Goal: Navigation & Orientation: Find specific page/section

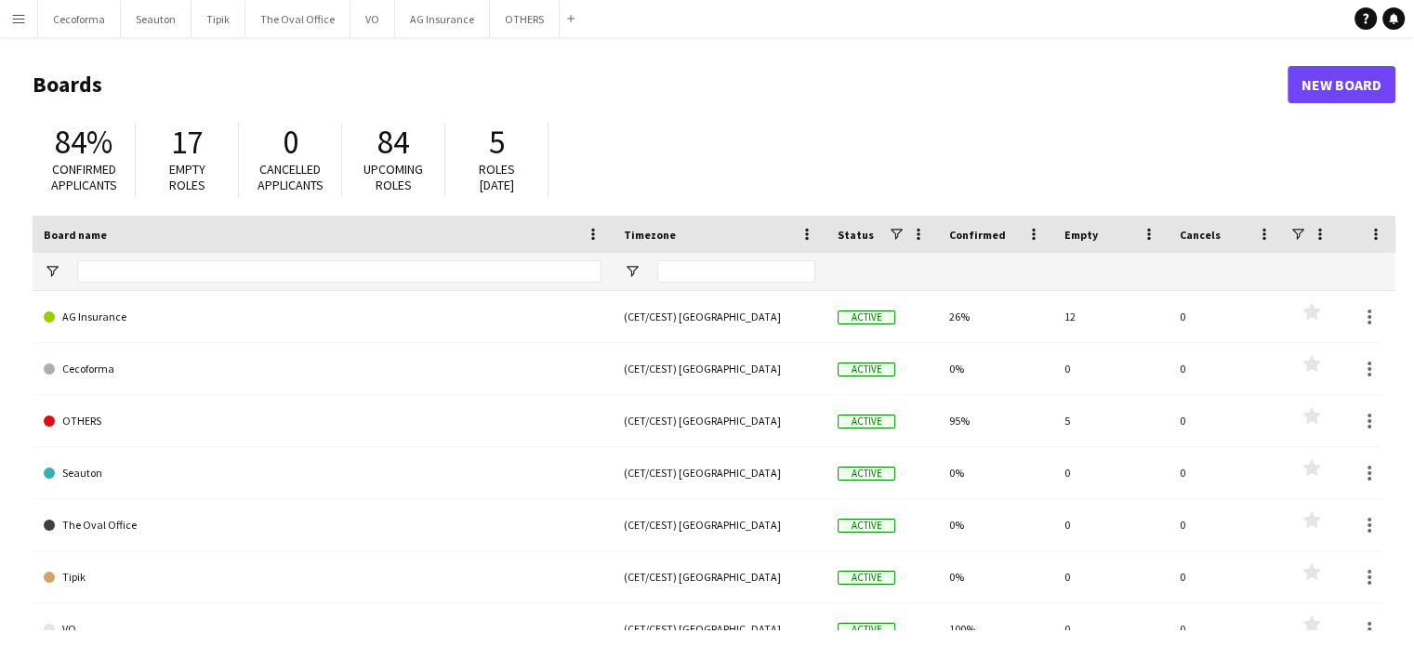
click at [22, 18] on app-icon "Menu" at bounding box center [18, 18] width 15 height 15
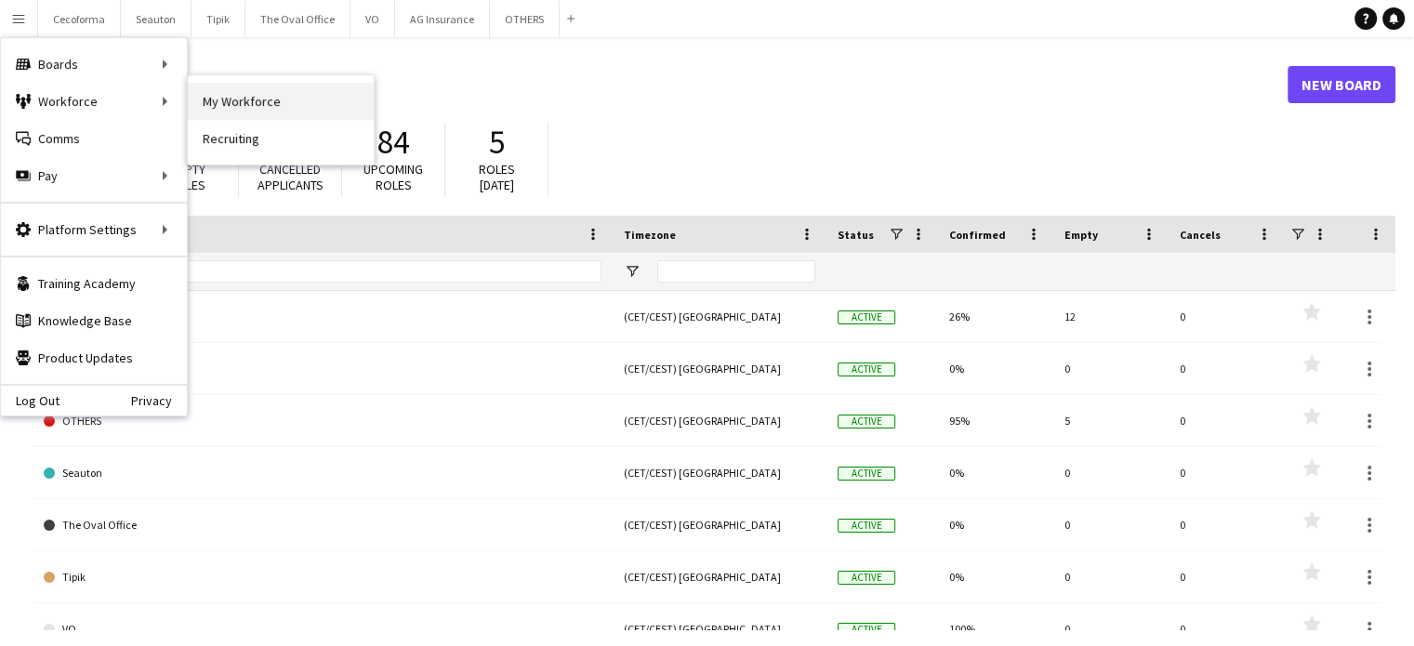
click at [286, 95] on link "My Workforce" at bounding box center [281, 101] width 186 height 37
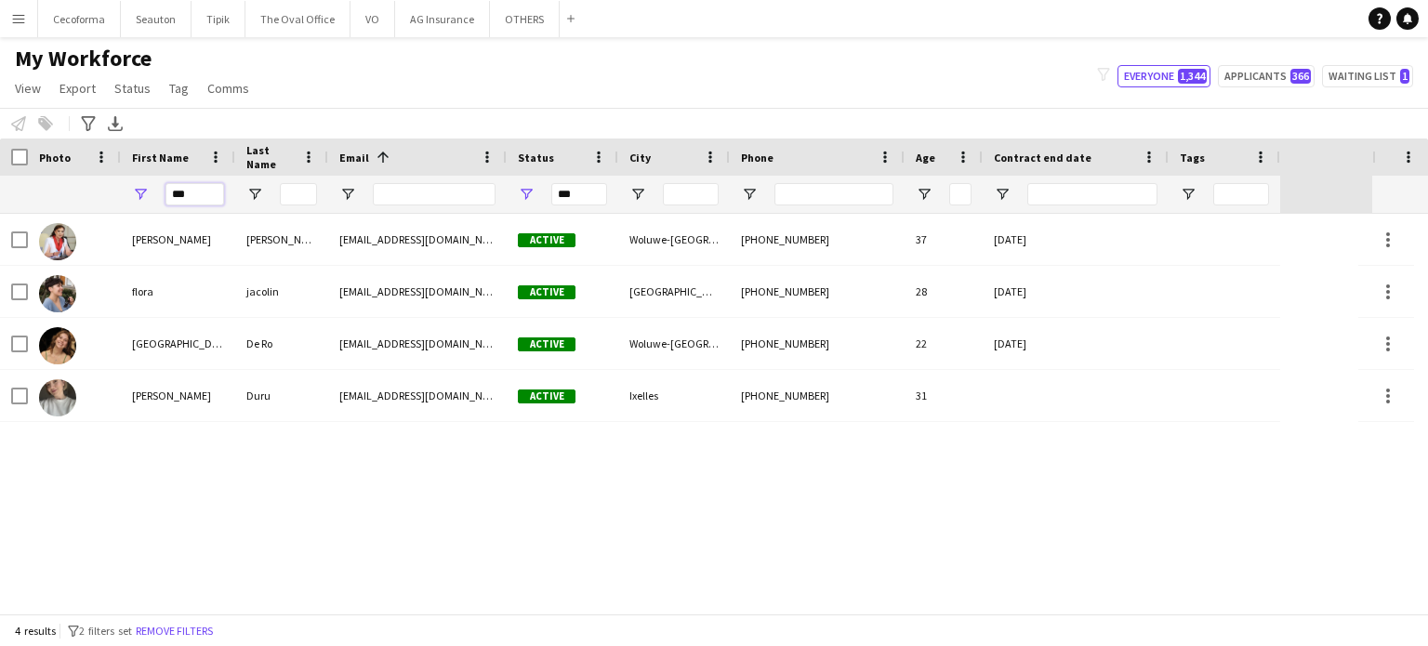
click at [207, 191] on input "***" at bounding box center [195, 194] width 59 height 22
type input "*"
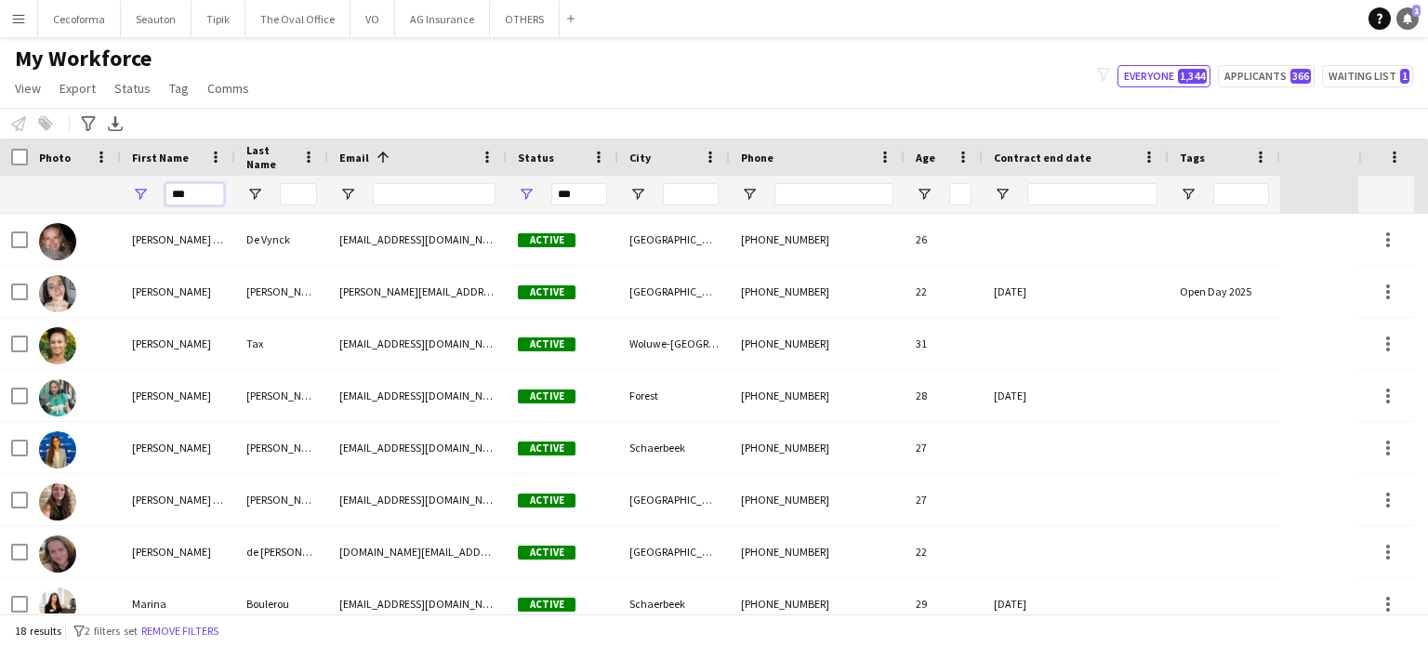
type input "***"
click at [1412, 18] on icon "Notifications" at bounding box center [1407, 18] width 11 height 11
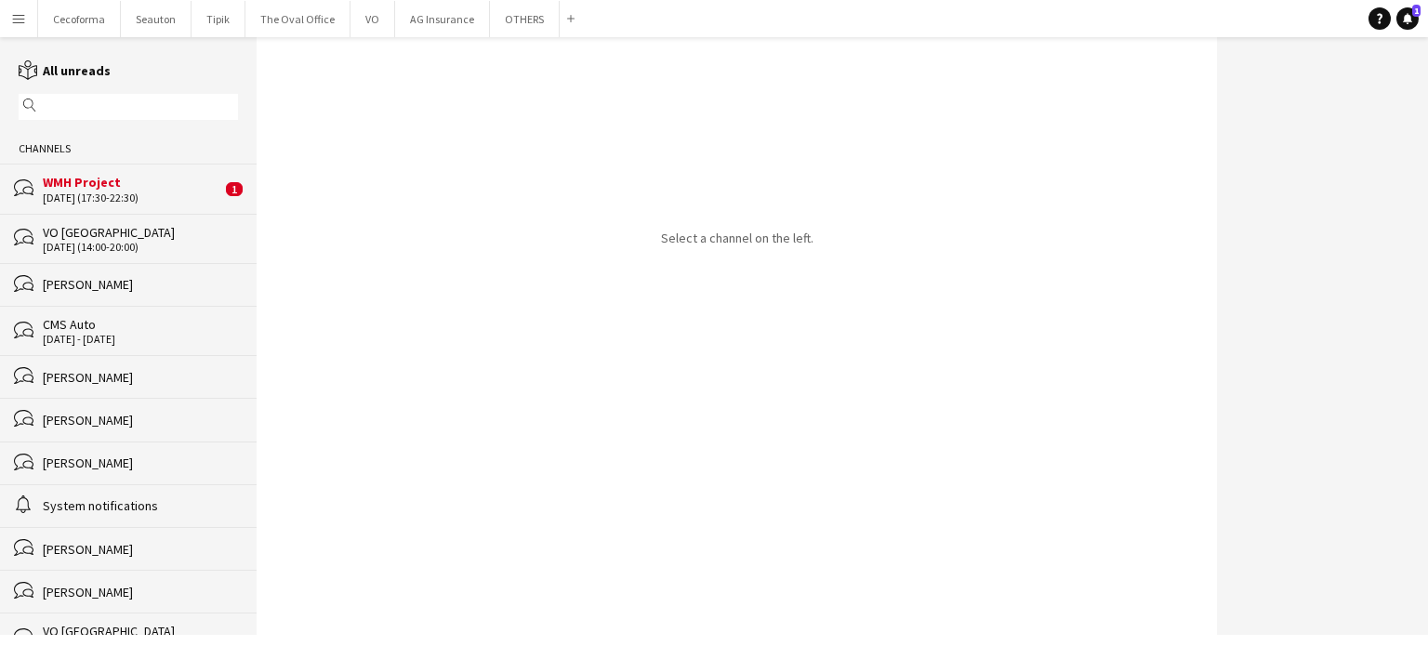
click at [86, 196] on div "[DATE] (17:30-22:30)" at bounding box center [132, 198] width 179 height 13
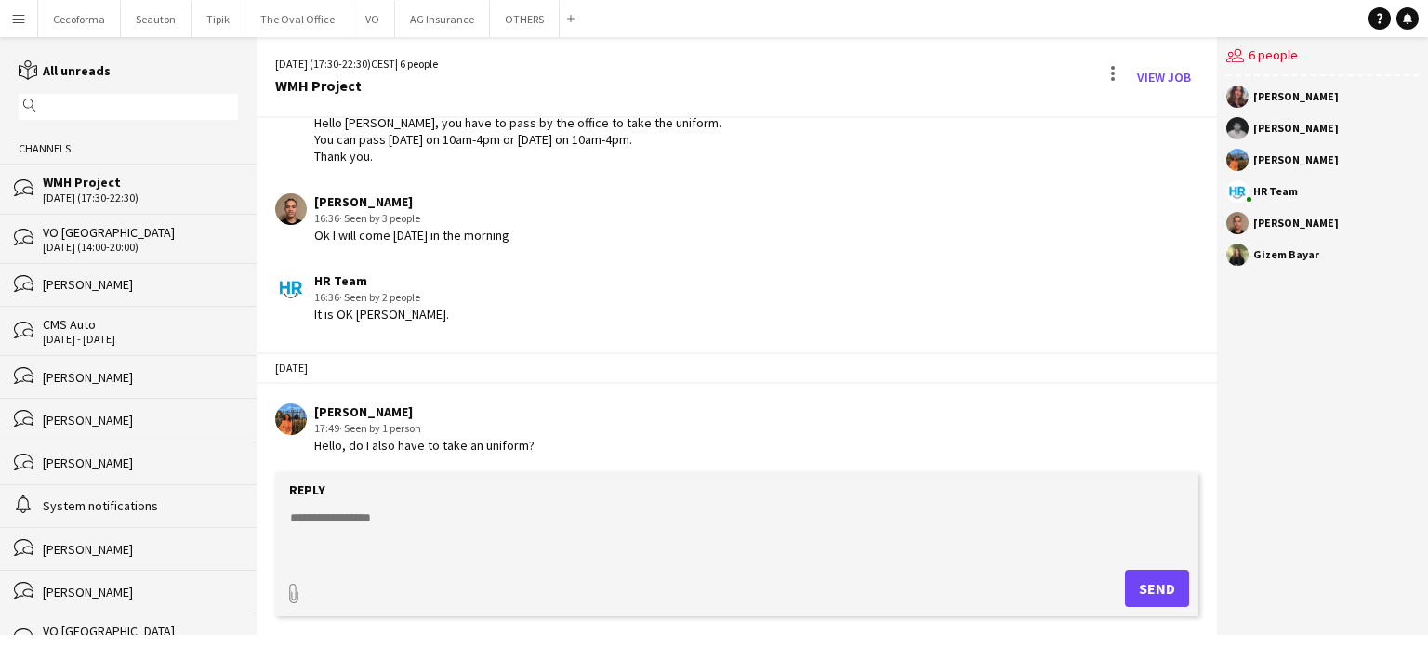
scroll to position [107, 0]
click at [336, 509] on textarea at bounding box center [740, 533] width 905 height 48
click at [335, 517] on textarea "**********" at bounding box center [740, 533] width 905 height 48
type textarea "**********"
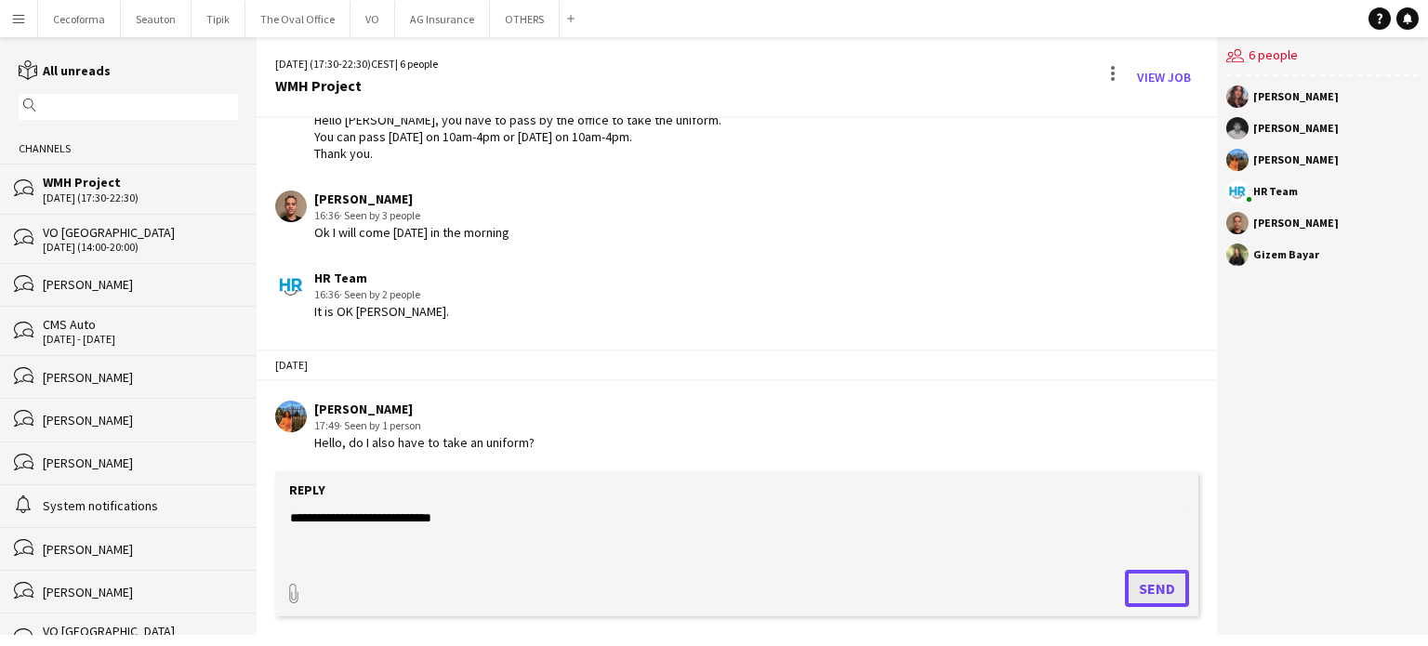
click at [1173, 590] on button "Send" at bounding box center [1157, 588] width 64 height 37
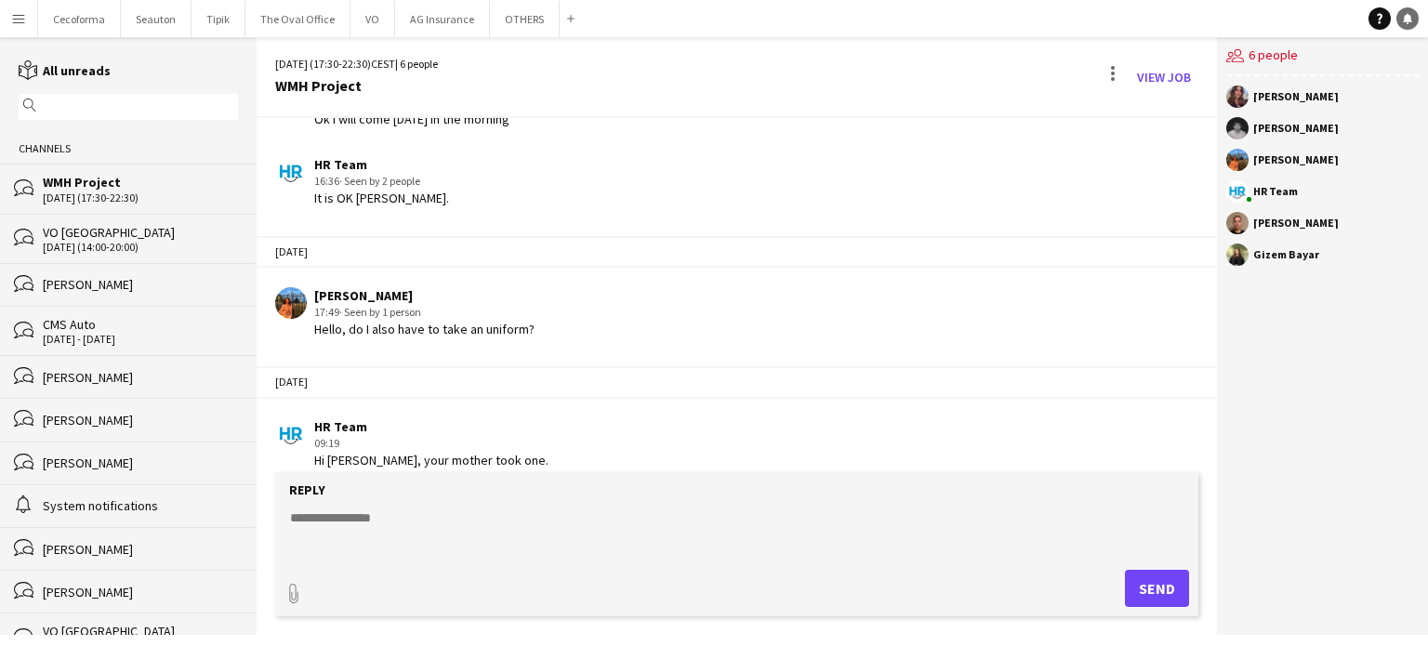
click at [1406, 11] on link "Notifications" at bounding box center [1408, 18] width 22 height 22
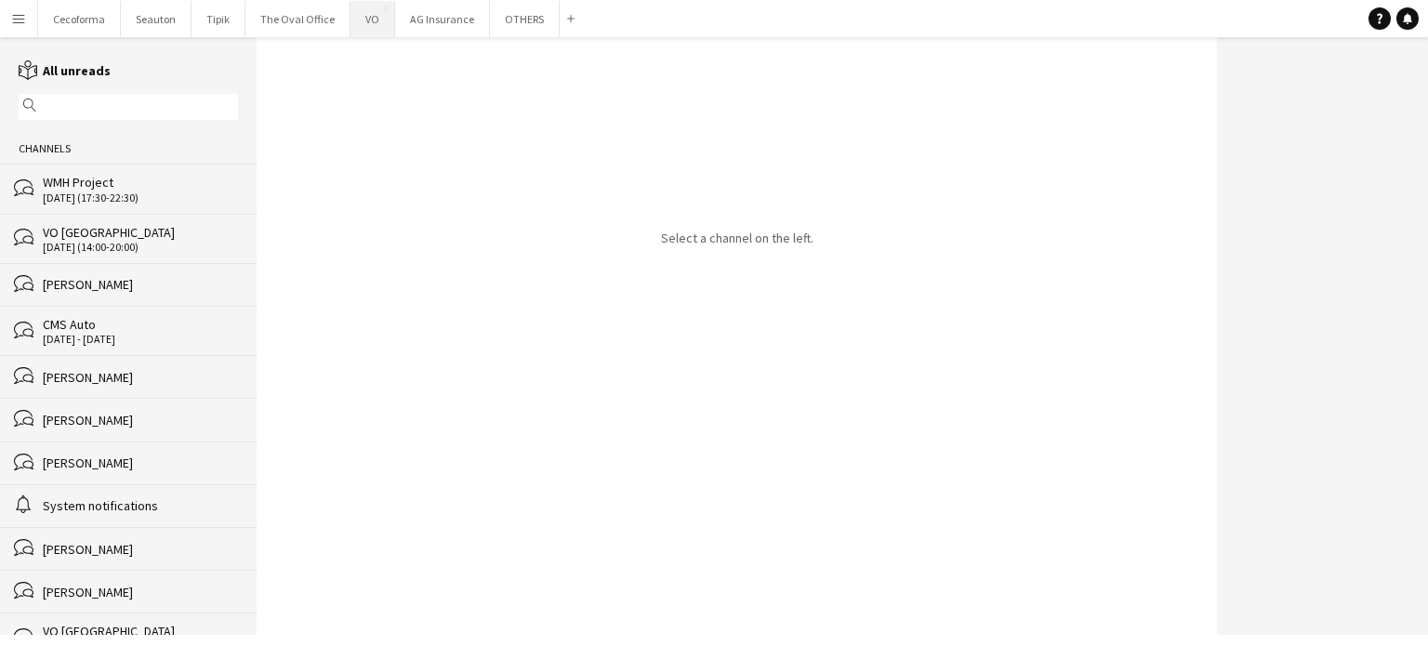
click at [362, 24] on button "VO Close" at bounding box center [373, 19] width 45 height 36
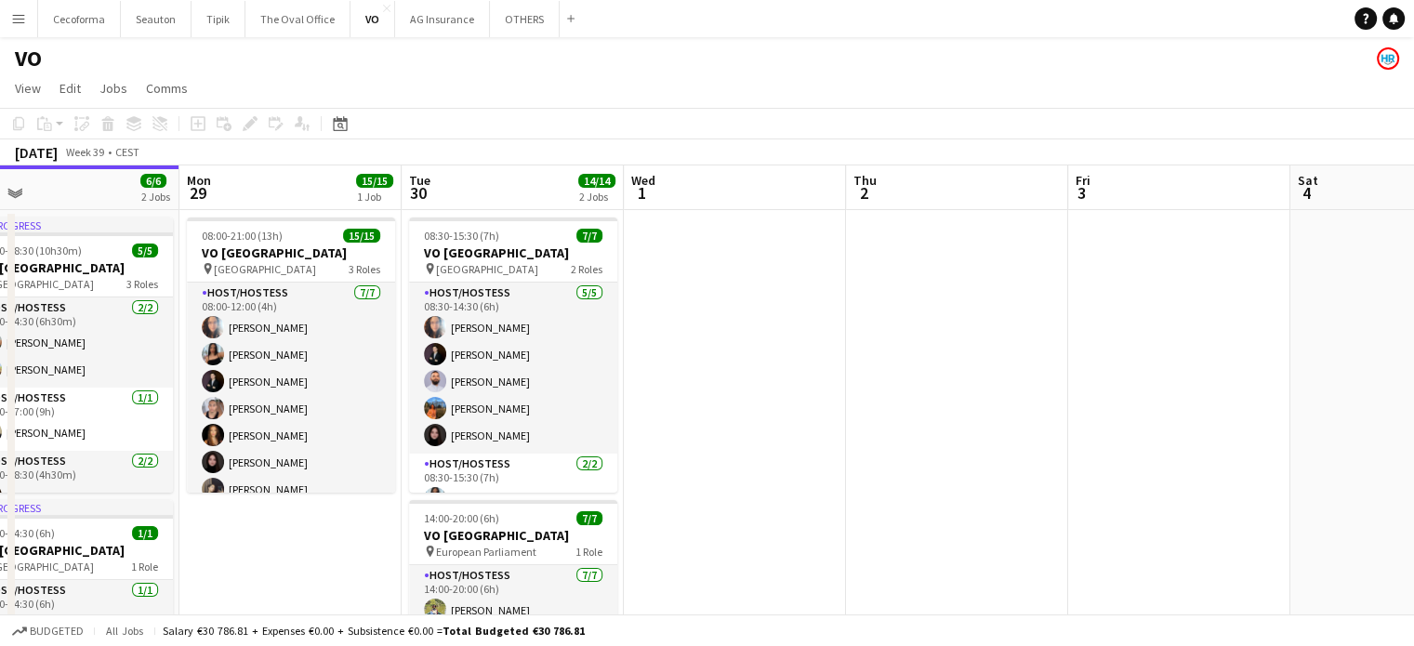
drag, startPoint x: 1047, startPoint y: 353, endPoint x: 647, endPoint y: 352, distance: 399.8
click at [656, 352] on app-calendar-viewport "Thu 25 6/6 3 Jobs Fri 26 9/9 1 Job Sat 27 5/5 2 Jobs Sun 28 6/6 2 Jobs Mon 29 1…" at bounding box center [707, 507] width 1414 height 683
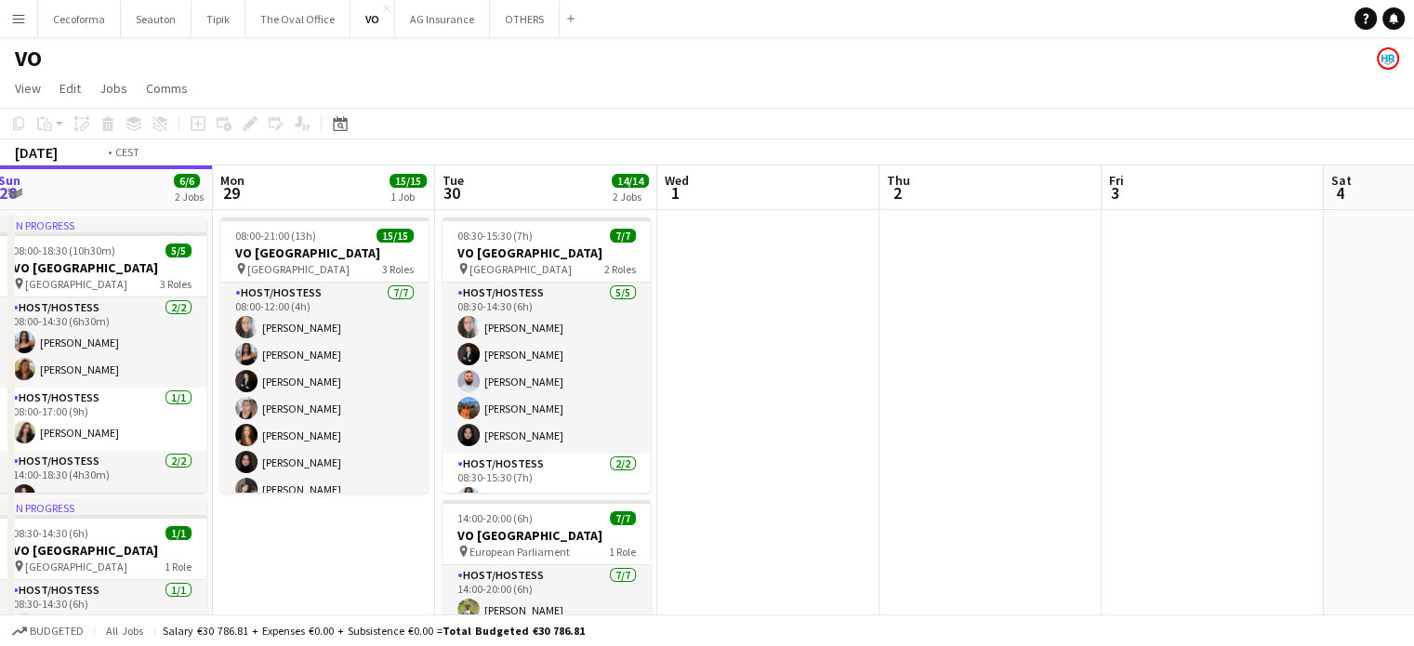
drag, startPoint x: 632, startPoint y: 445, endPoint x: 550, endPoint y: 456, distance: 83.4
click at [552, 454] on app-calendar-viewport "Thu 25 6/6 3 Jobs Fri 26 9/9 1 Job Sat 27 5/5 2 Jobs Sun 28 6/6 2 Jobs Mon 29 1…" at bounding box center [707, 507] width 1414 height 683
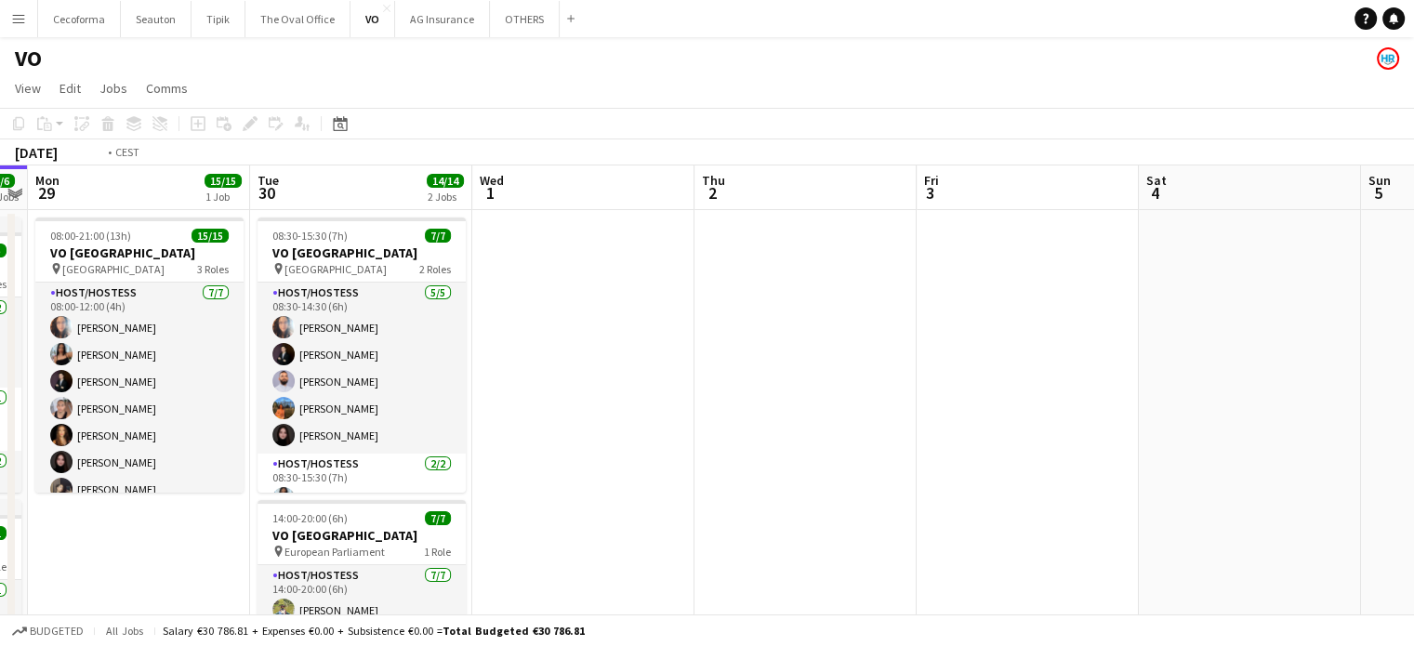
drag, startPoint x: 818, startPoint y: 431, endPoint x: 696, endPoint y: 255, distance: 214.6
click at [855, 416] on app-calendar-viewport "Sat 27 5/5 2 Jobs Sun 28 6/6 2 Jobs Mon 29 15/15 1 Job Tue 30 14/14 2 Jobs Wed …" at bounding box center [707, 507] width 1414 height 683
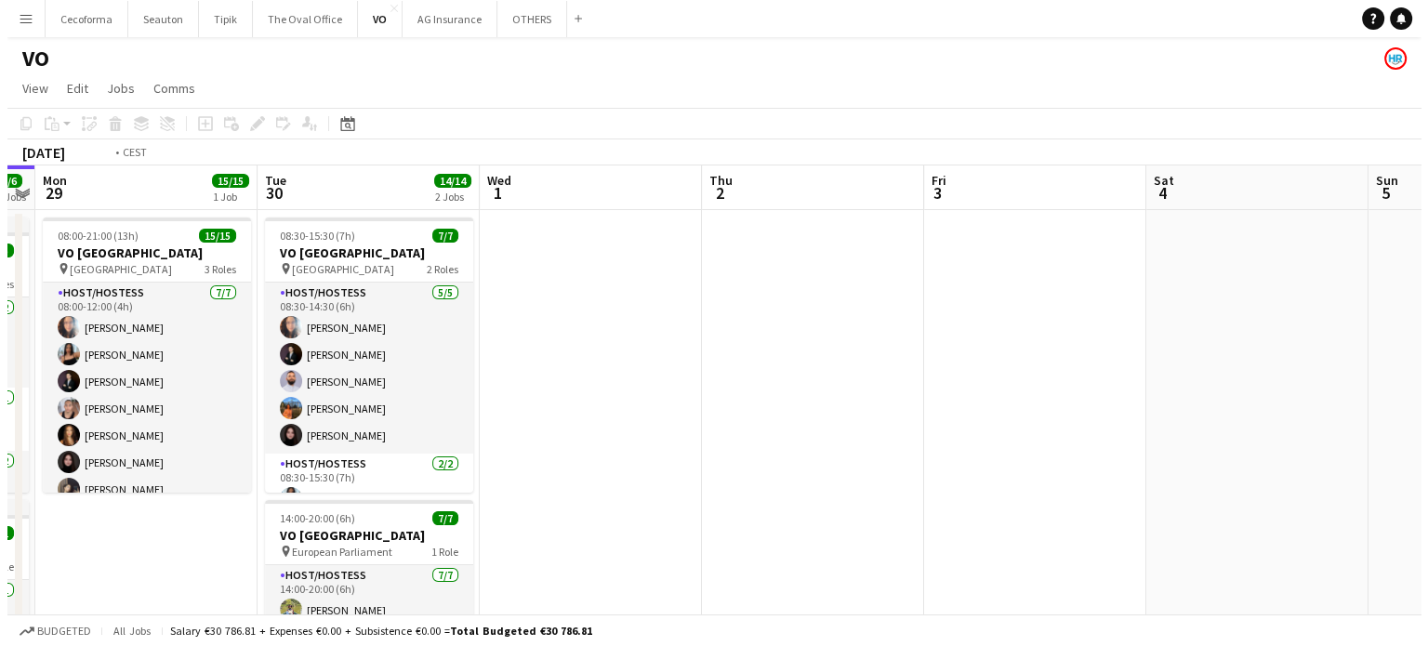
scroll to position [0, 405]
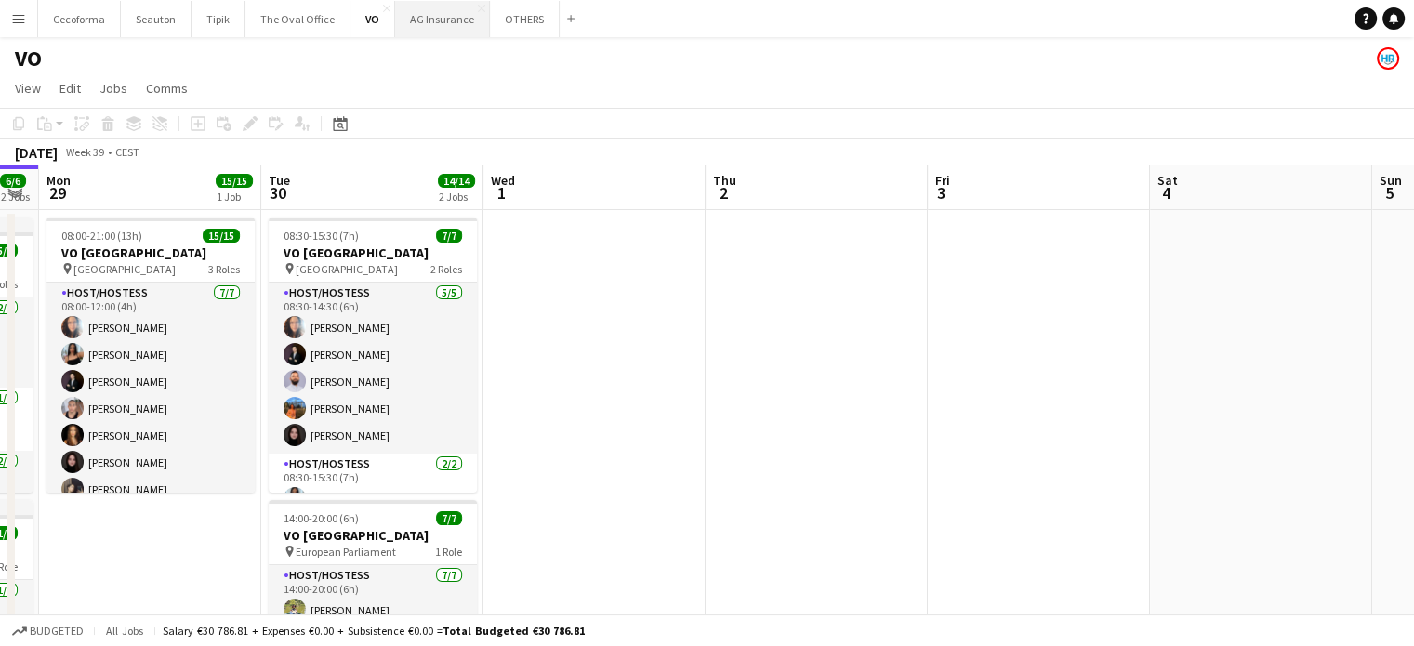
click at [428, 28] on button "AG Insurance Close" at bounding box center [442, 19] width 95 height 36
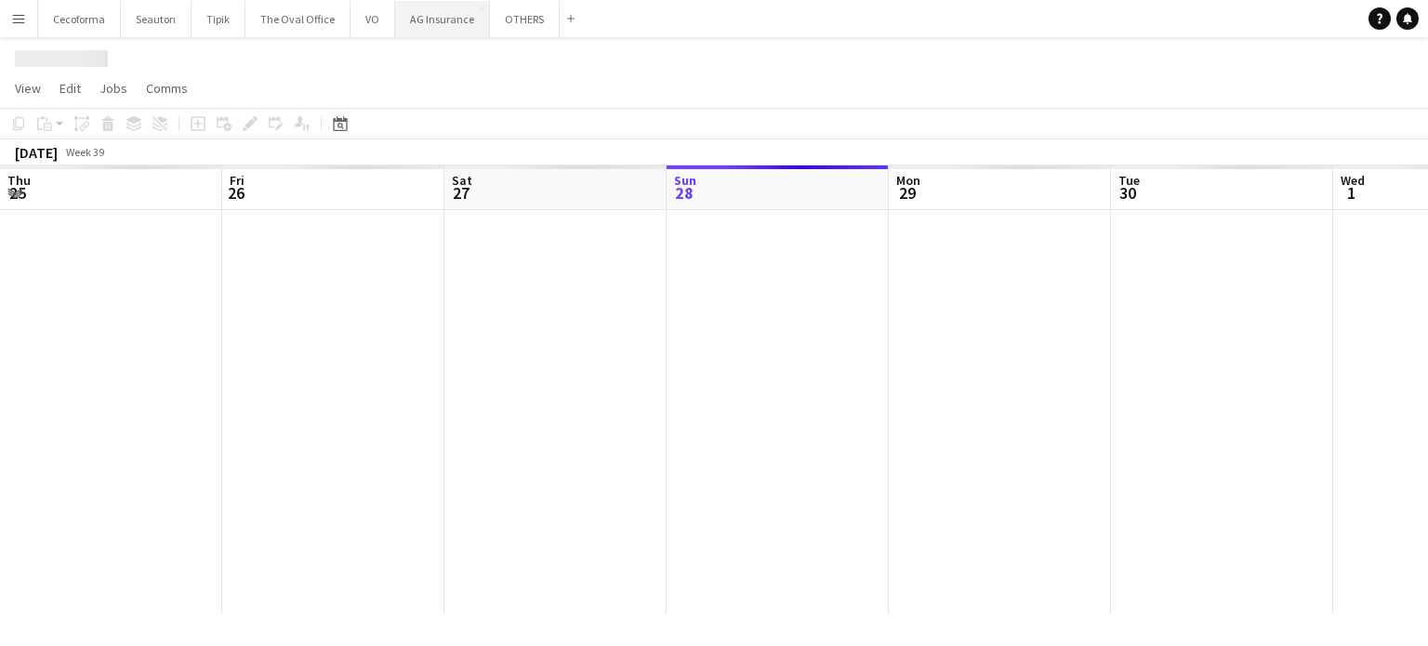
scroll to position [0, 444]
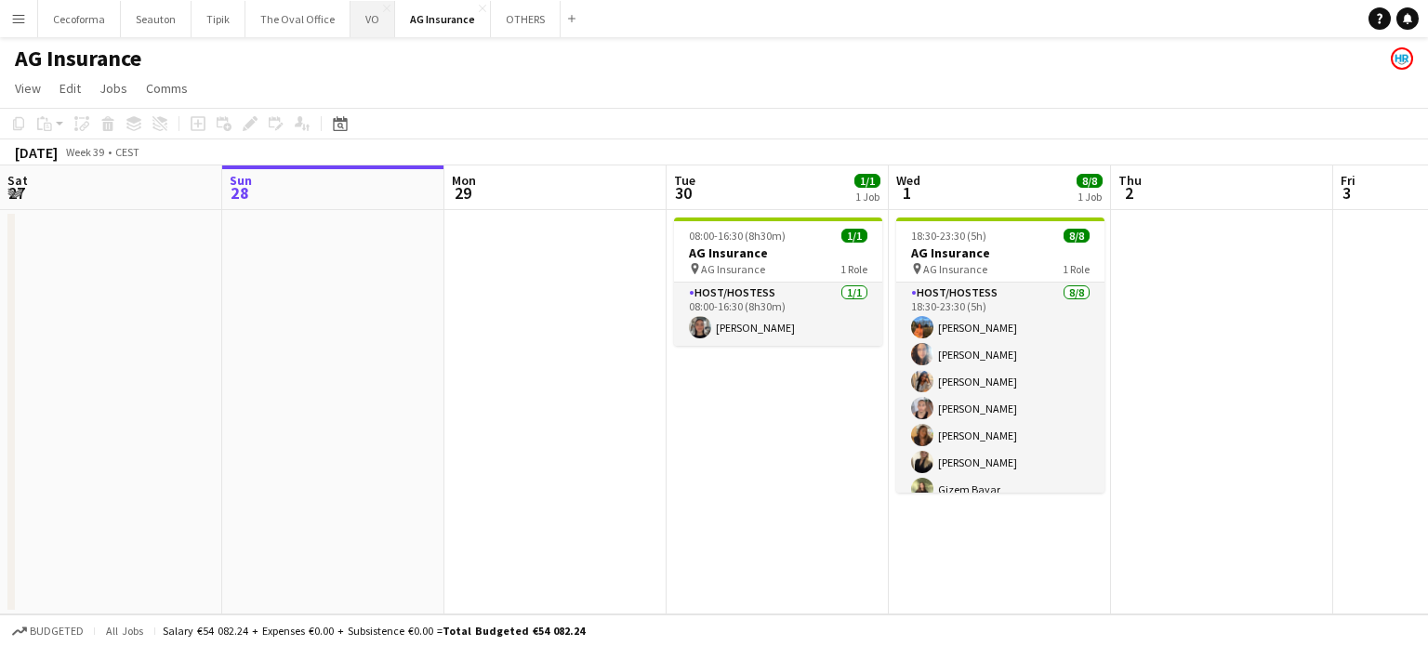
drag, startPoint x: 360, startPoint y: 17, endPoint x: 347, endPoint y: 13, distance: 13.5
click at [359, 17] on button "VO Close" at bounding box center [373, 19] width 45 height 36
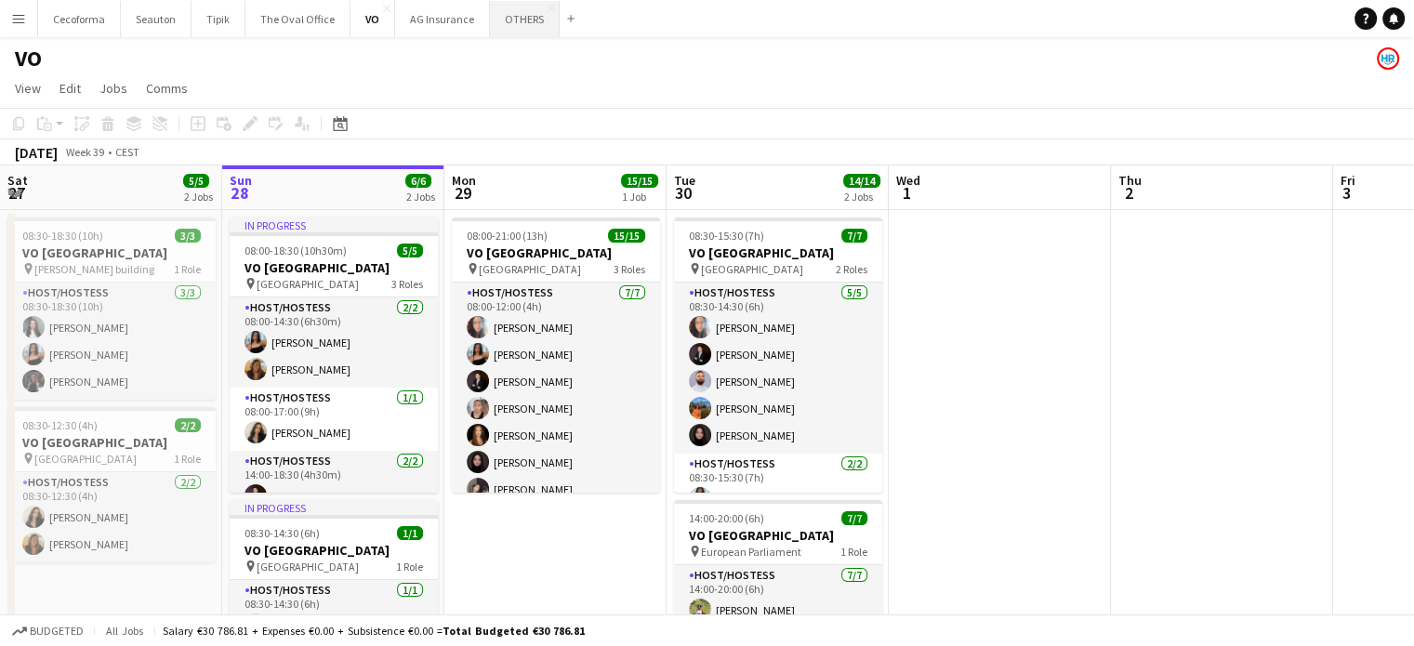
click at [510, 16] on button "OTHERS Close" at bounding box center [525, 19] width 70 height 36
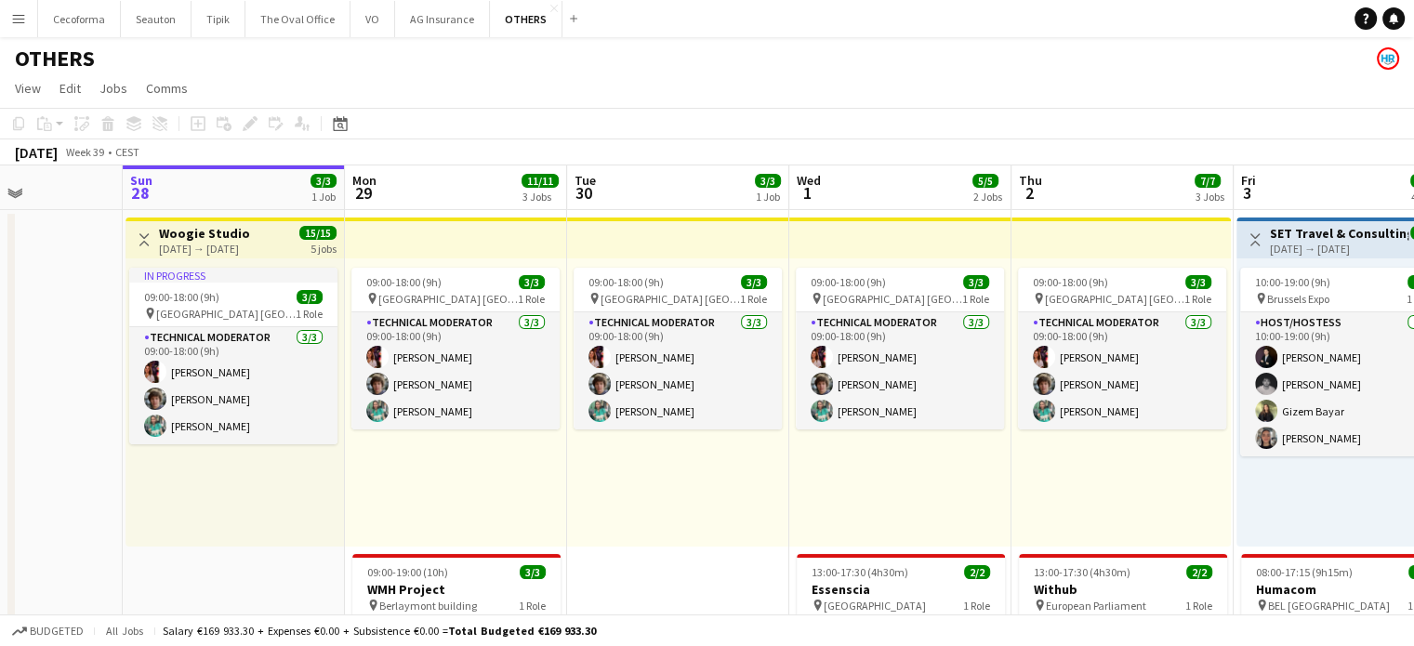
scroll to position [0, 709]
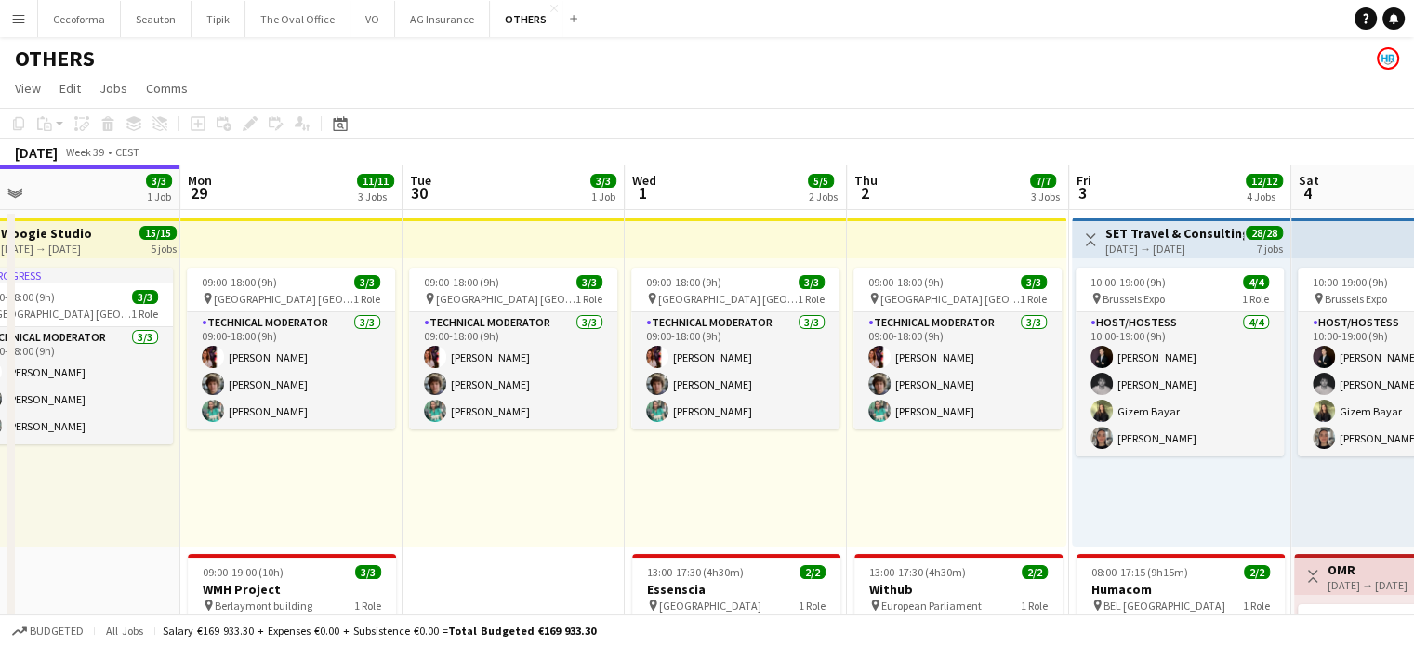
drag, startPoint x: 261, startPoint y: 578, endPoint x: 0, endPoint y: 548, distance: 263.1
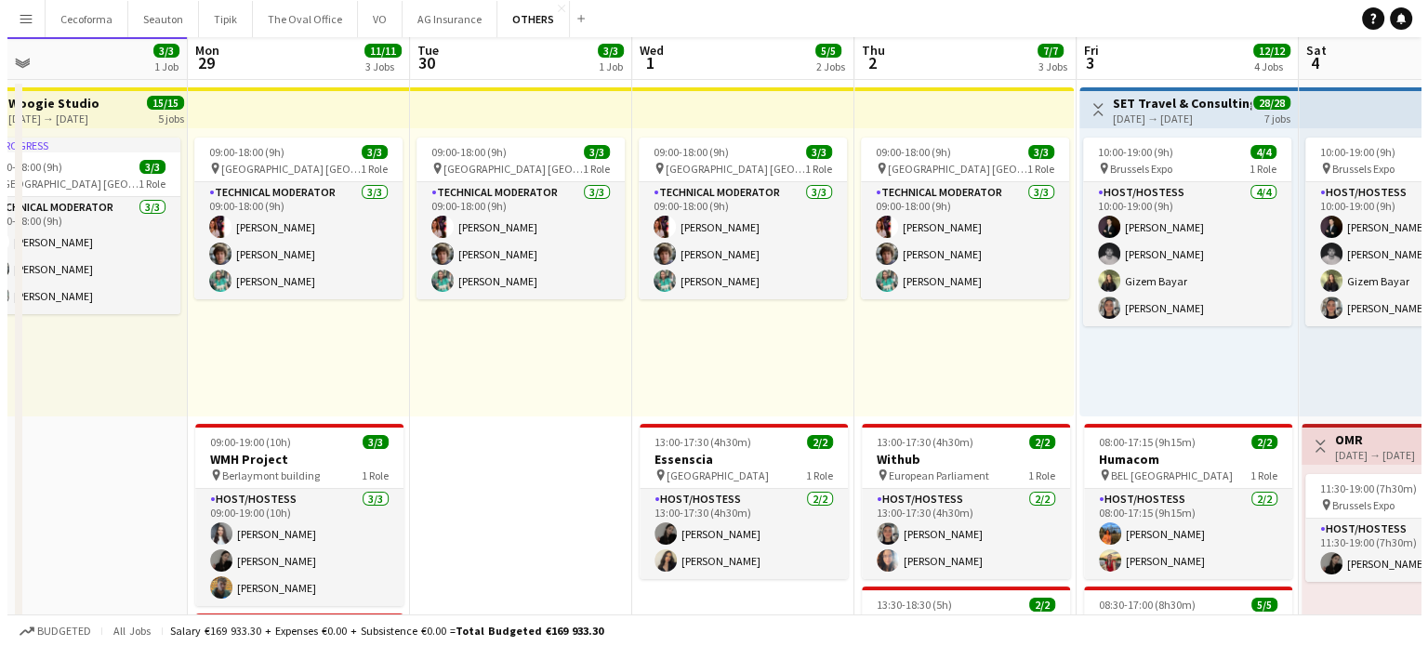
scroll to position [0, 0]
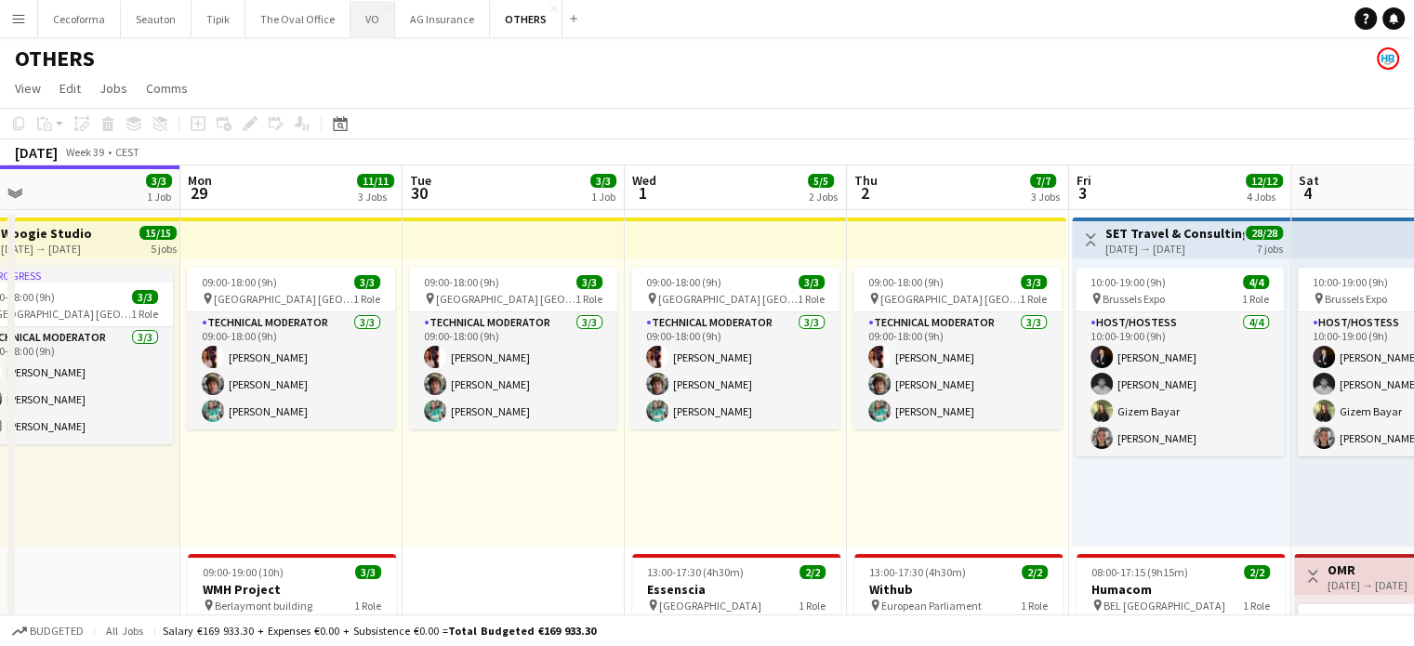
click at [363, 23] on button "VO Close" at bounding box center [373, 19] width 45 height 36
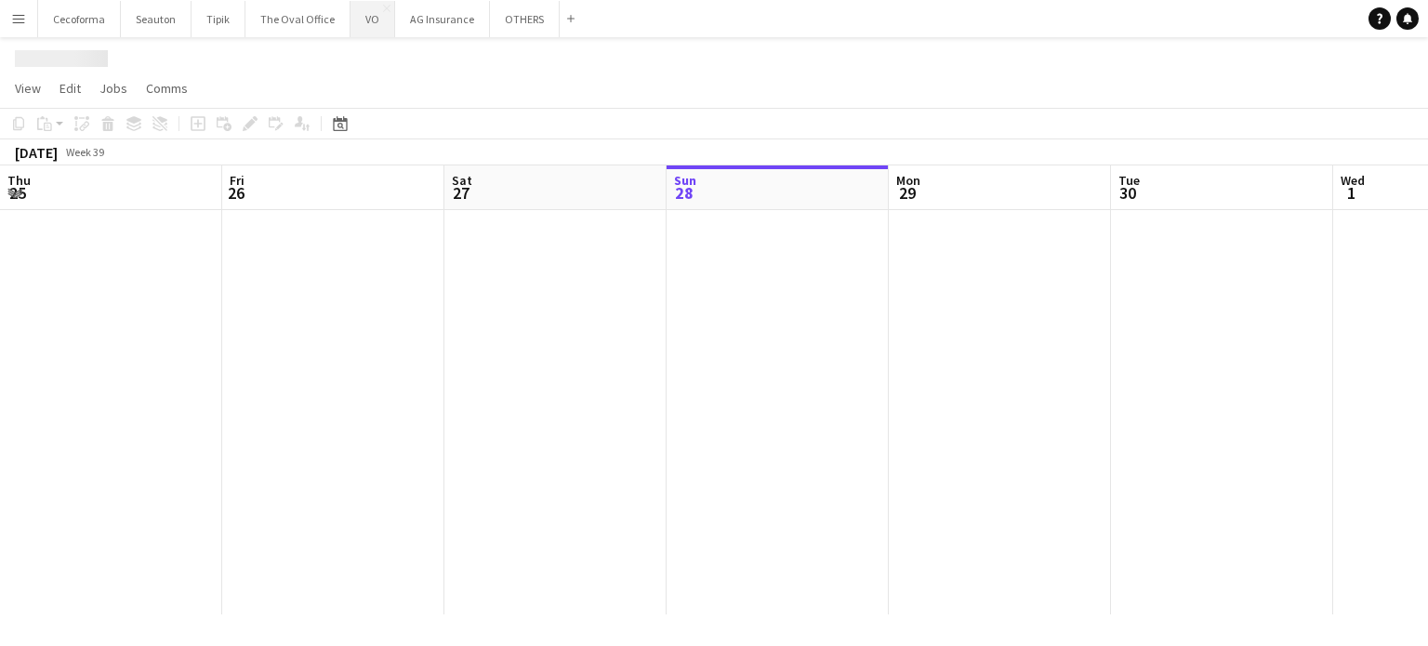
scroll to position [0, 444]
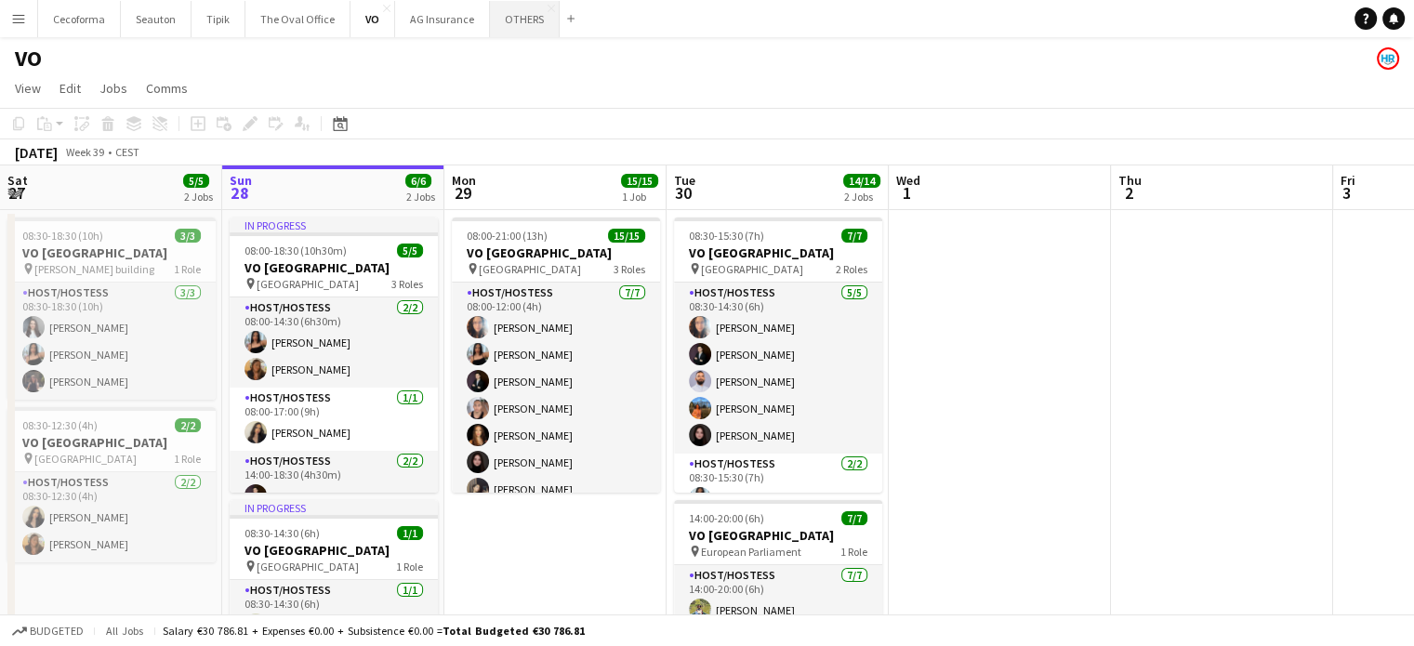
click at [522, 14] on button "OTHERS Close" at bounding box center [525, 19] width 70 height 36
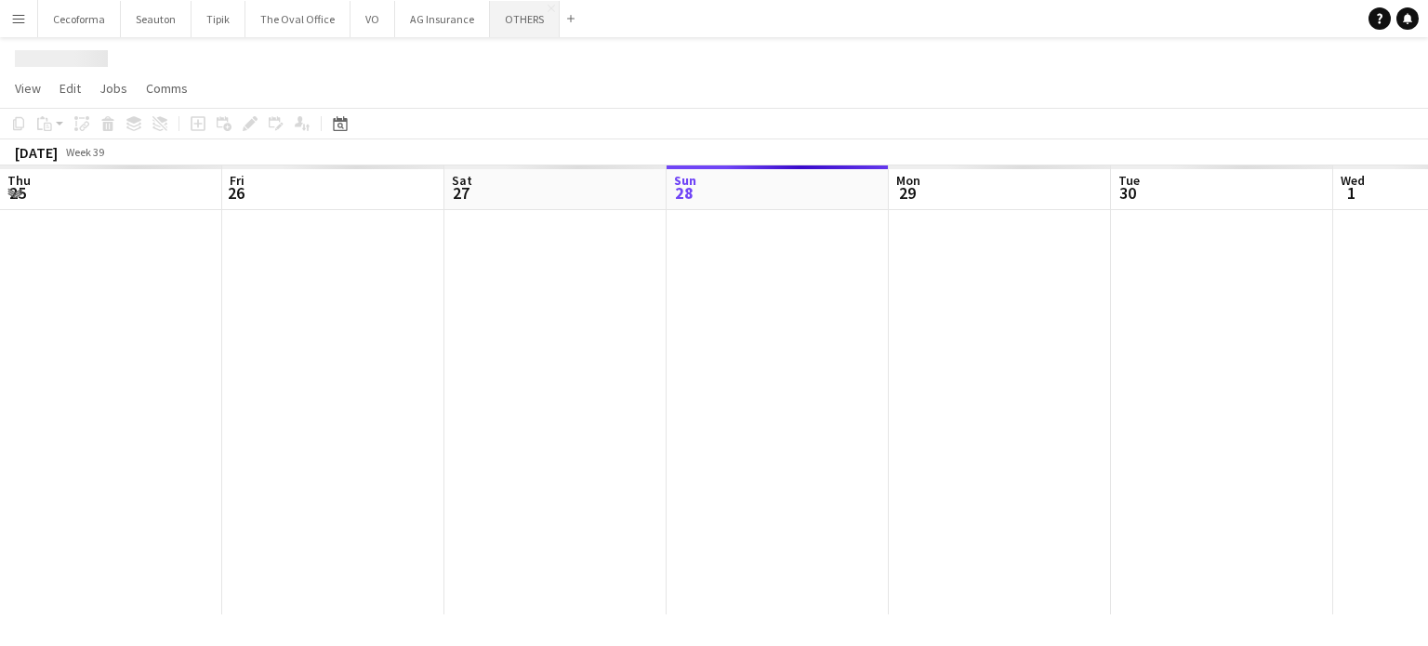
scroll to position [0, 444]
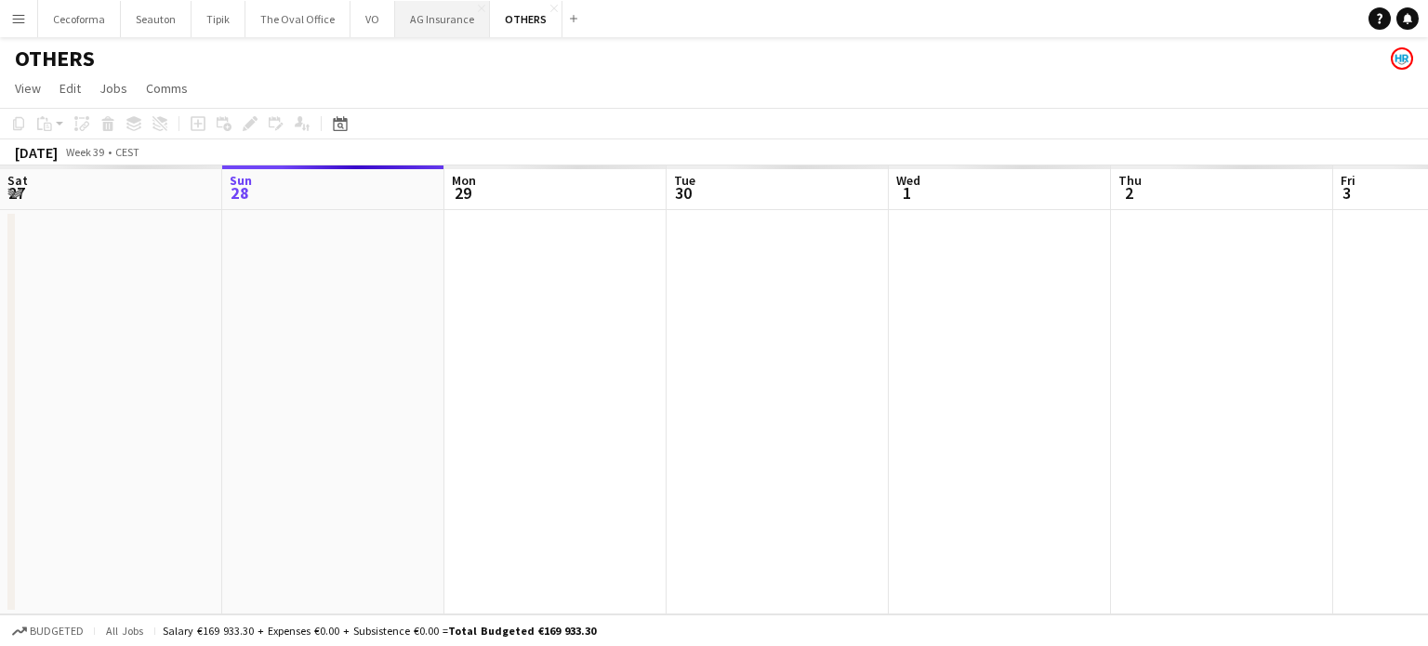
click at [405, 21] on button "AG Insurance Close" at bounding box center [442, 19] width 95 height 36
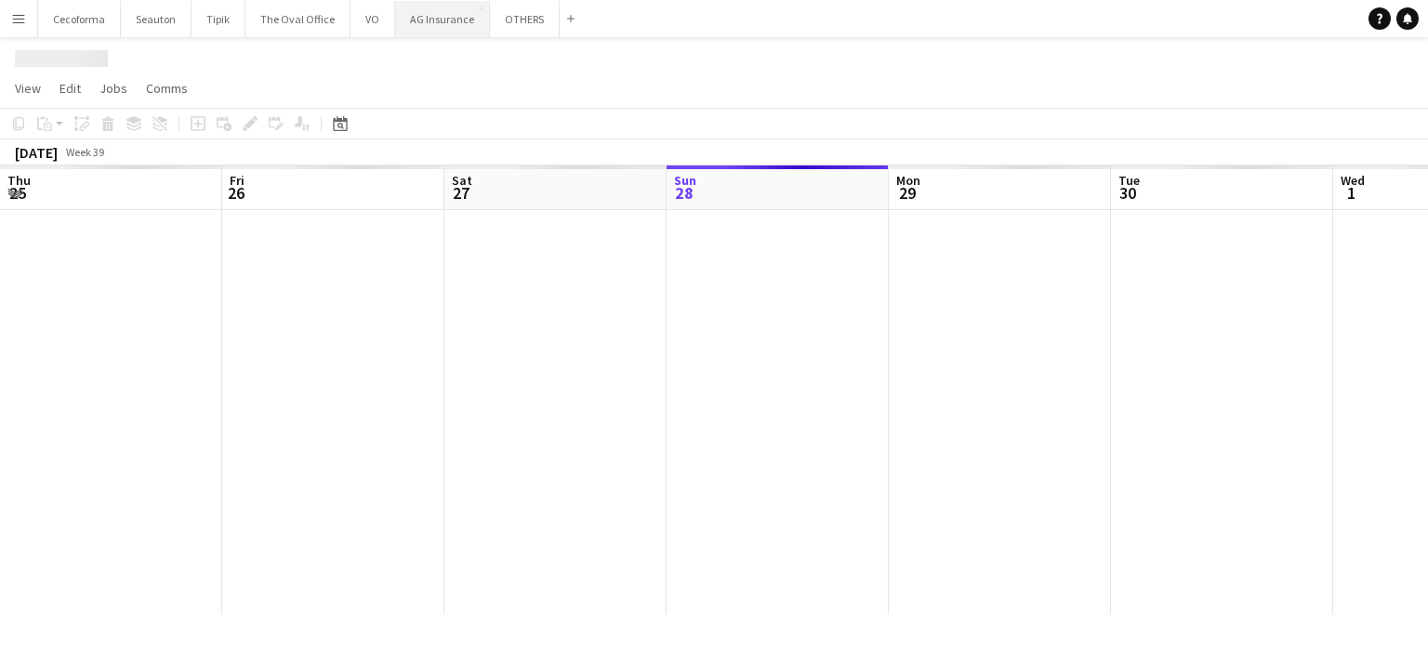
scroll to position [0, 444]
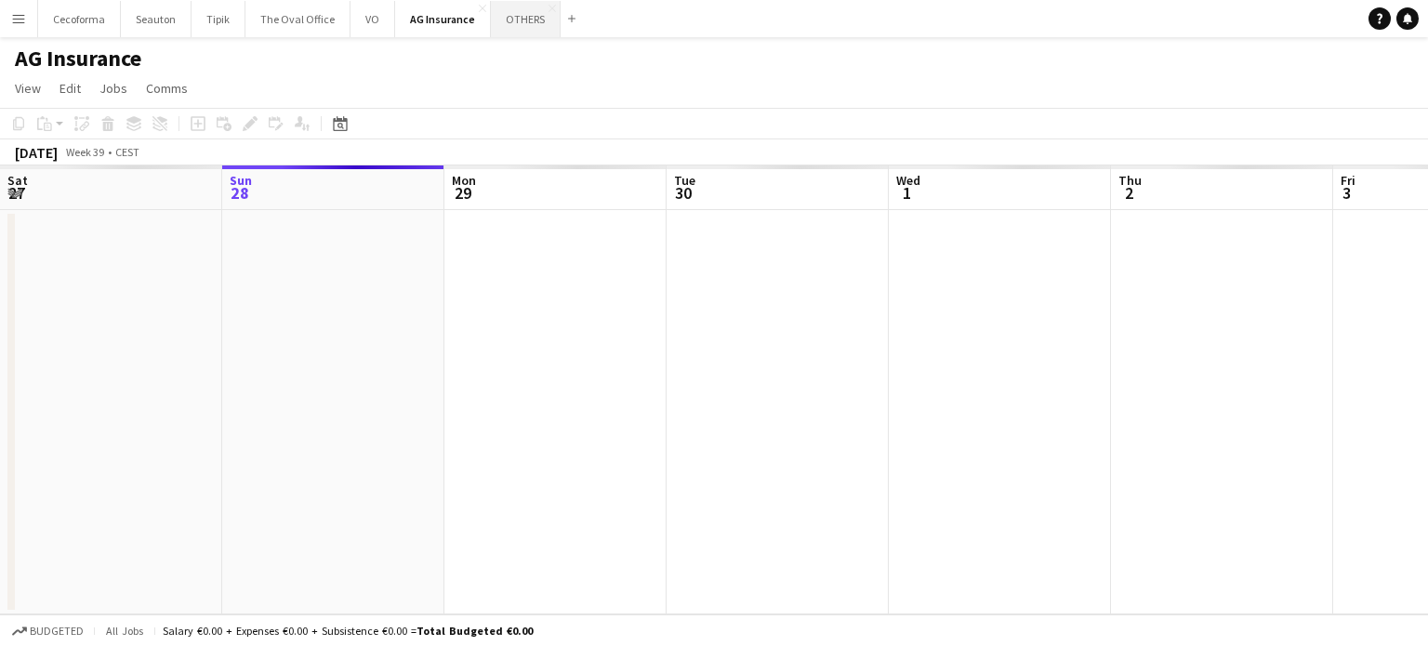
click at [510, 23] on button "OTHERS Close" at bounding box center [526, 19] width 70 height 36
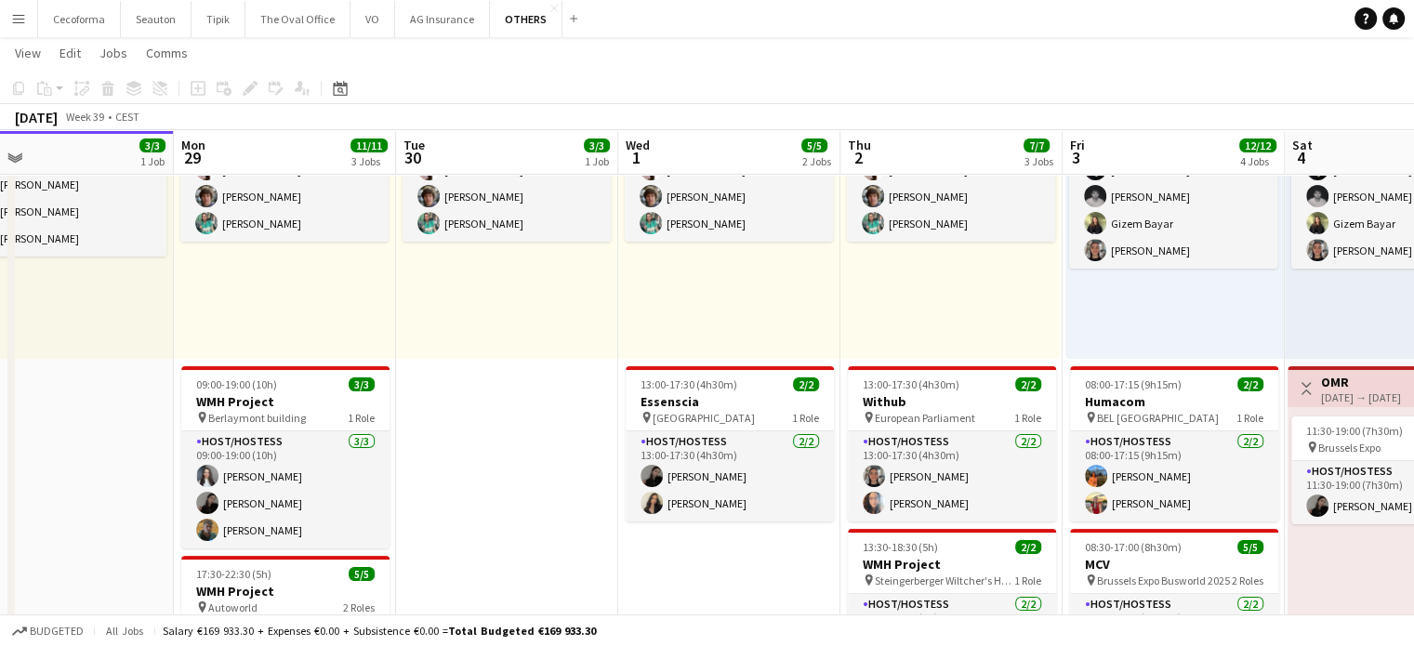
scroll to position [0, 730]
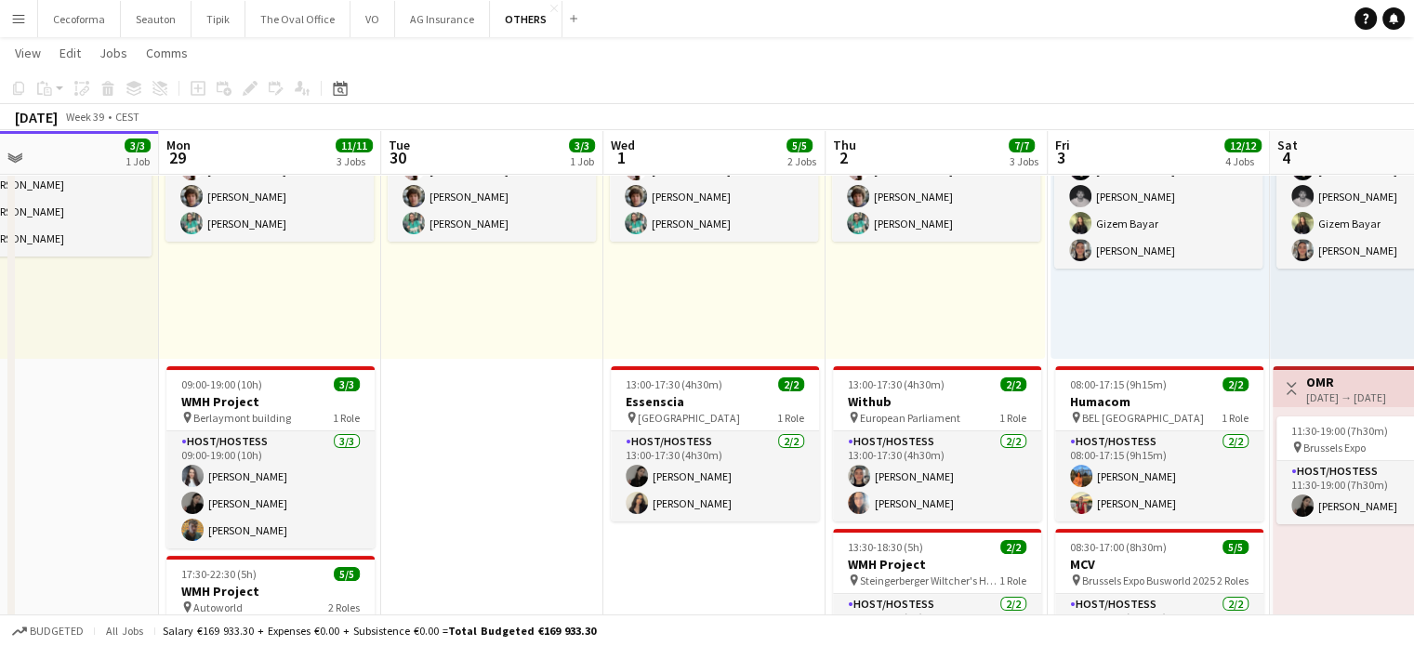
drag, startPoint x: 802, startPoint y: 537, endPoint x: 517, endPoint y: 560, distance: 286.3
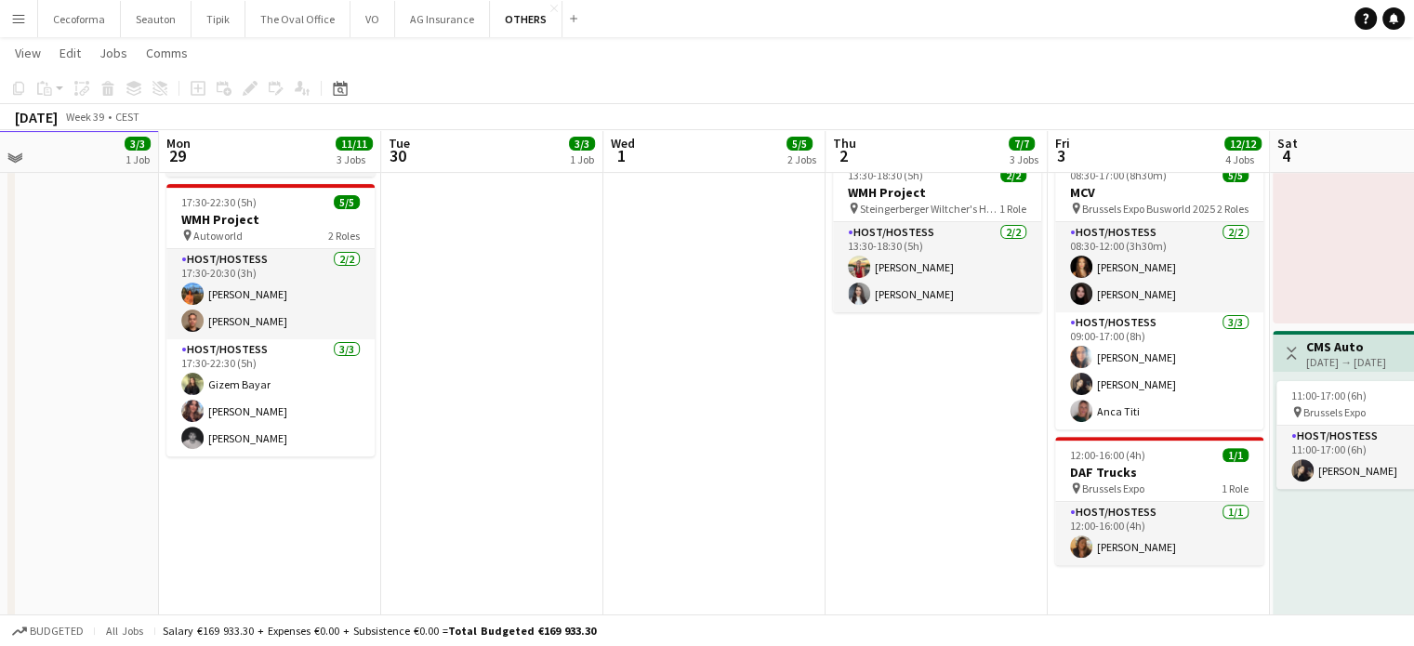
scroll to position [465, 0]
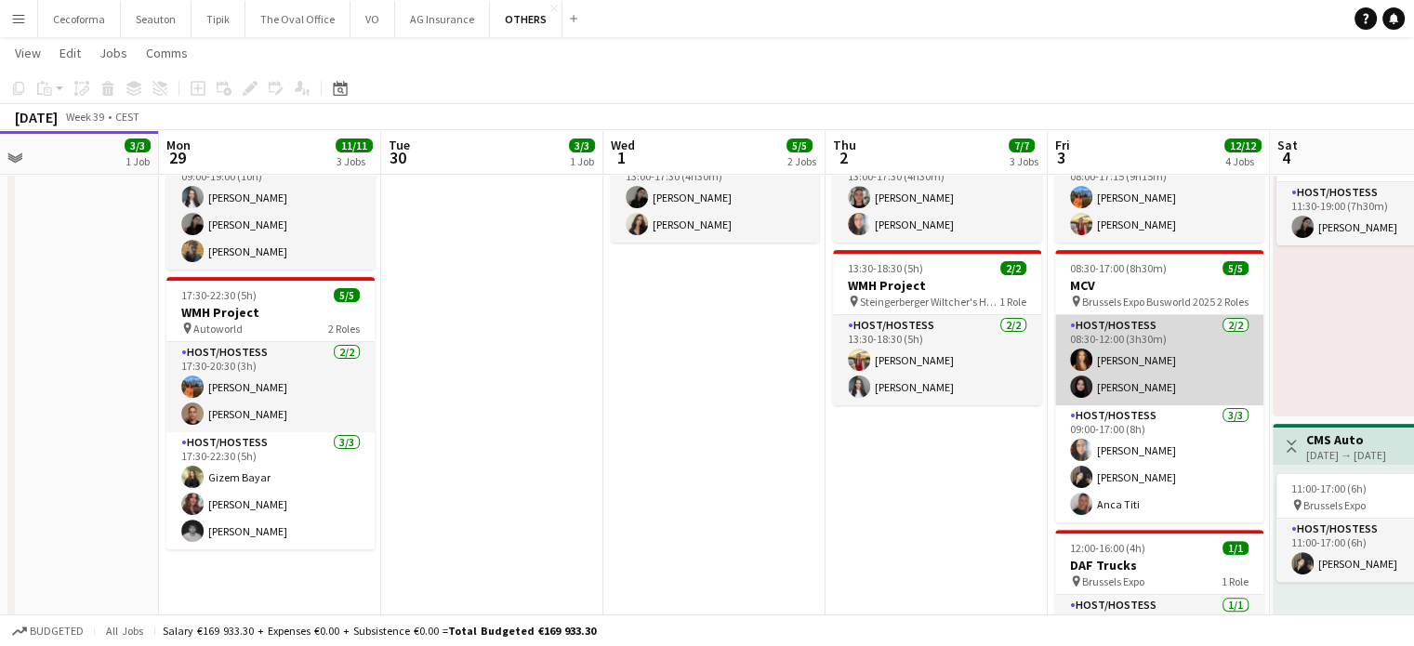
click at [1139, 367] on app-card-role "Host/Hostess [DATE] 08:30-12:00 (3h30m) [PERSON_NAME] [PERSON_NAME]" at bounding box center [1159, 360] width 208 height 90
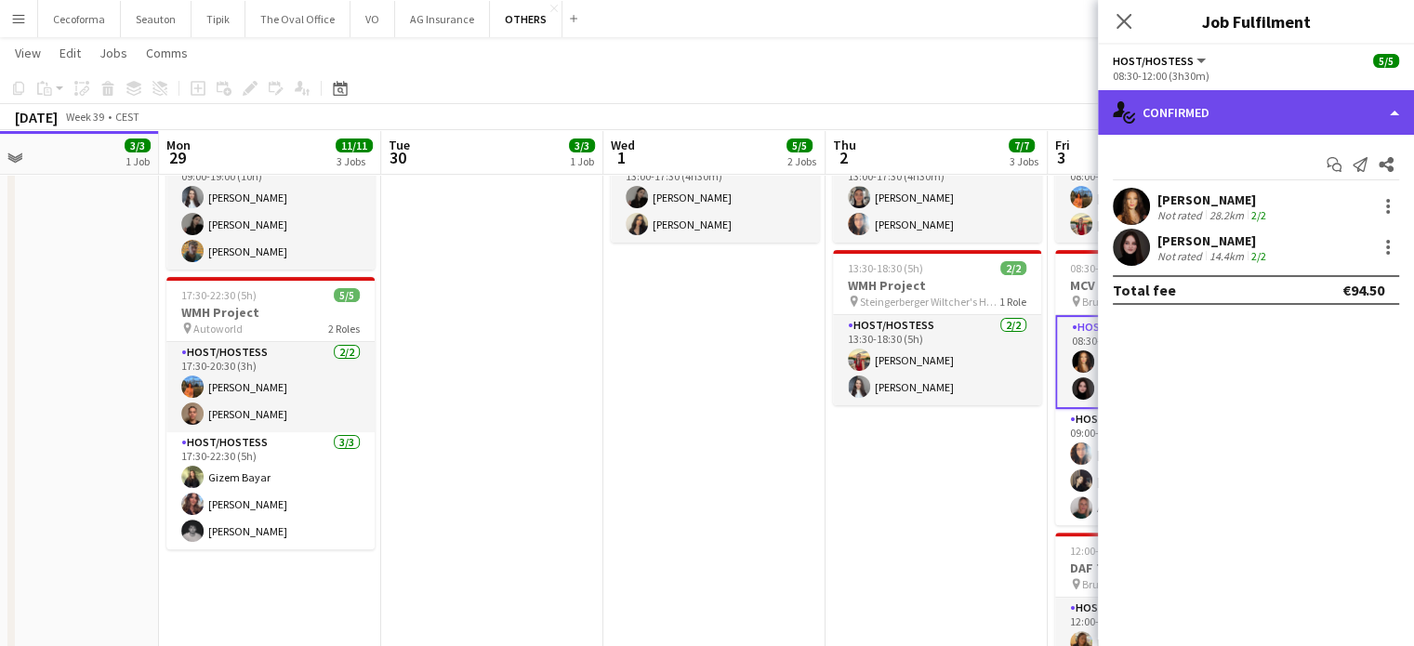
click at [1395, 113] on div "single-neutral-actions-check-2 Confirmed" at bounding box center [1256, 112] width 316 height 45
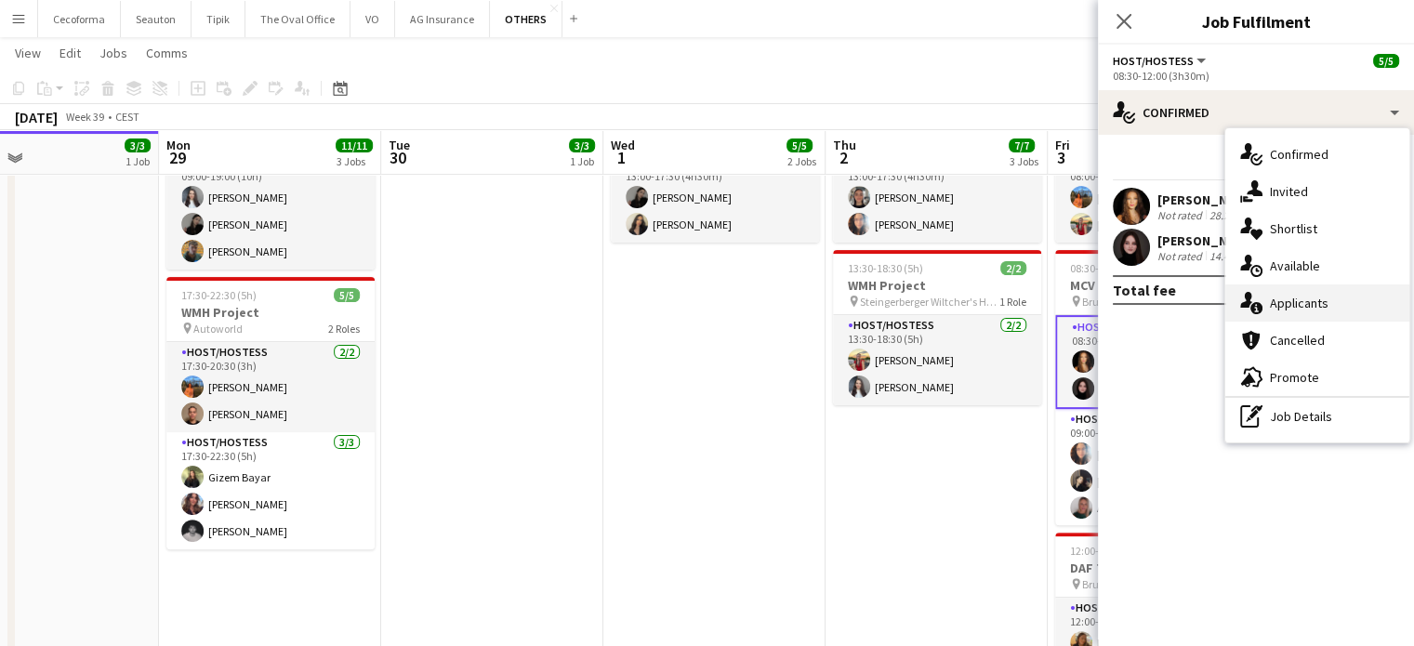
click at [1296, 304] on span "Applicants" at bounding box center [1299, 303] width 59 height 17
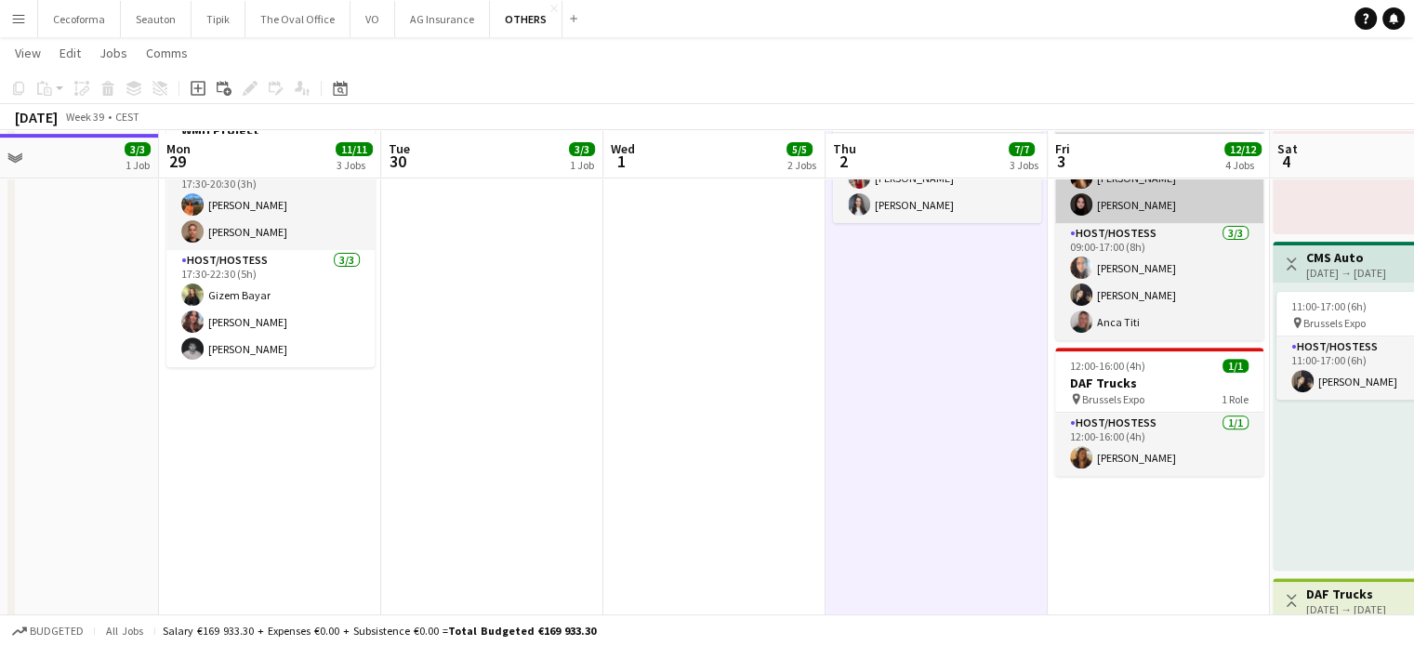
scroll to position [651, 0]
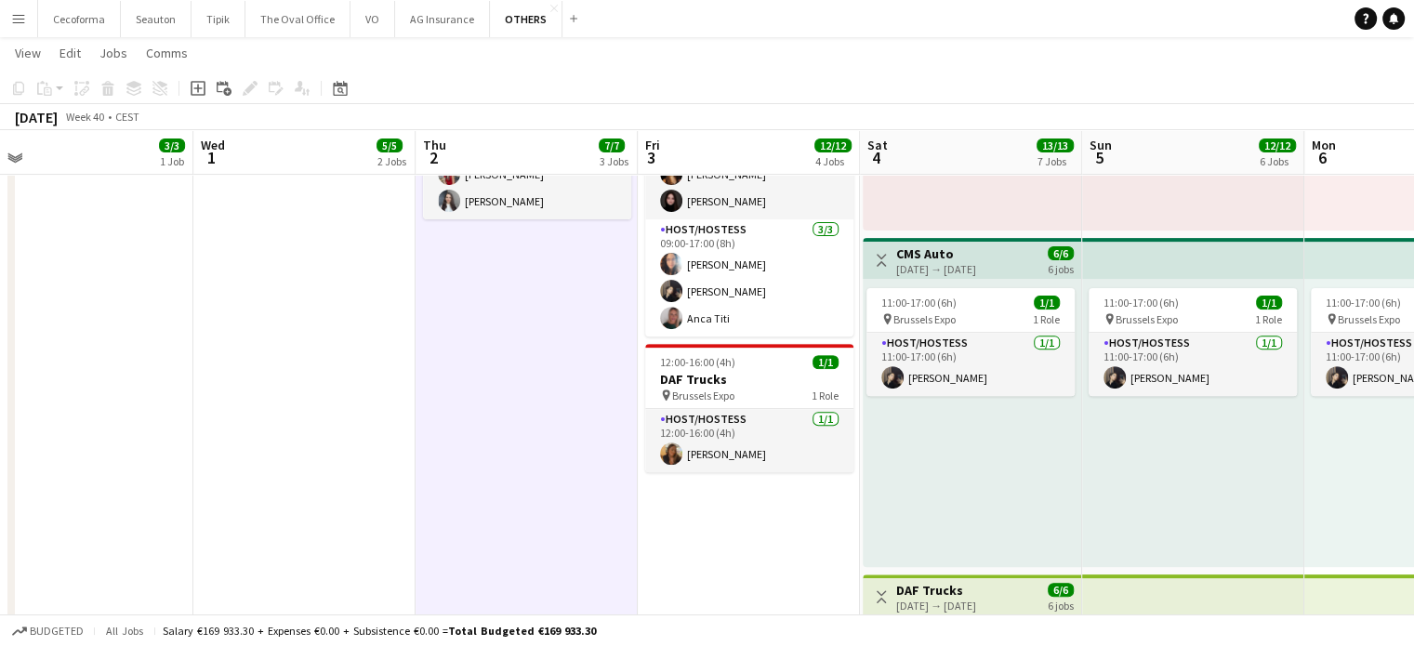
drag, startPoint x: 739, startPoint y: 479, endPoint x: 272, endPoint y: 468, distance: 466.9
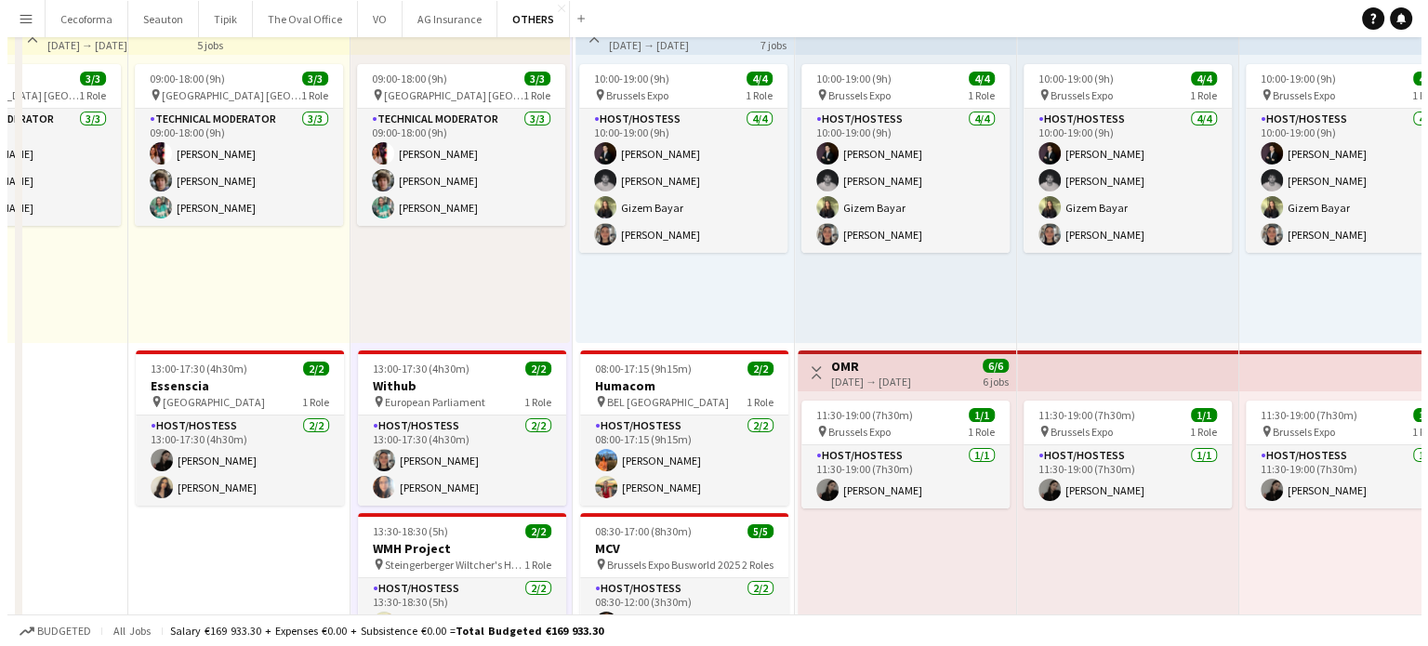
scroll to position [0, 0]
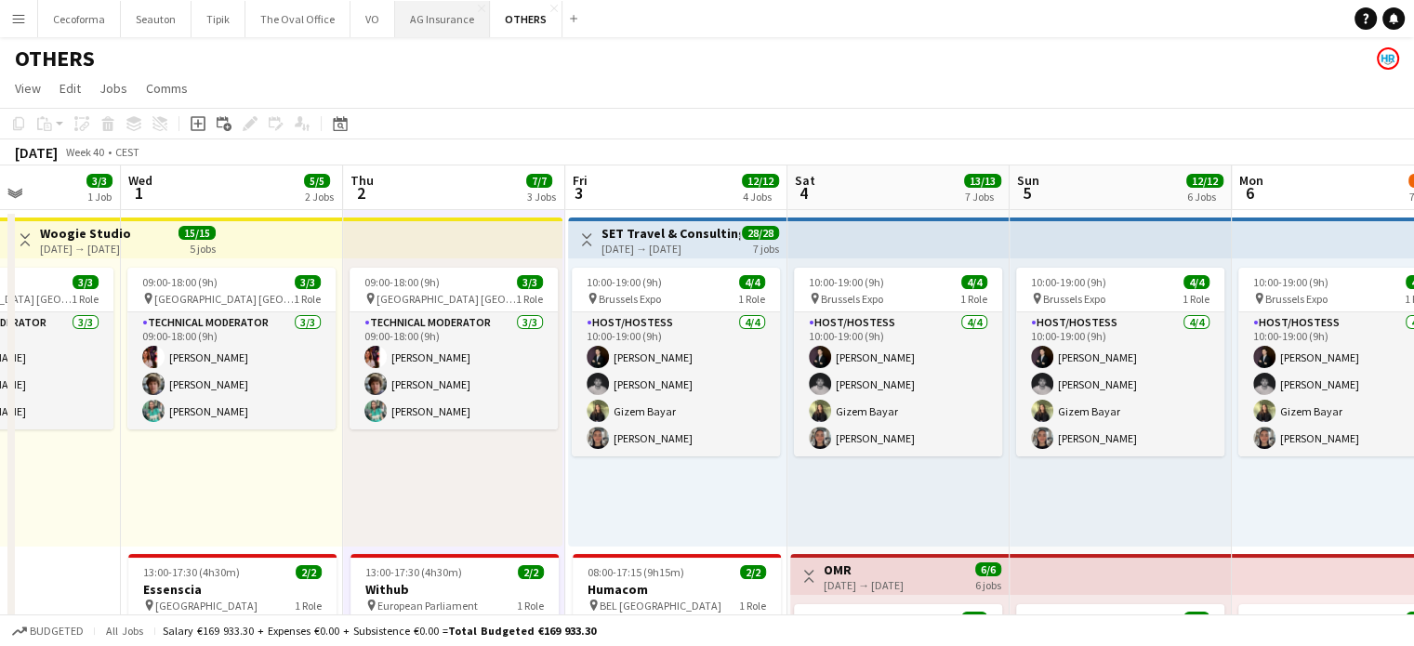
click at [427, 18] on button "AG Insurance Close" at bounding box center [442, 19] width 95 height 36
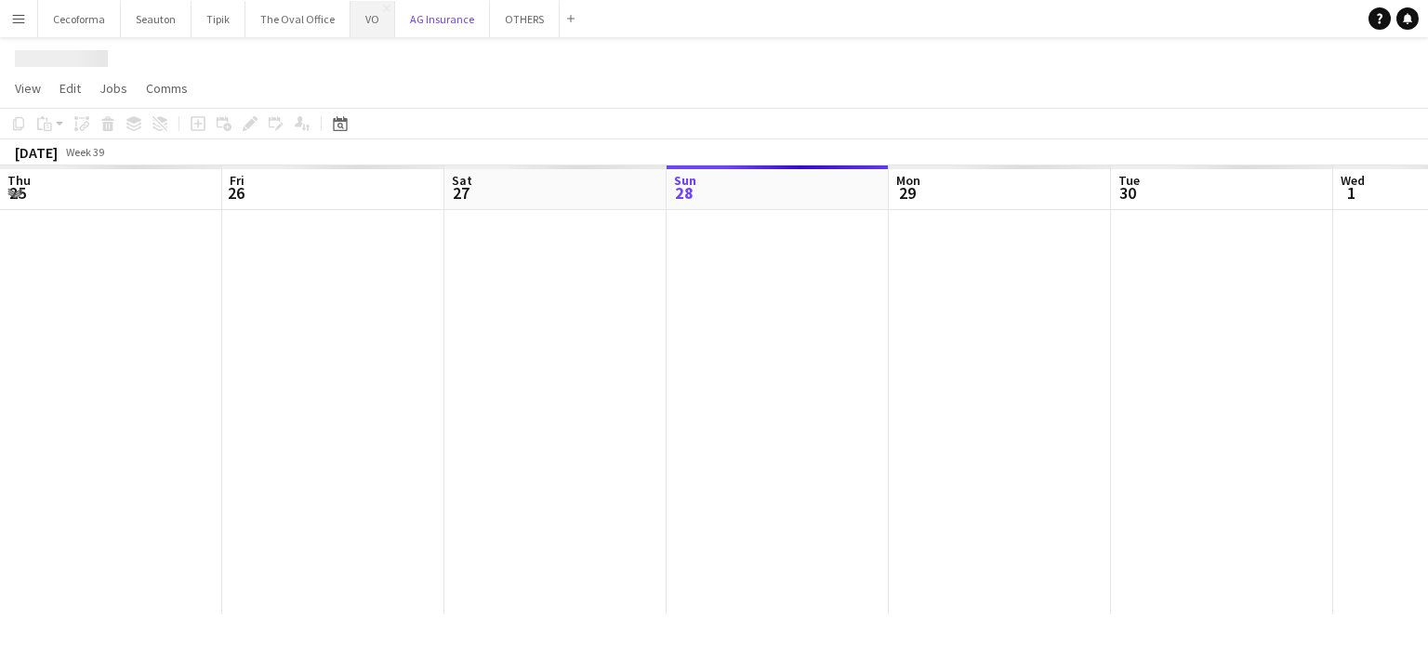
scroll to position [0, 444]
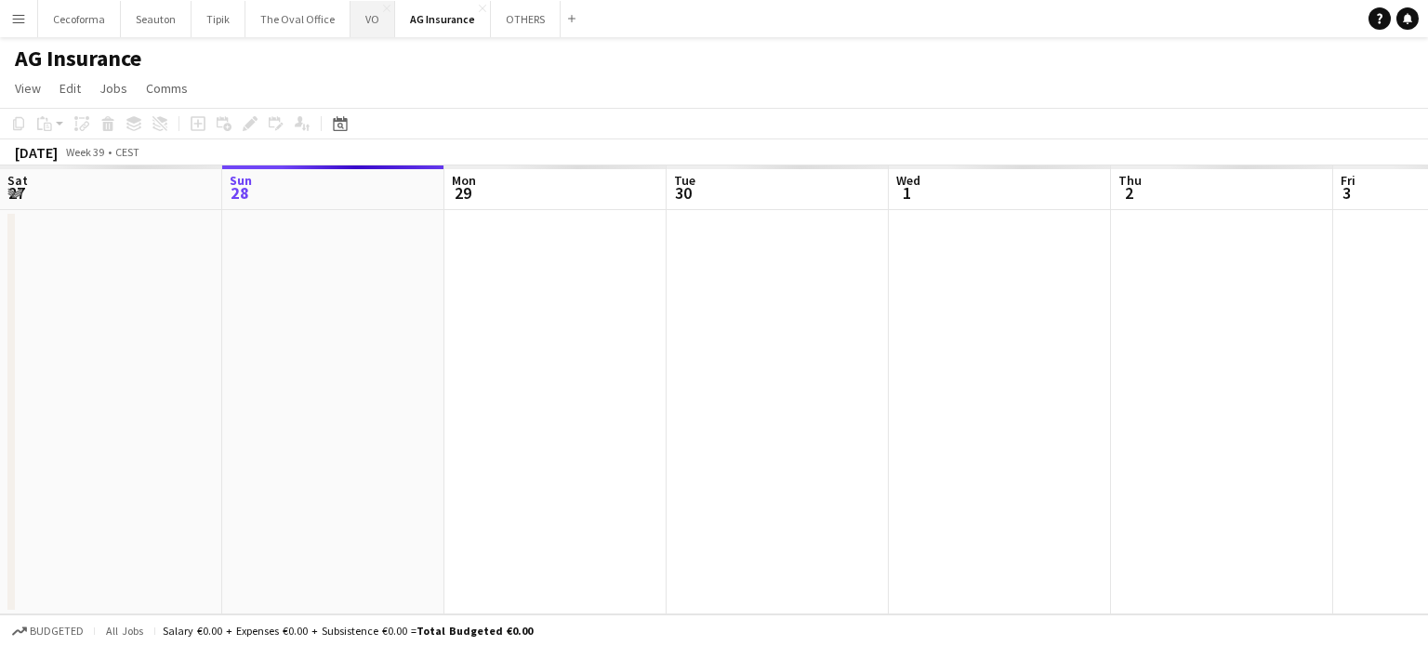
click at [372, 27] on button "VO Close" at bounding box center [373, 19] width 45 height 36
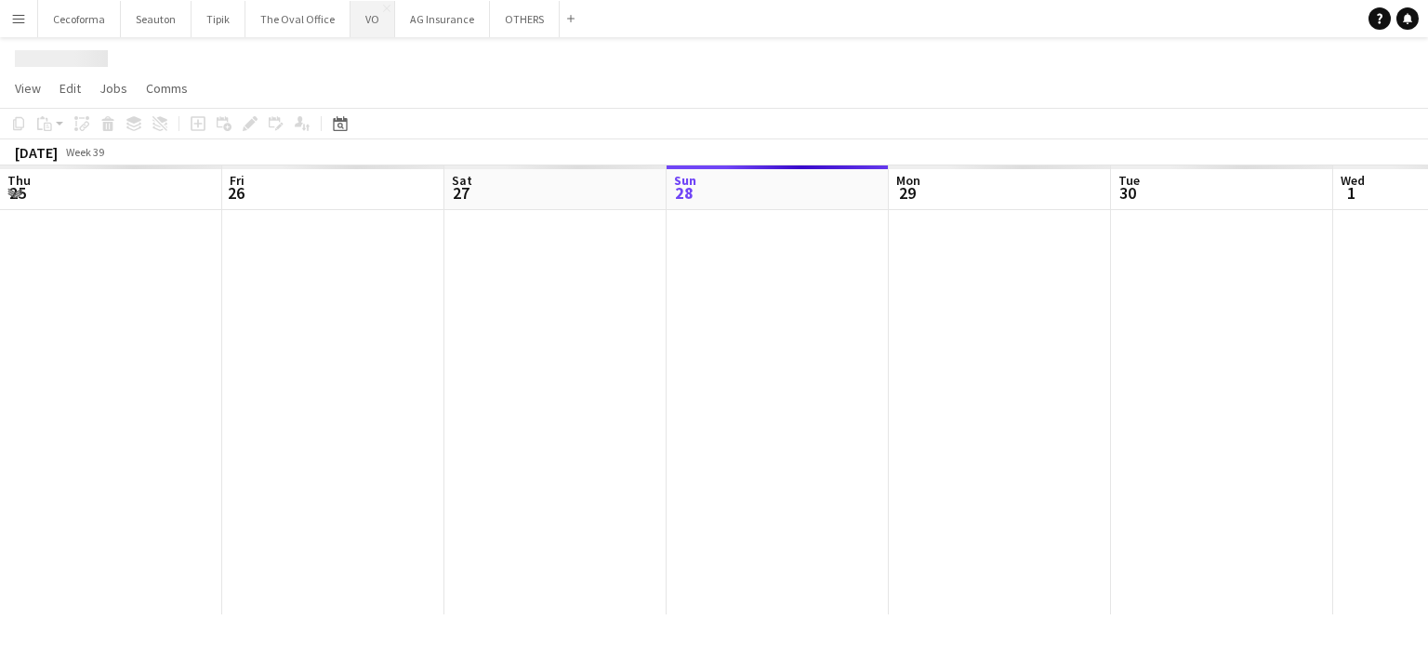
scroll to position [0, 444]
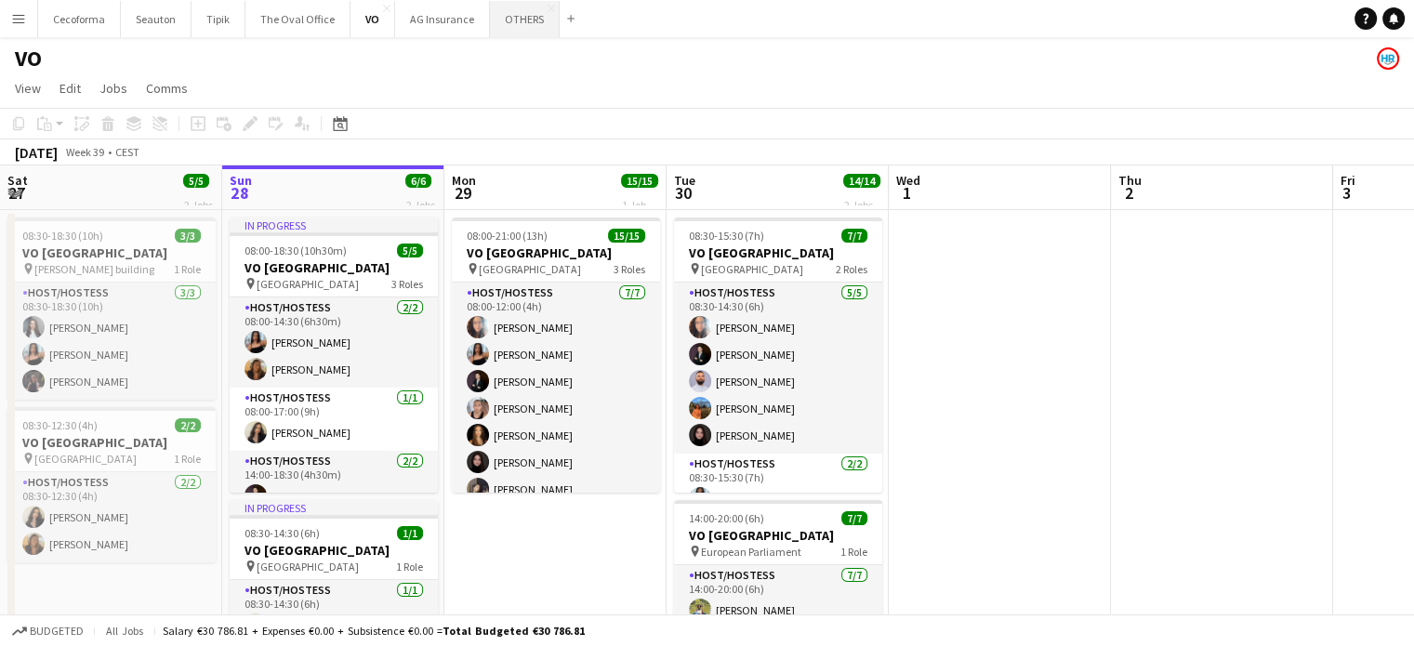
click at [518, 7] on button "OTHERS Close" at bounding box center [525, 19] width 70 height 36
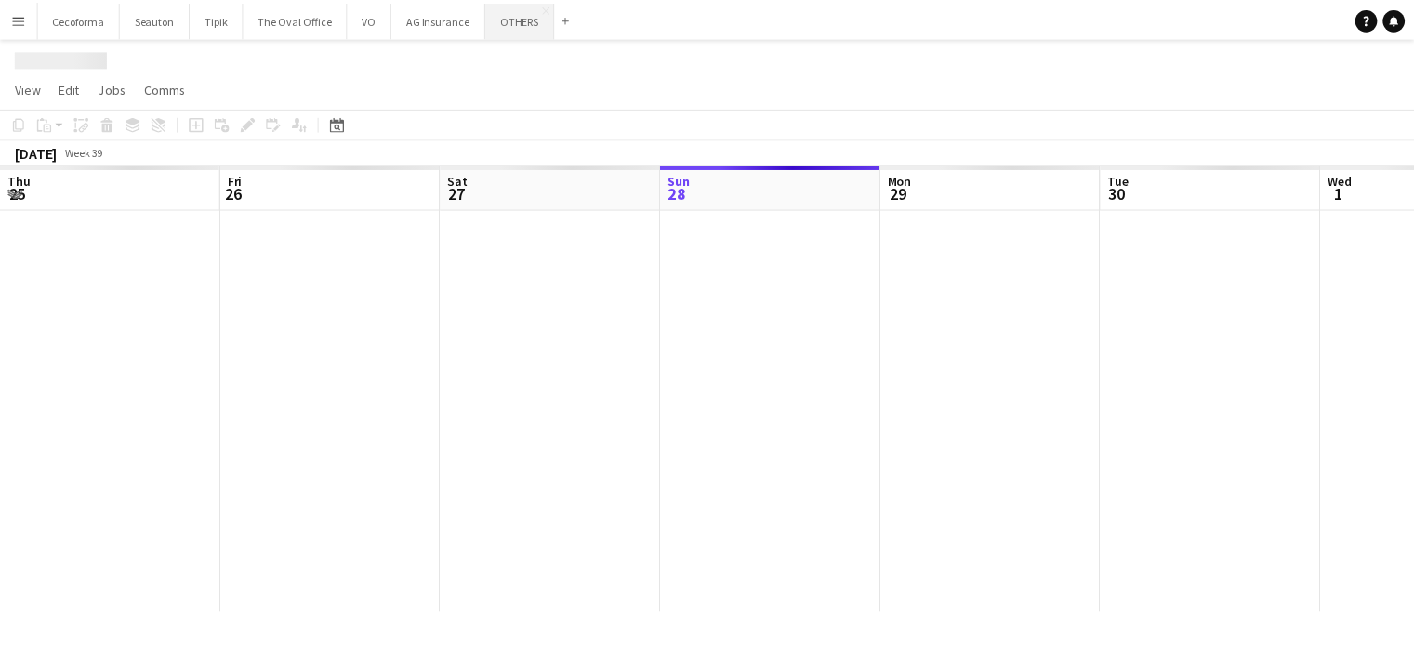
scroll to position [0, 444]
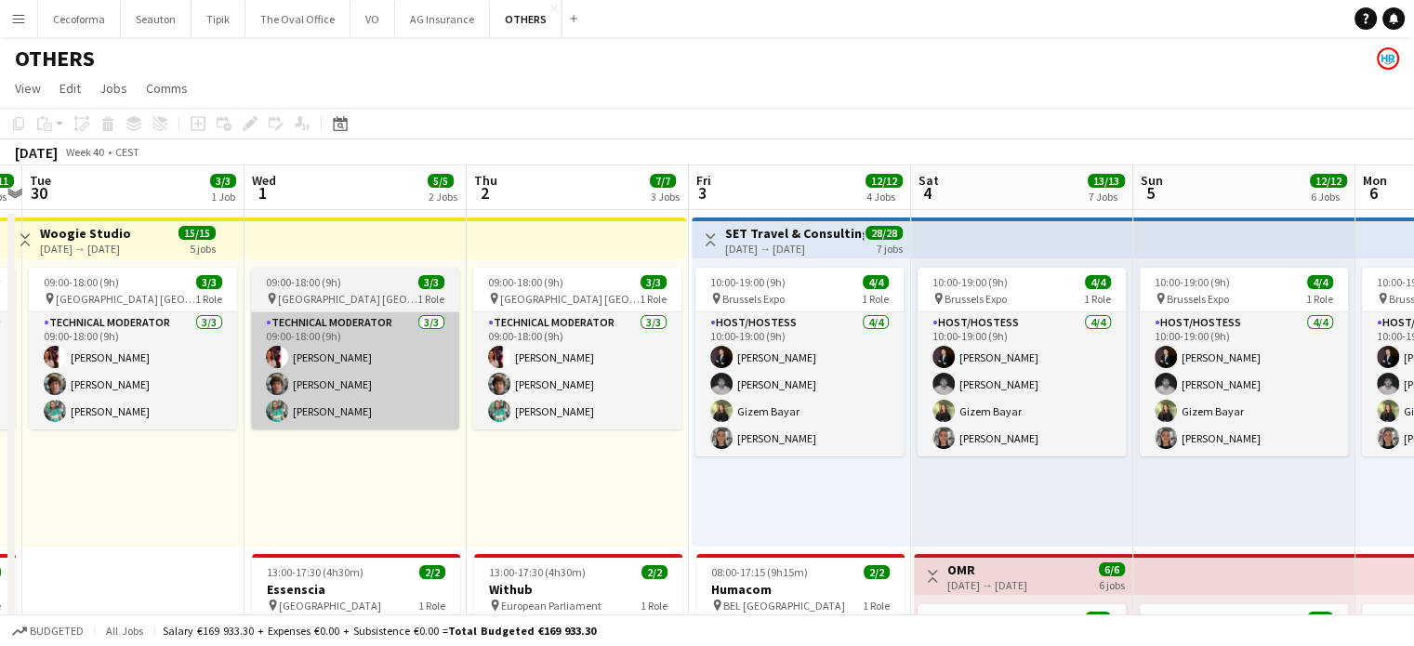
drag, startPoint x: 725, startPoint y: 497, endPoint x: 327, endPoint y: 428, distance: 404.0
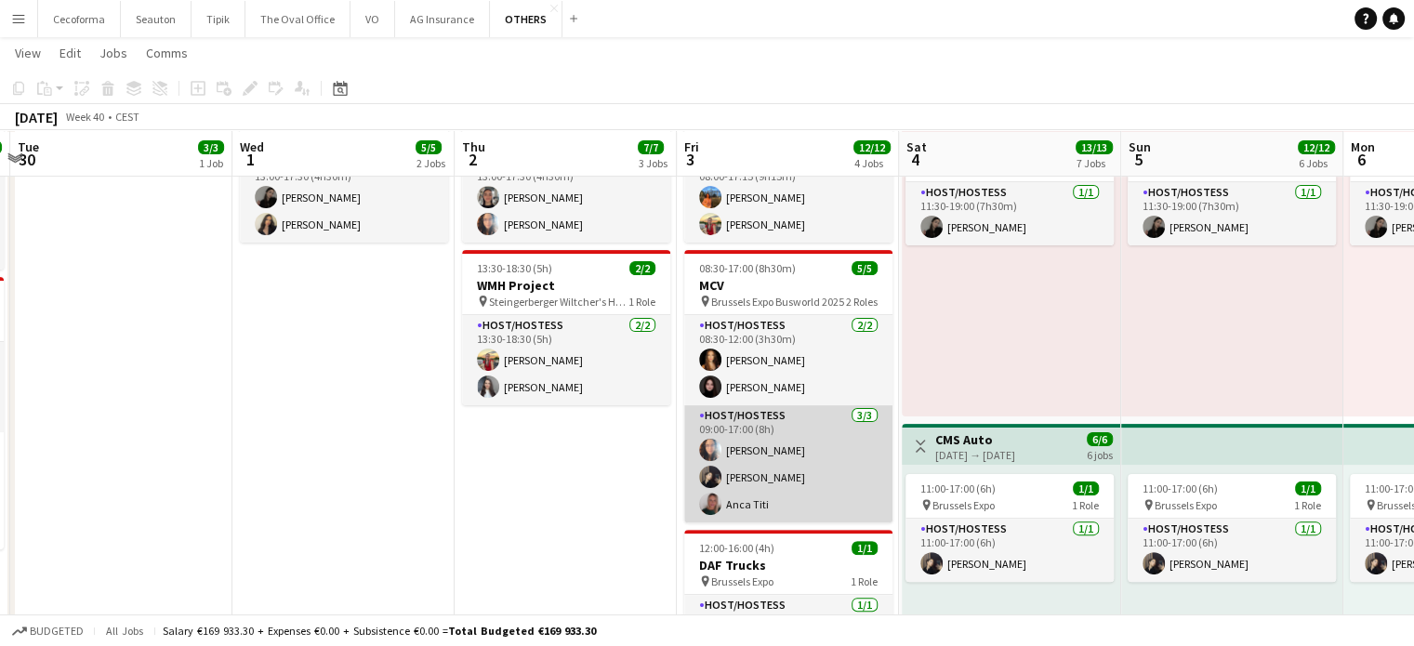
scroll to position [558, 0]
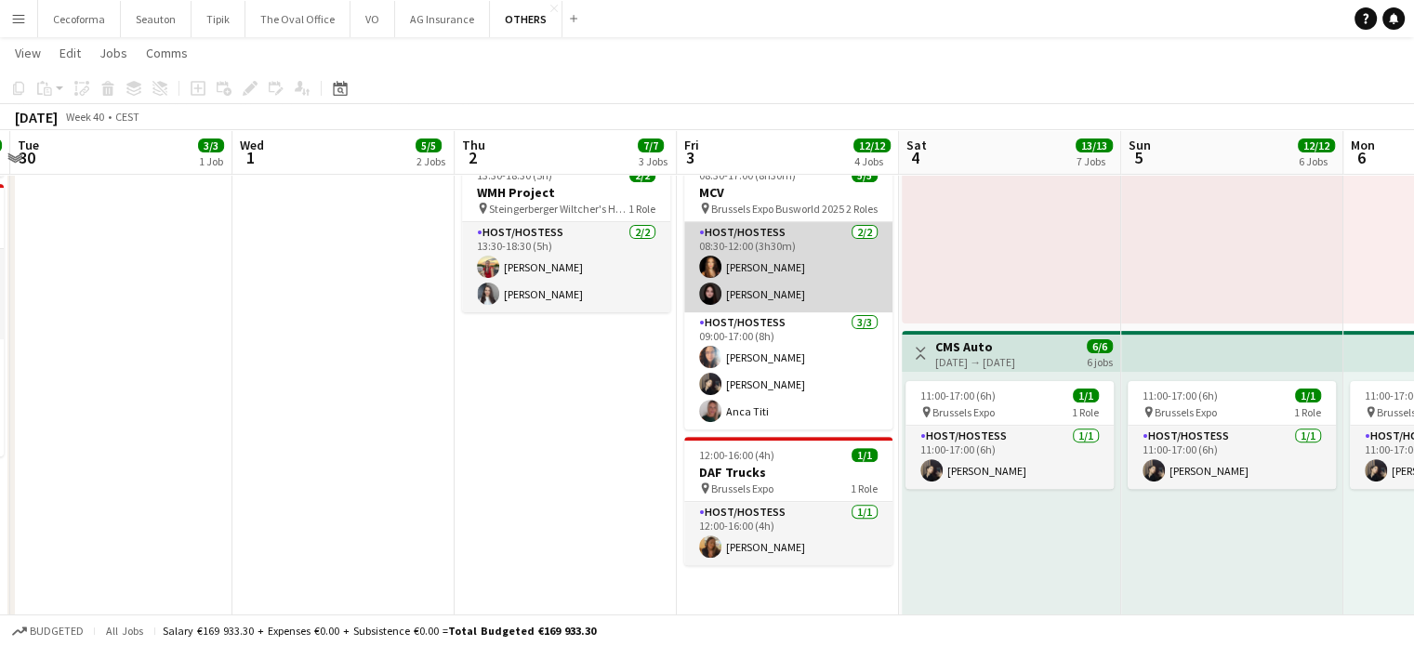
click at [776, 279] on app-card-role "Host/Hostess [DATE] 08:30-12:00 (3h30m) [PERSON_NAME] [PERSON_NAME]" at bounding box center [788, 267] width 208 height 90
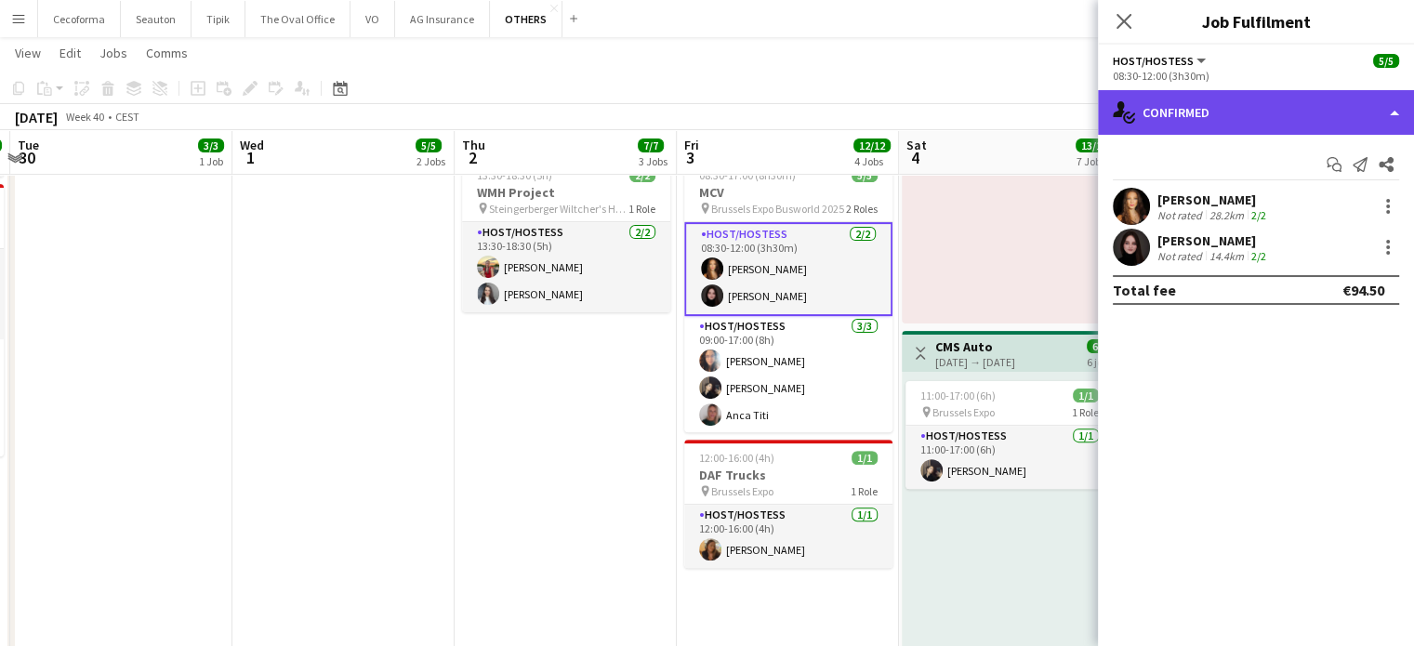
click at [1395, 115] on div "single-neutral-actions-check-2 Confirmed" at bounding box center [1256, 112] width 316 height 45
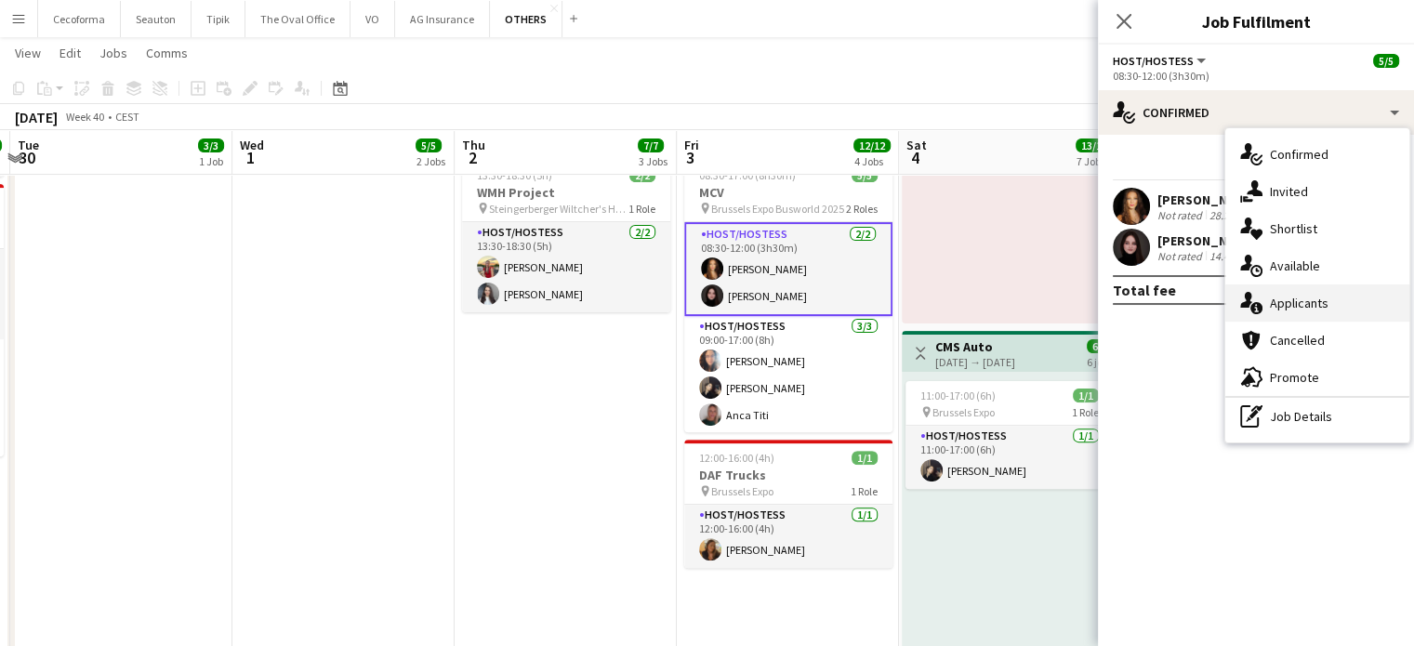
click at [1287, 295] on span "Applicants" at bounding box center [1299, 303] width 59 height 17
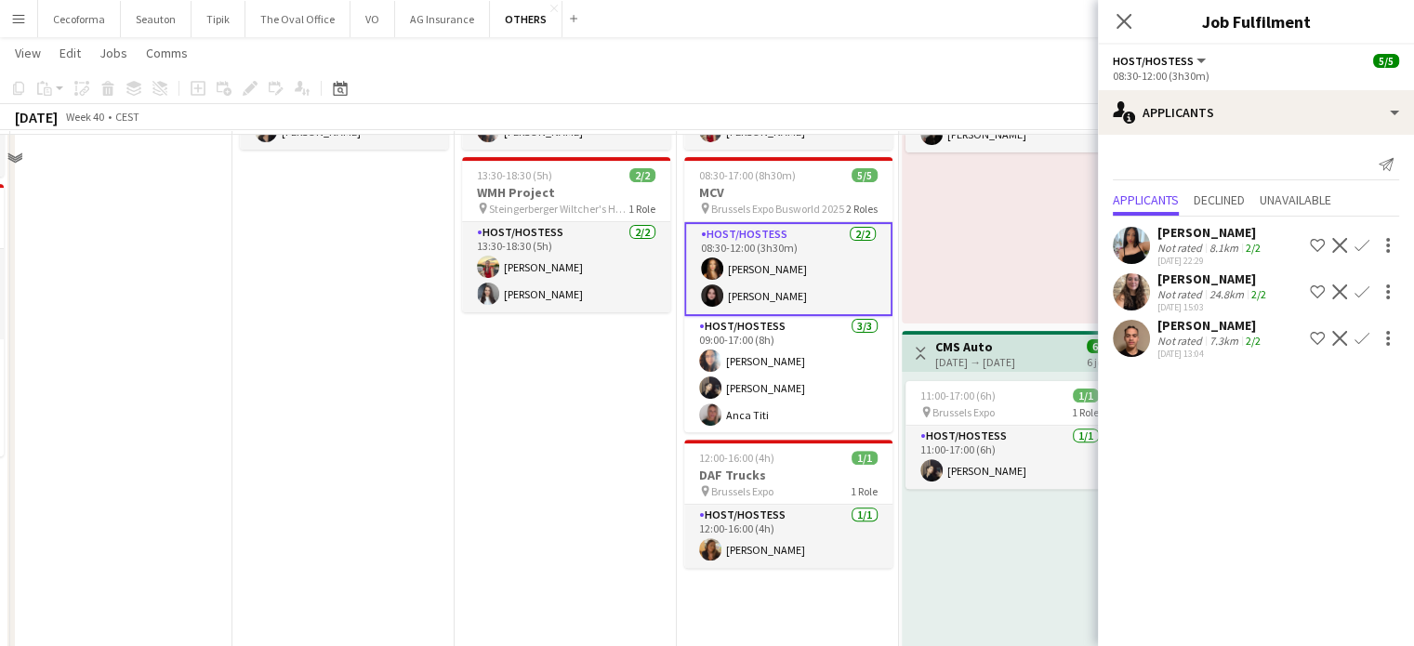
scroll to position [93, 0]
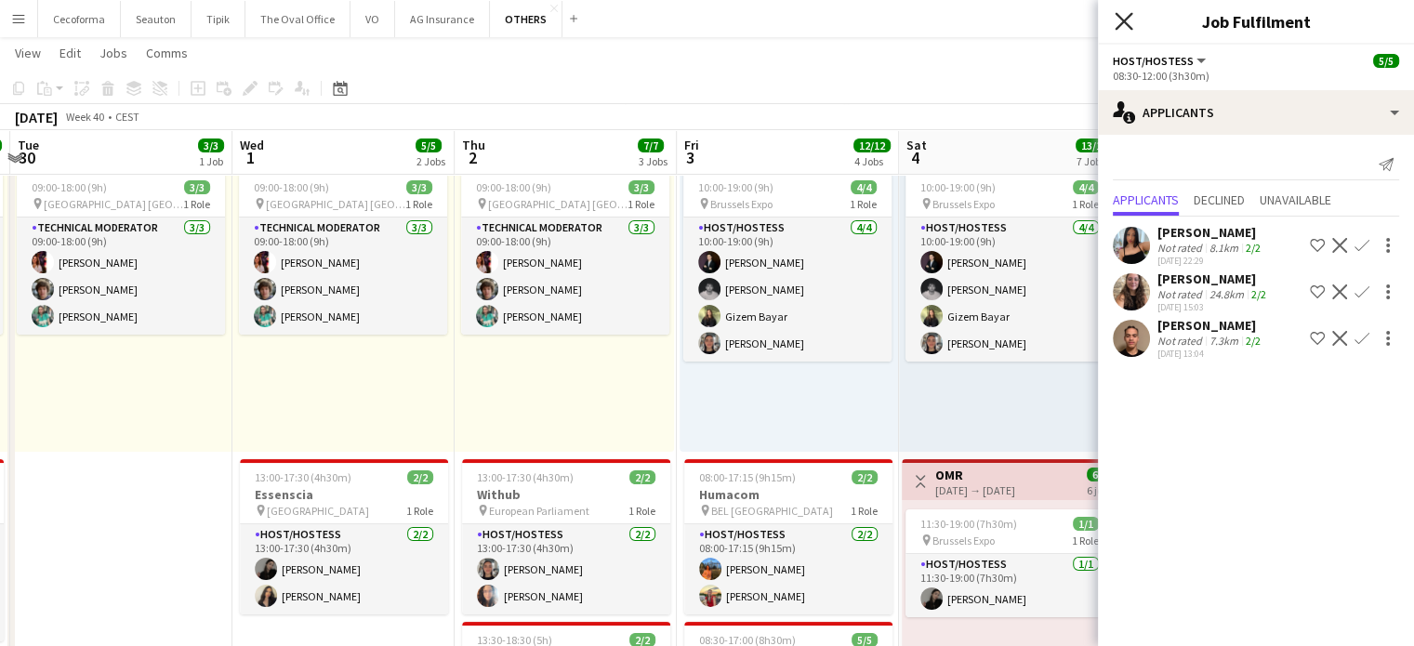
click at [1120, 20] on icon "Close pop-in" at bounding box center [1124, 21] width 18 height 18
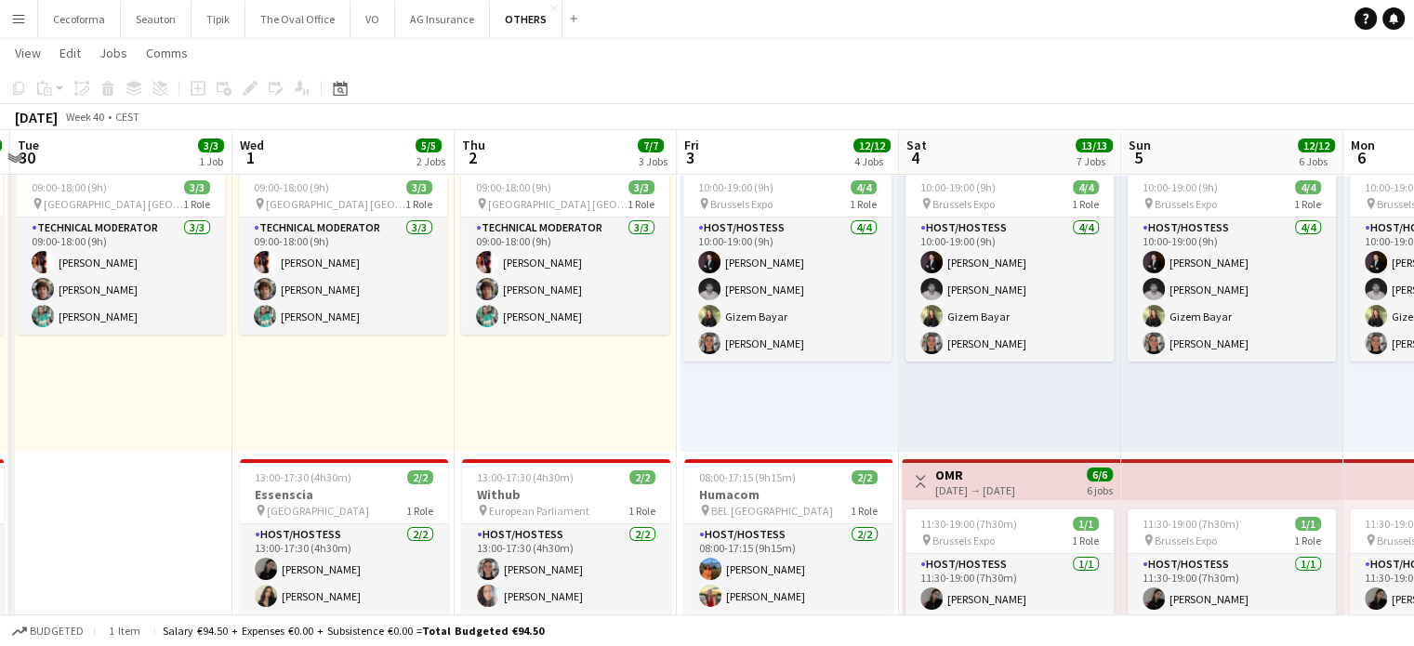
click at [18, 16] on app-icon "Menu" at bounding box center [18, 18] width 15 height 15
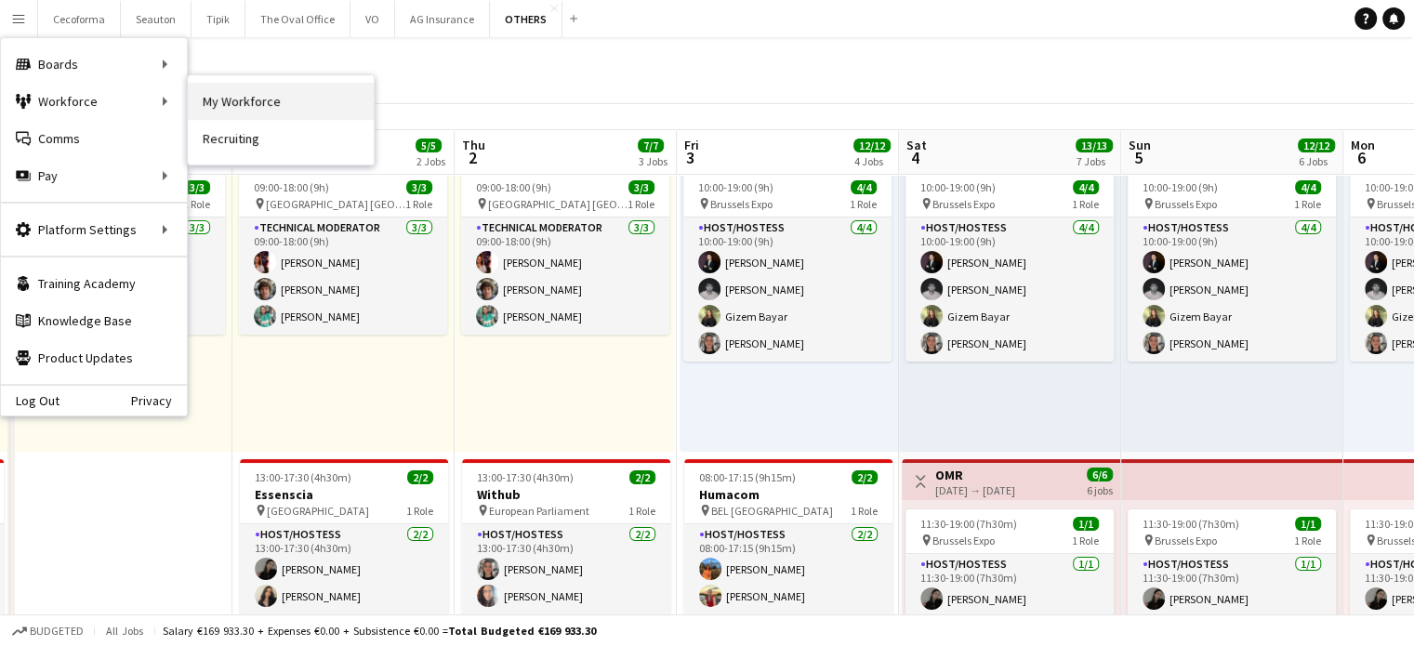
click at [234, 92] on link "My Workforce" at bounding box center [281, 101] width 186 height 37
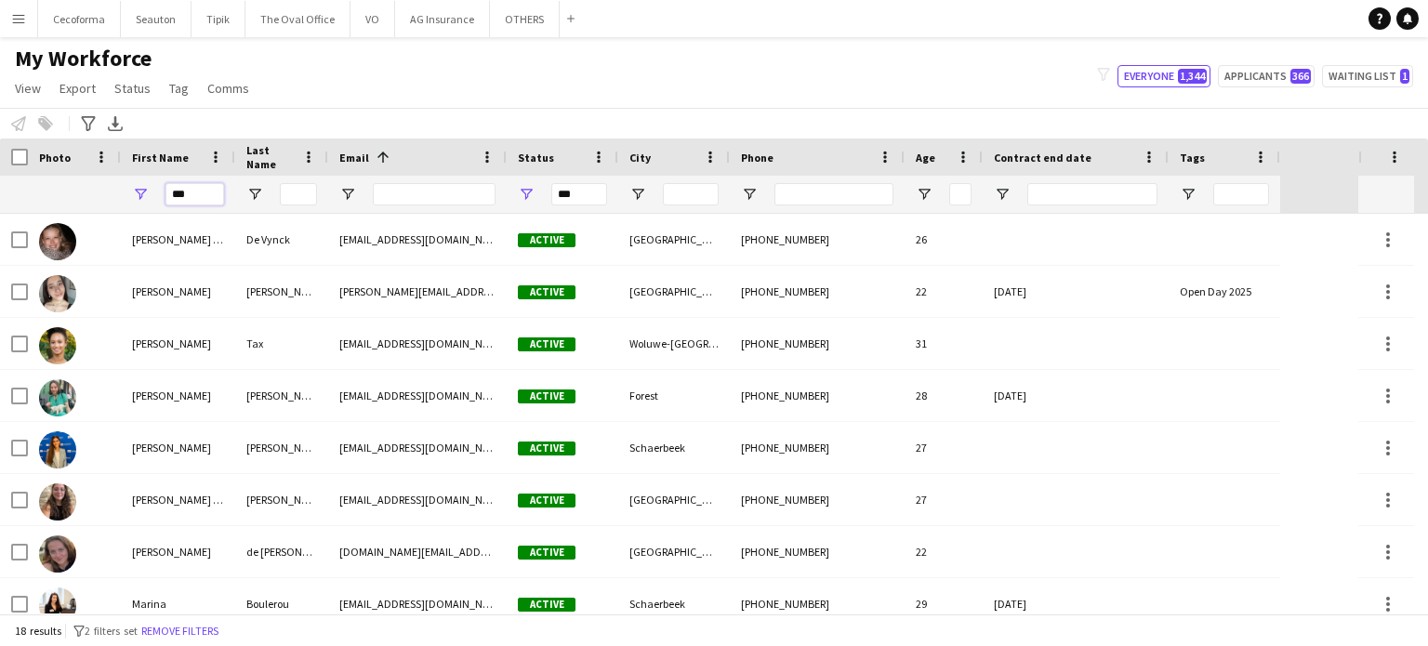
click at [193, 197] on input "***" at bounding box center [195, 194] width 59 height 22
type input "*"
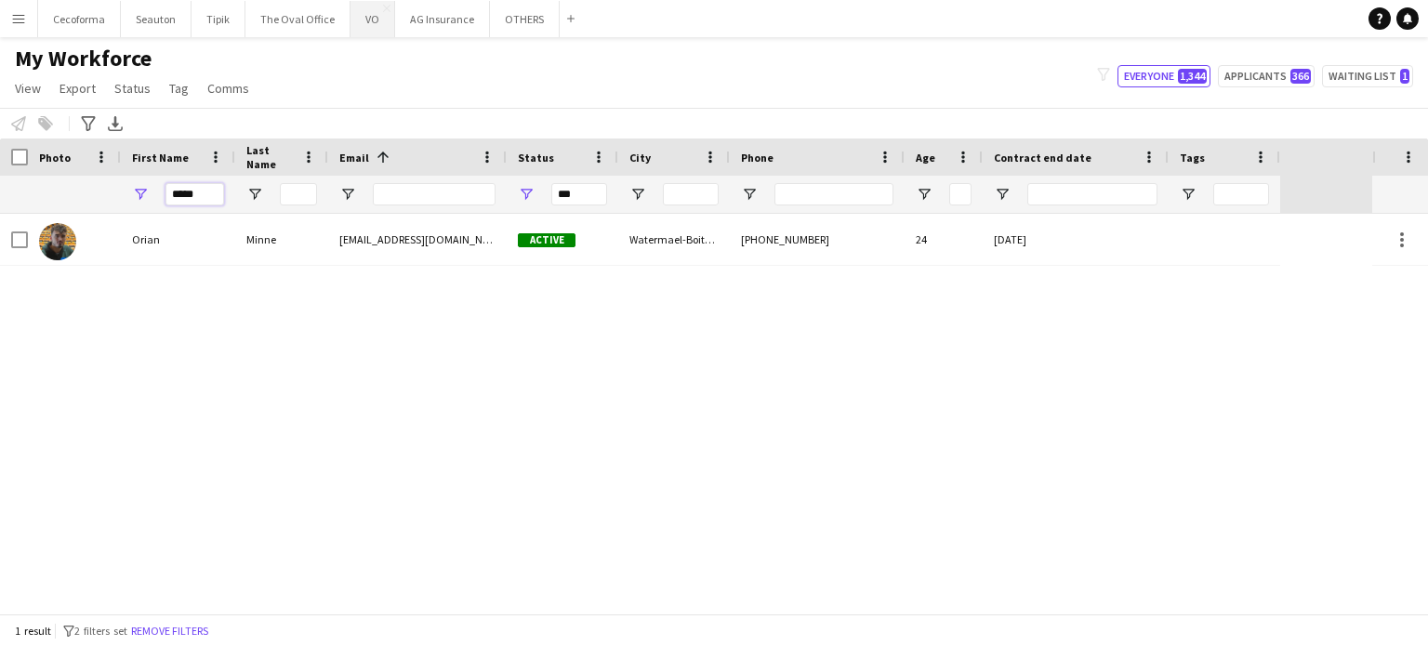
type input "*****"
click at [372, 25] on button "VO Close" at bounding box center [373, 19] width 45 height 36
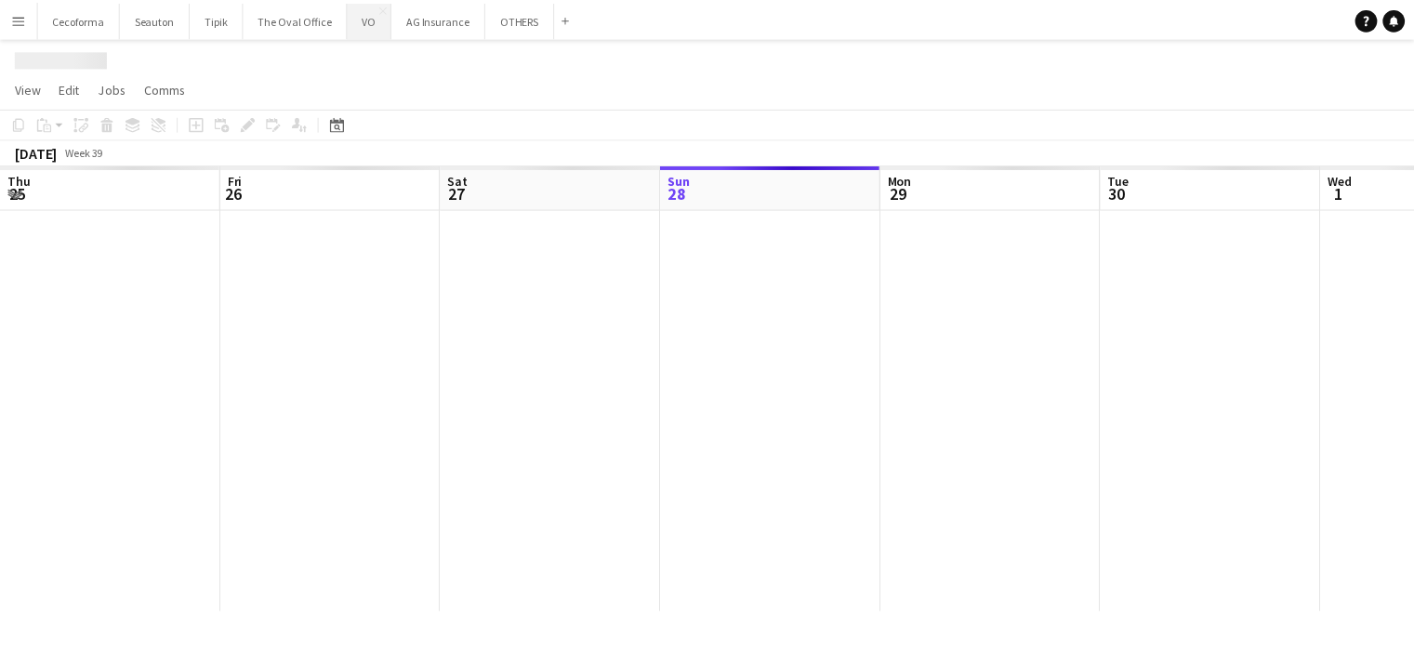
scroll to position [0, 444]
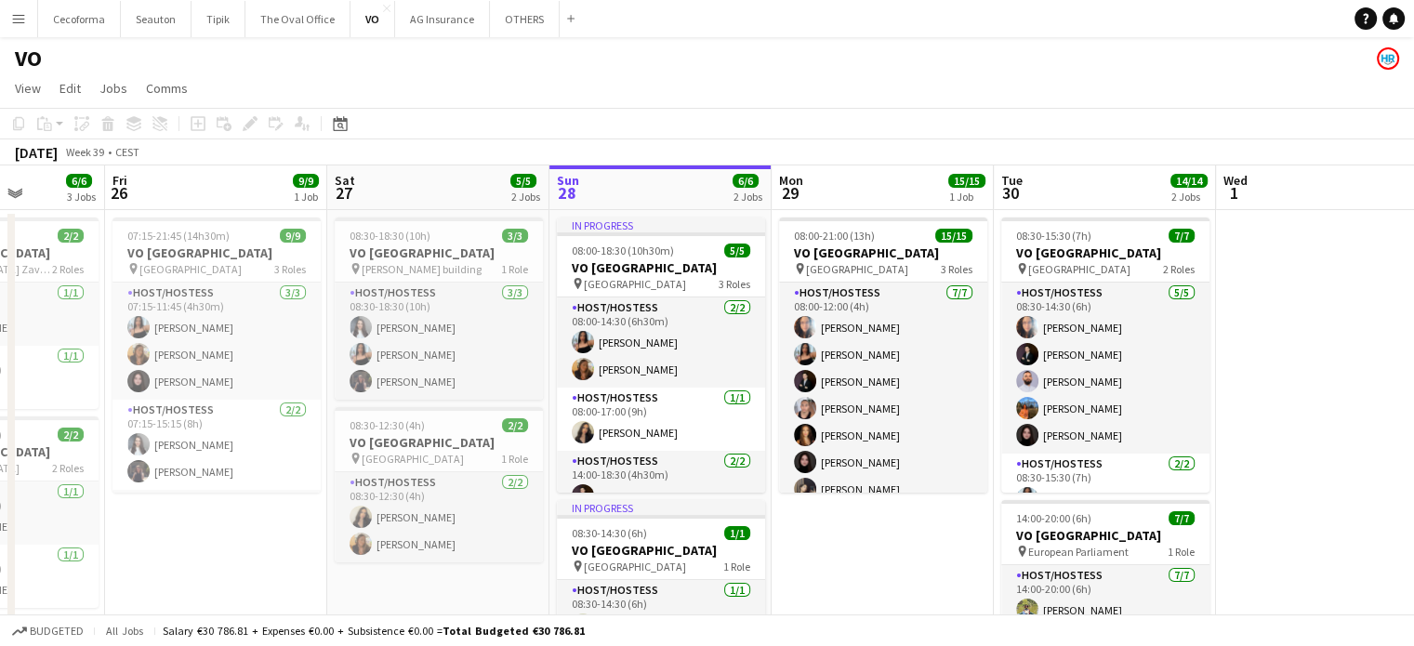
drag, startPoint x: 1016, startPoint y: 431, endPoint x: 1423, endPoint y: 257, distance: 442.0
click at [1414, 252] on html "Menu Boards Boards Boards All jobs Status Workforce Workforce My Workforce Recr…" at bounding box center [707, 440] width 1414 height 881
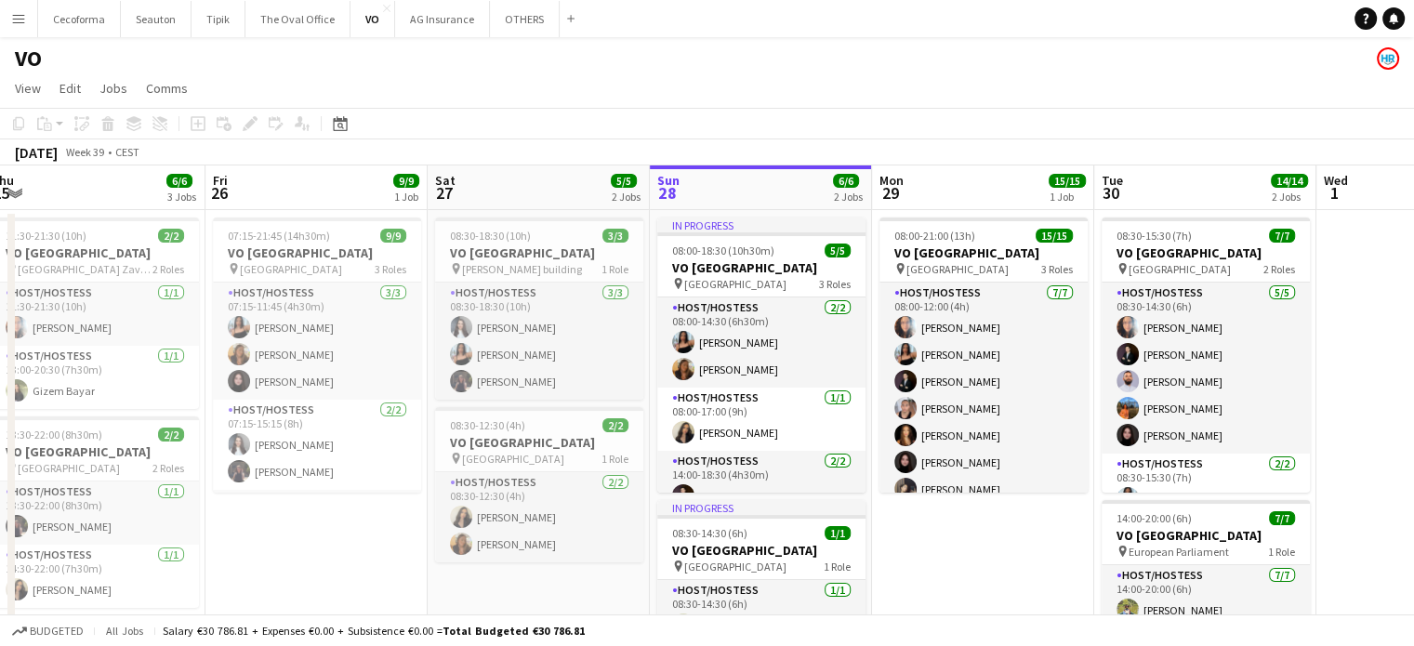
scroll to position [0, 453]
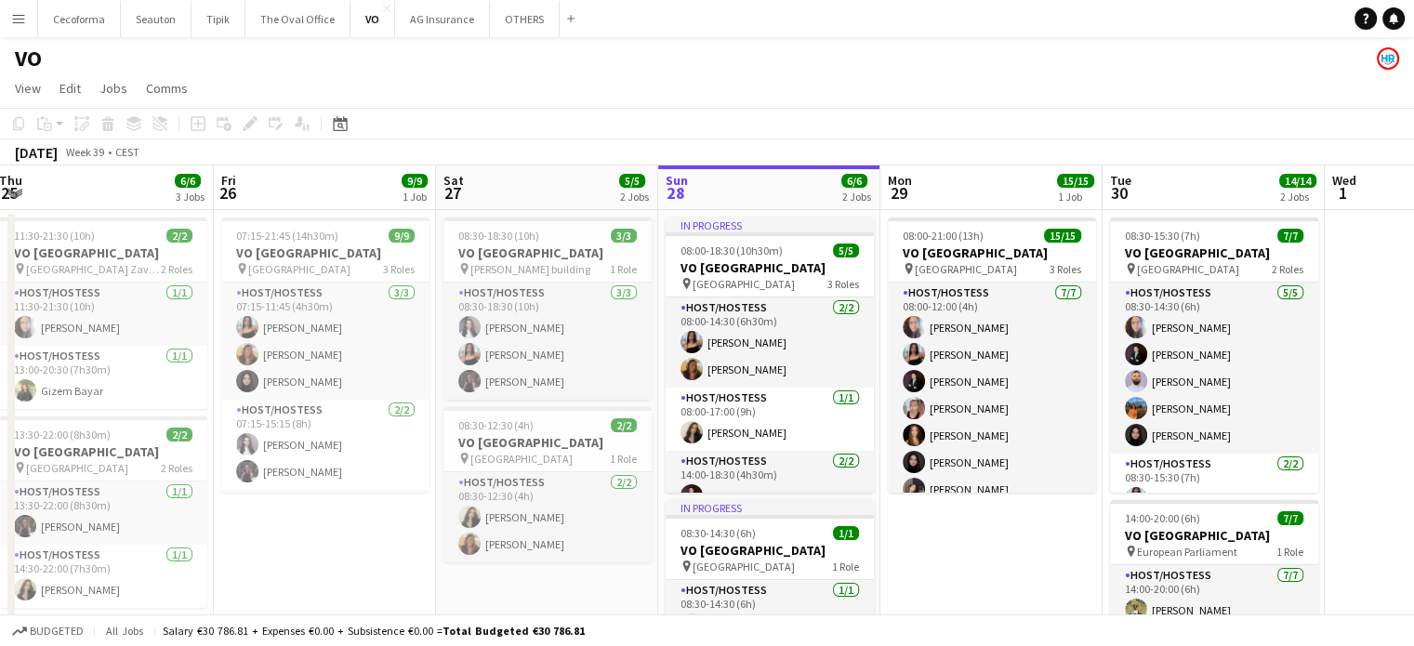
drag, startPoint x: 206, startPoint y: 512, endPoint x: 283, endPoint y: 512, distance: 76.2
click at [283, 512] on app-calendar-viewport "Tue 23 Wed 24 Thu 25 6/6 3 Jobs Fri 26 9/9 1 Job Sat 27 5/5 2 Jobs Sun 28 6/6 2…" at bounding box center [707, 507] width 1414 height 683
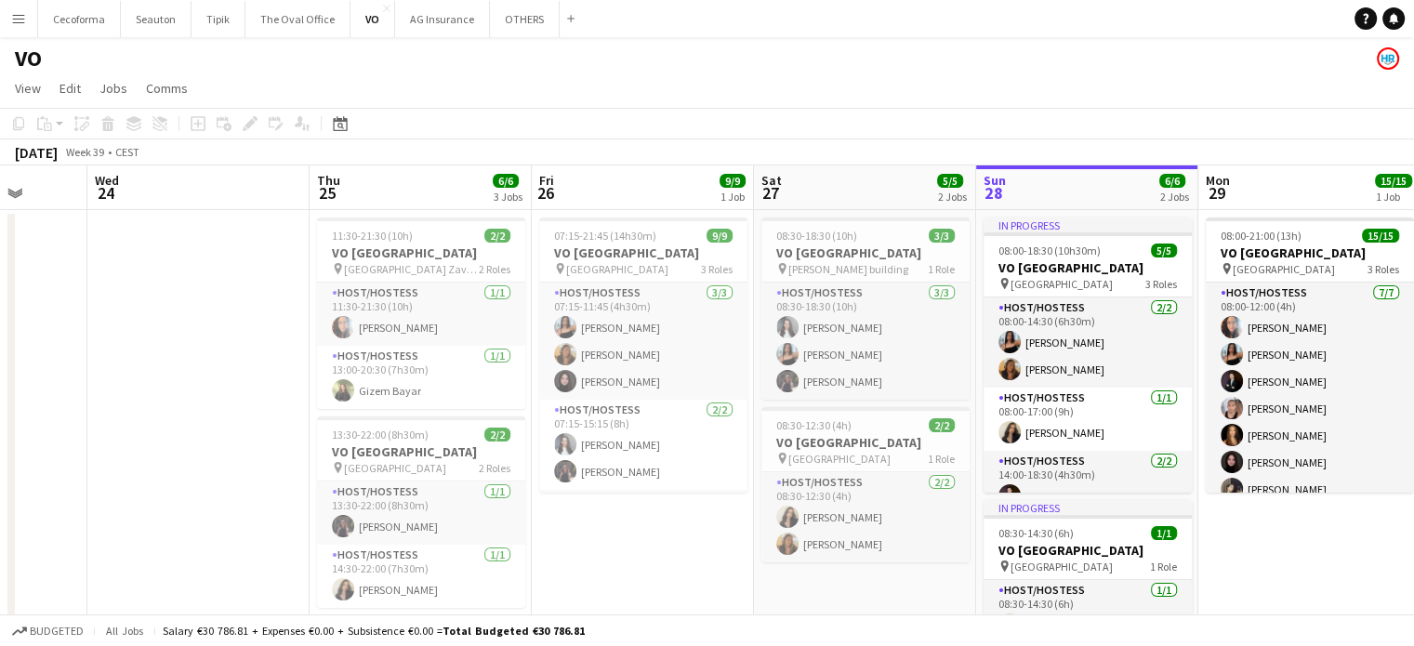
drag, startPoint x: 435, startPoint y: 531, endPoint x: 651, endPoint y: 535, distance: 215.8
click at [651, 535] on app-calendar-viewport "Sun 21 Mon 22 Tue 23 Wed 24 Thu 25 6/6 3 Jobs Fri 26 9/9 1 Job Sat 27 5/5 2 Job…" at bounding box center [707, 507] width 1414 height 683
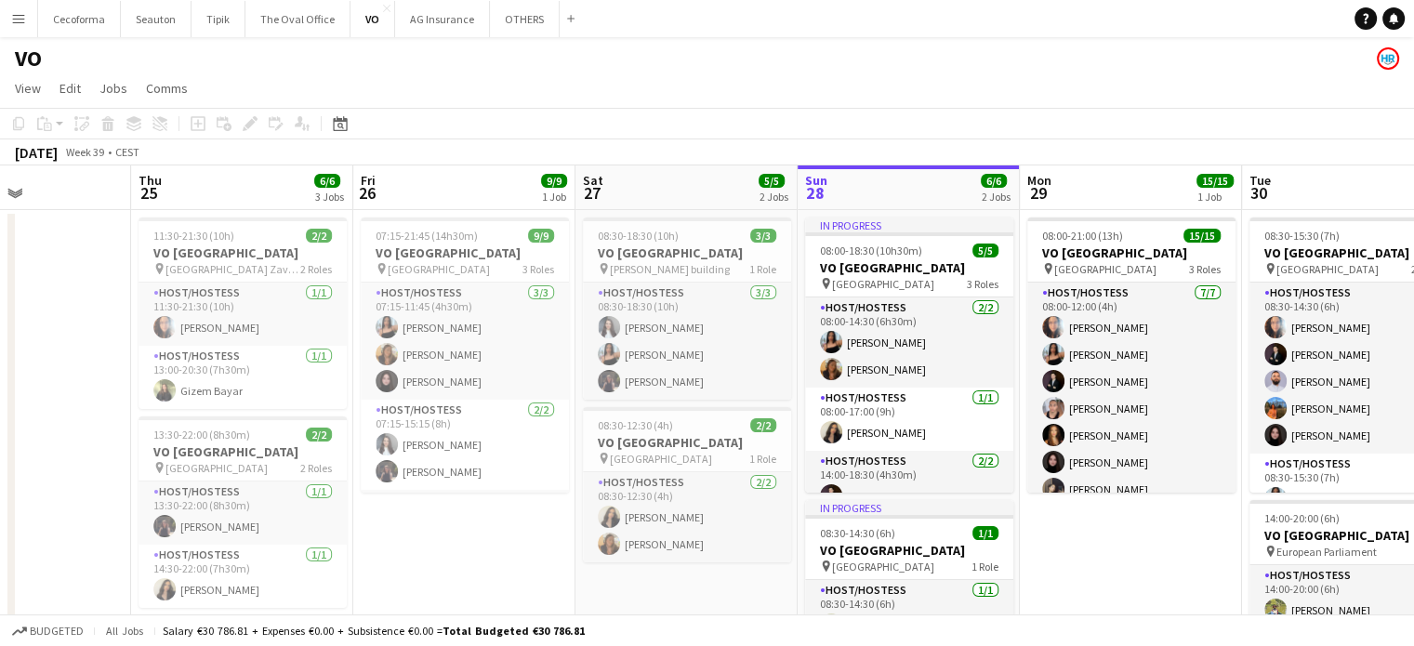
scroll to position [0, 759]
drag, startPoint x: 610, startPoint y: 572, endPoint x: 443, endPoint y: 548, distance: 169.1
click at [443, 548] on app-calendar-viewport "Sun 21 Mon 22 Tue 23 Wed 24 Thu 25 6/6 3 Jobs Fri 26 9/9 1 Job Sat 27 5/5 2 Job…" at bounding box center [707, 507] width 1414 height 683
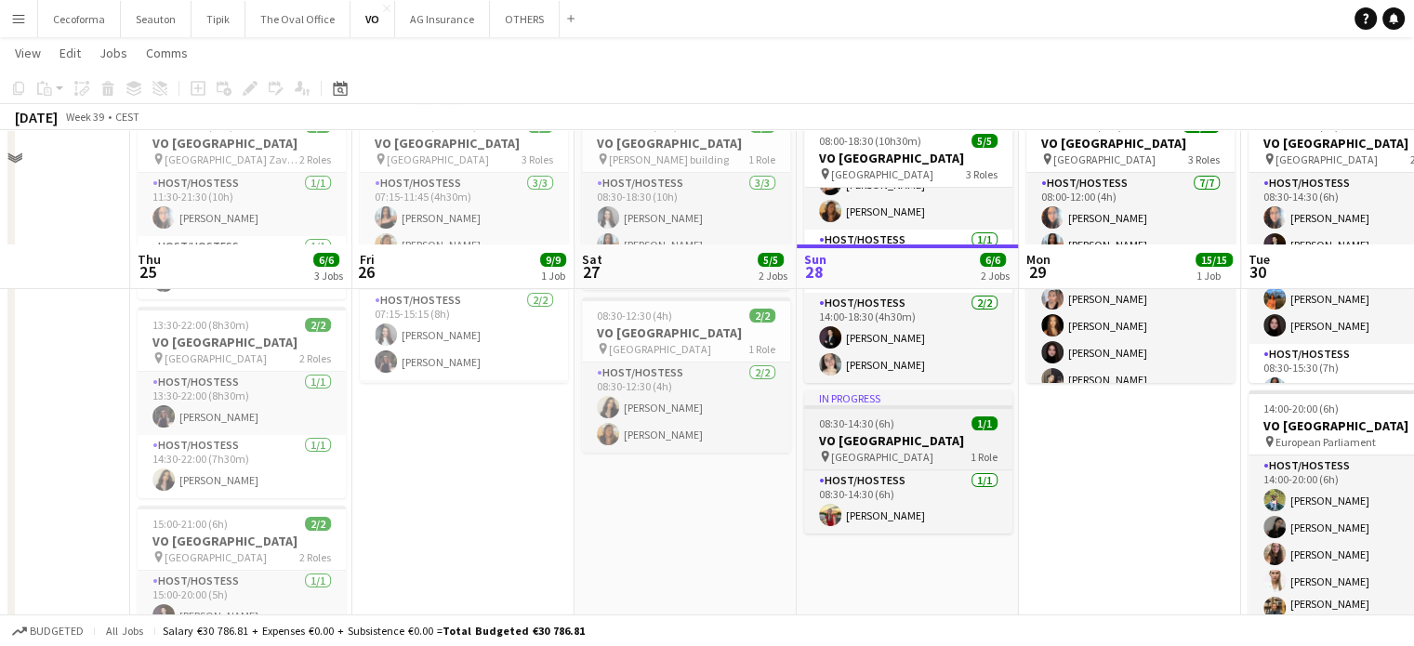
scroll to position [232, 0]
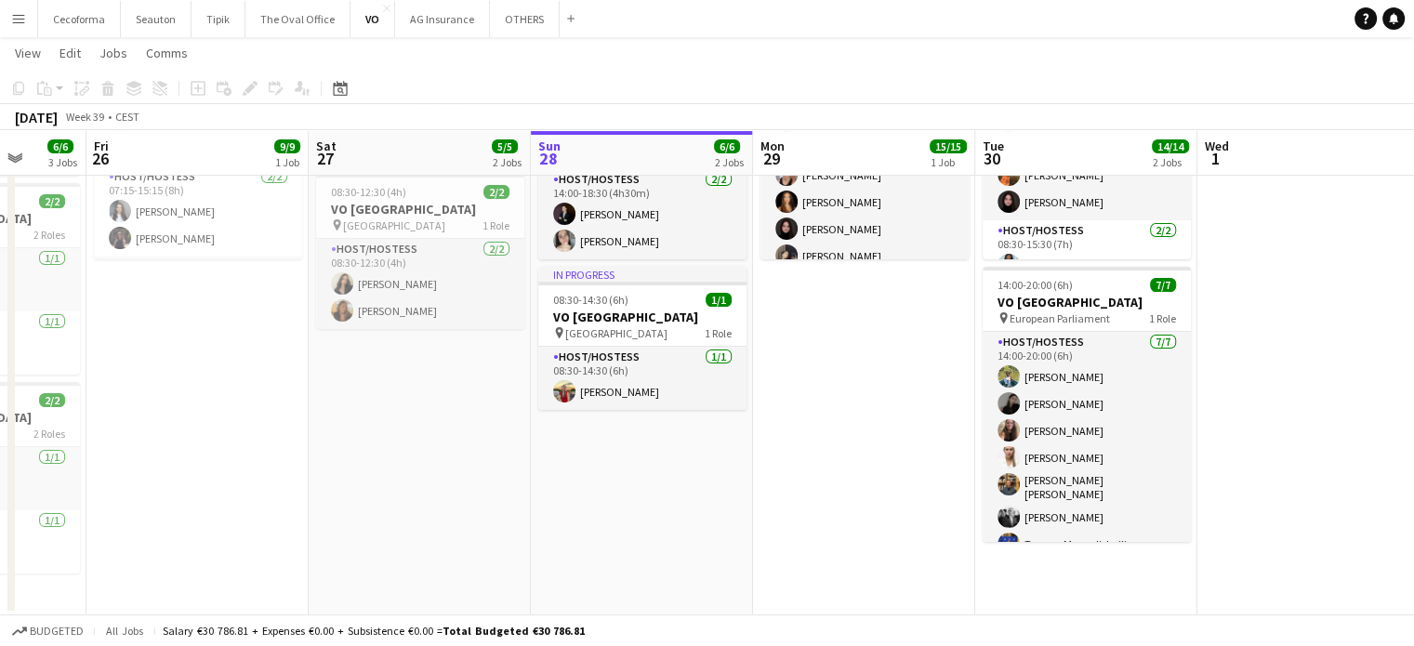
drag, startPoint x: 786, startPoint y: 506, endPoint x: 763, endPoint y: 508, distance: 22.4
click at [763, 508] on app-calendar-viewport "Tue 23 Wed 24 Thu 25 6/6 3 Jobs Fri 26 9/9 1 Job Sat 27 5/5 2 Jobs Sun 28 6/6 2…" at bounding box center [707, 228] width 1414 height 775
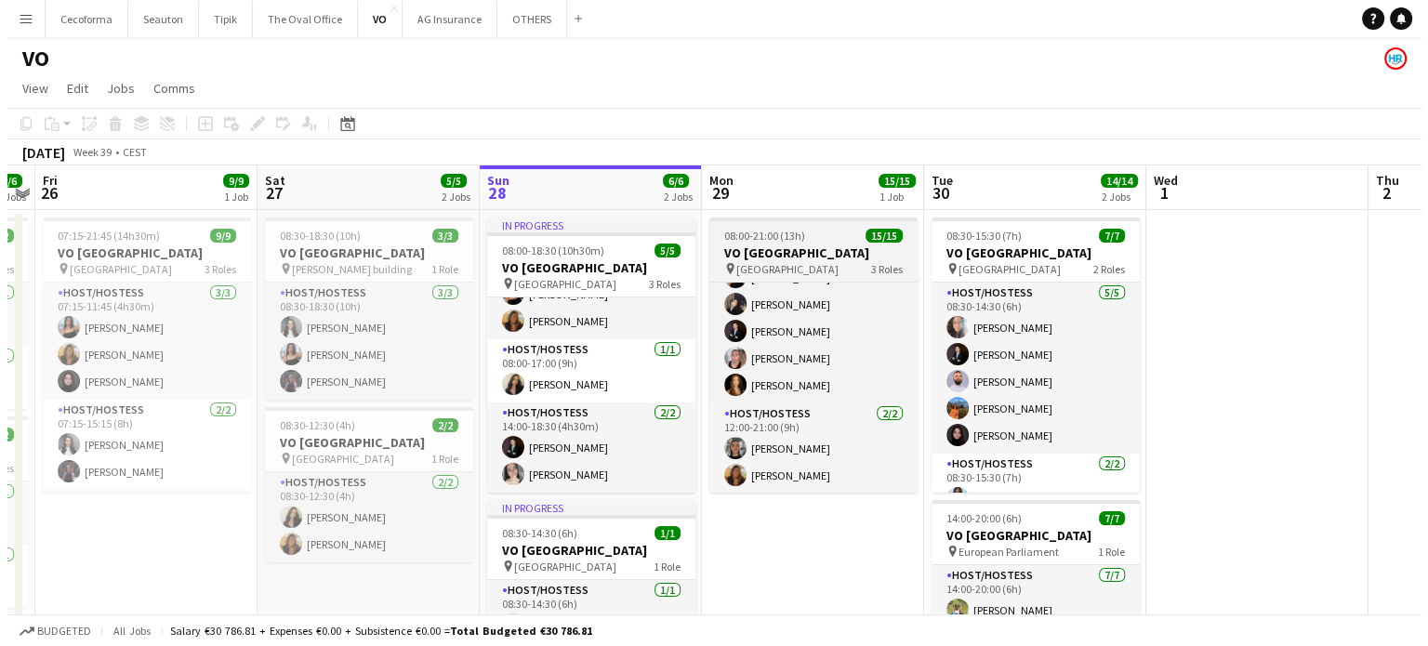
scroll to position [0, 0]
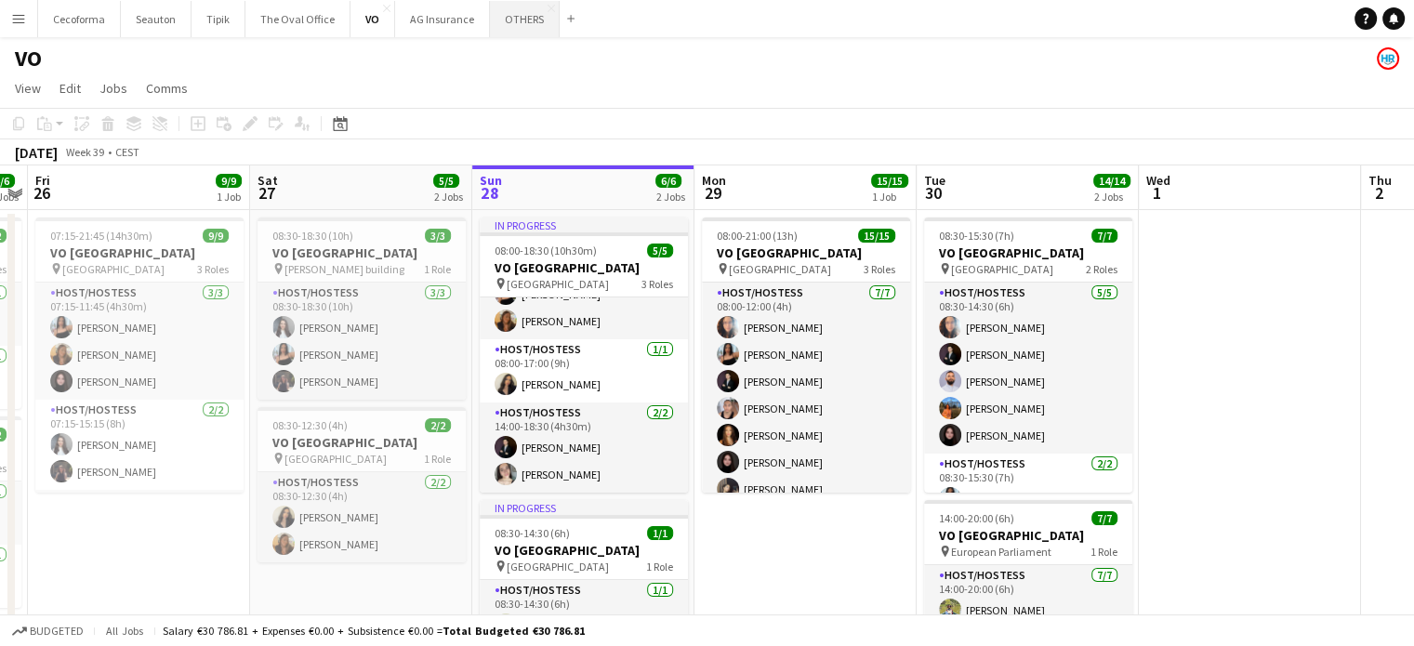
click at [513, 21] on button "OTHERS Close" at bounding box center [525, 19] width 70 height 36
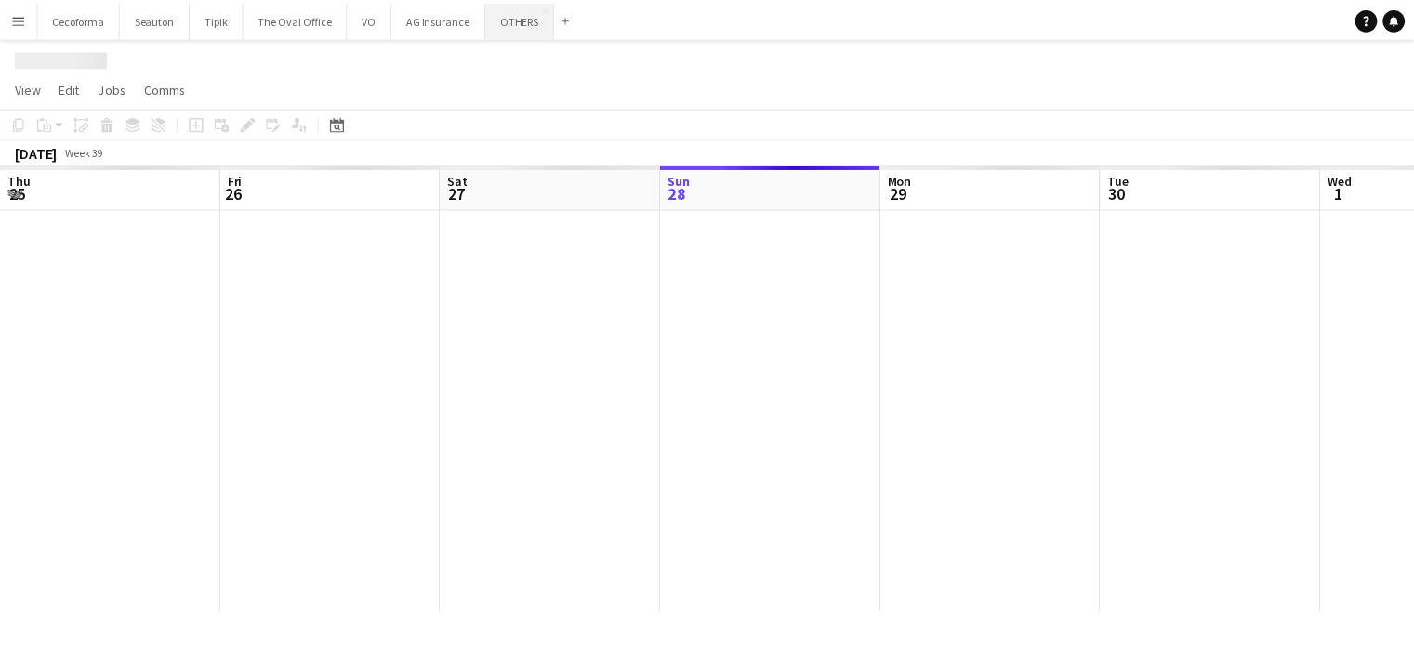
scroll to position [0, 444]
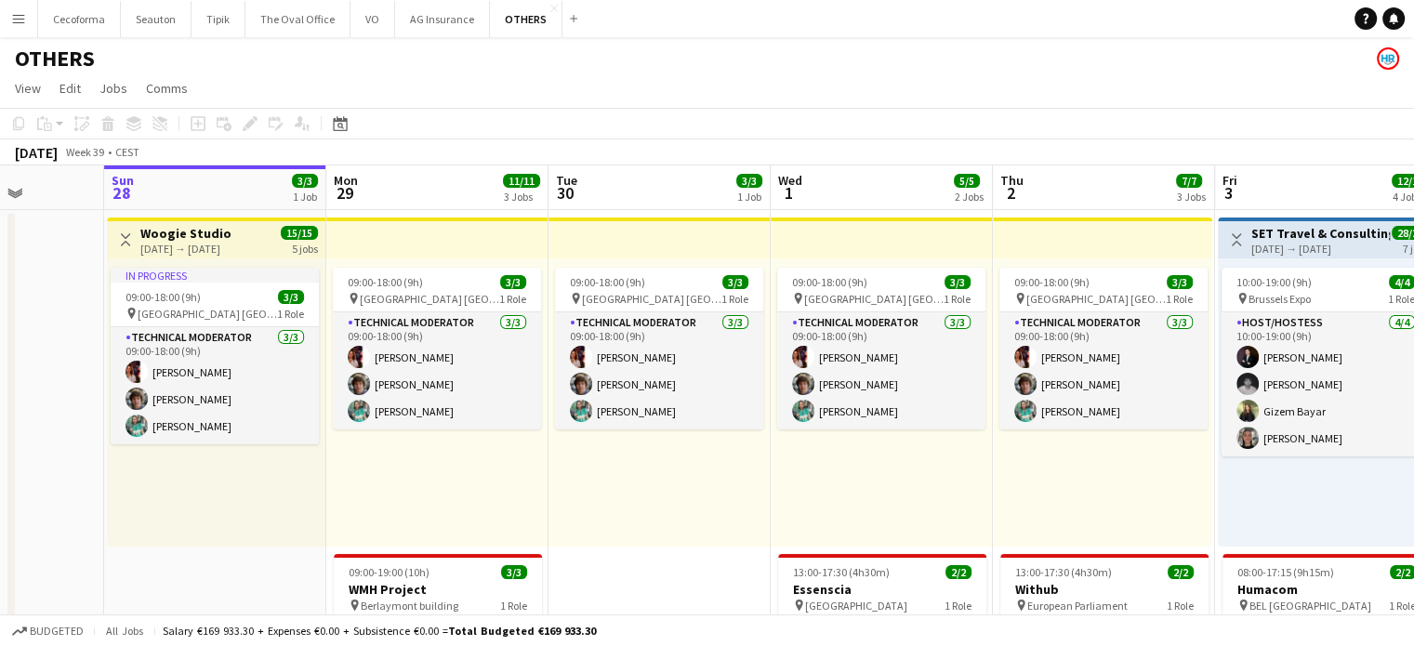
drag, startPoint x: 837, startPoint y: 440, endPoint x: 846, endPoint y: 448, distance: 12.5
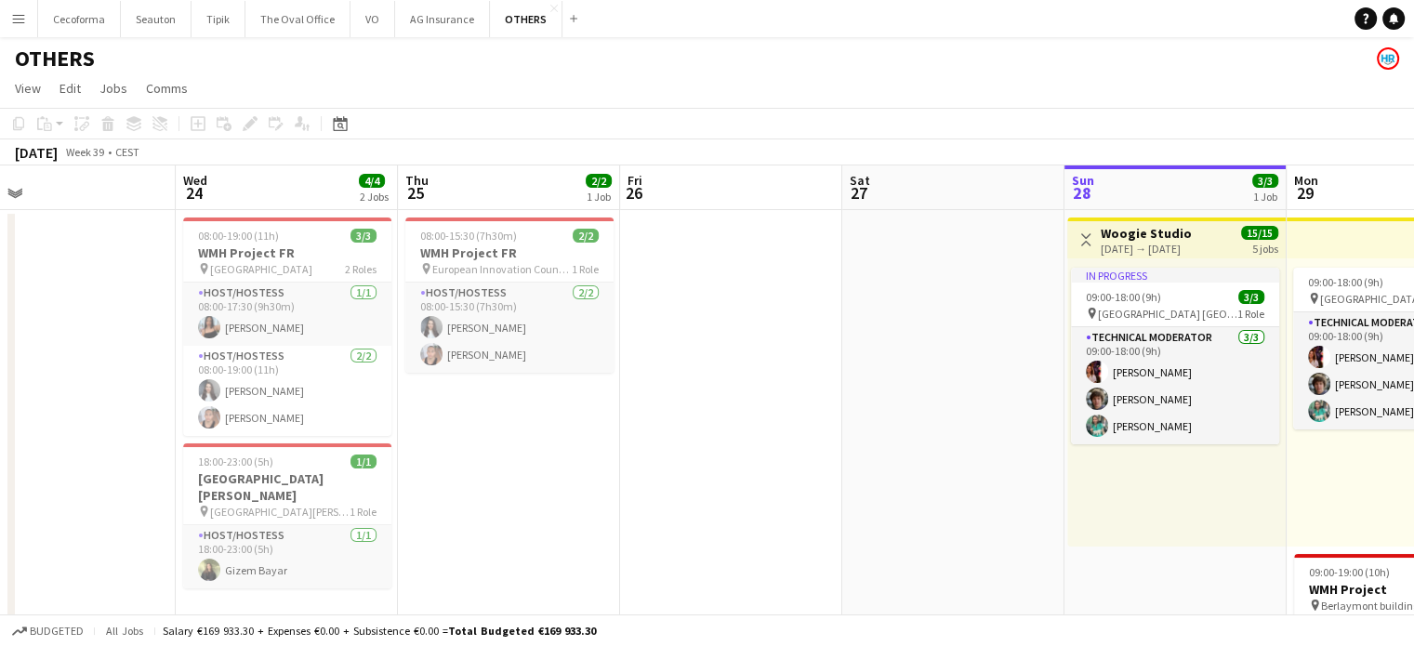
drag, startPoint x: 546, startPoint y: 391, endPoint x: 689, endPoint y: 419, distance: 145.9
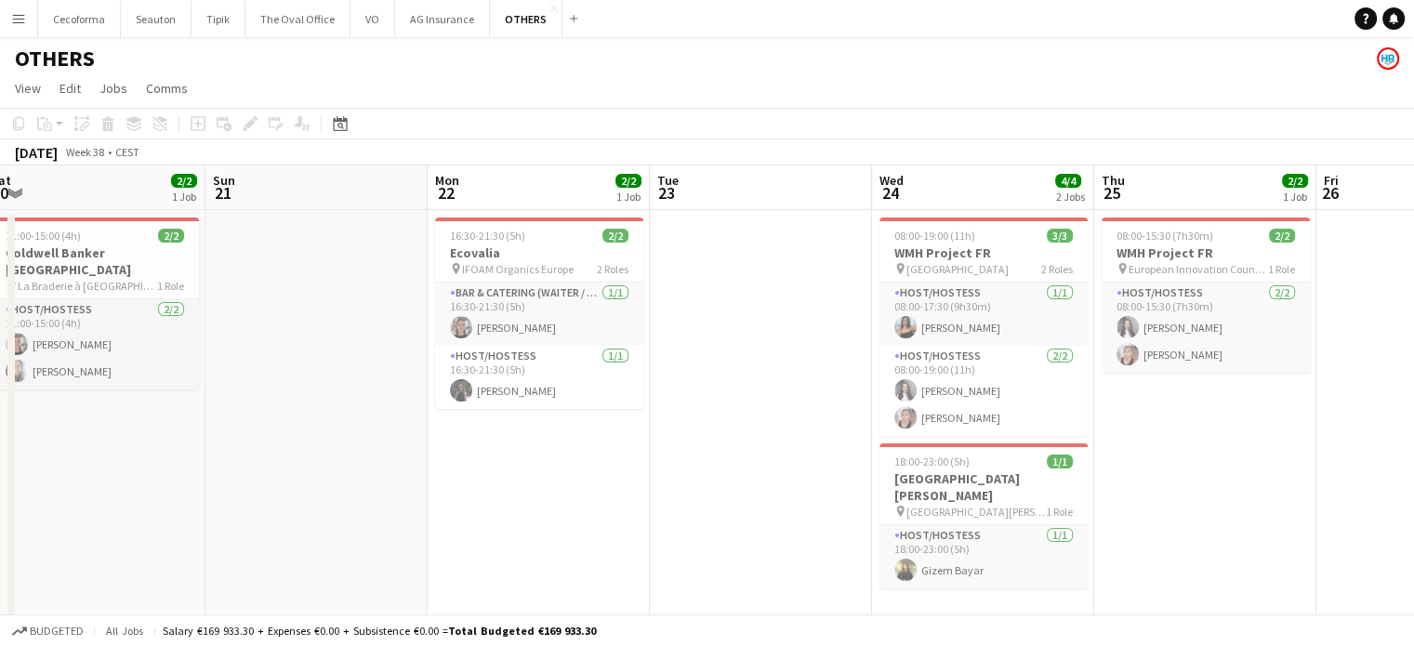
drag, startPoint x: 338, startPoint y: 418, endPoint x: 715, endPoint y: 397, distance: 378.1
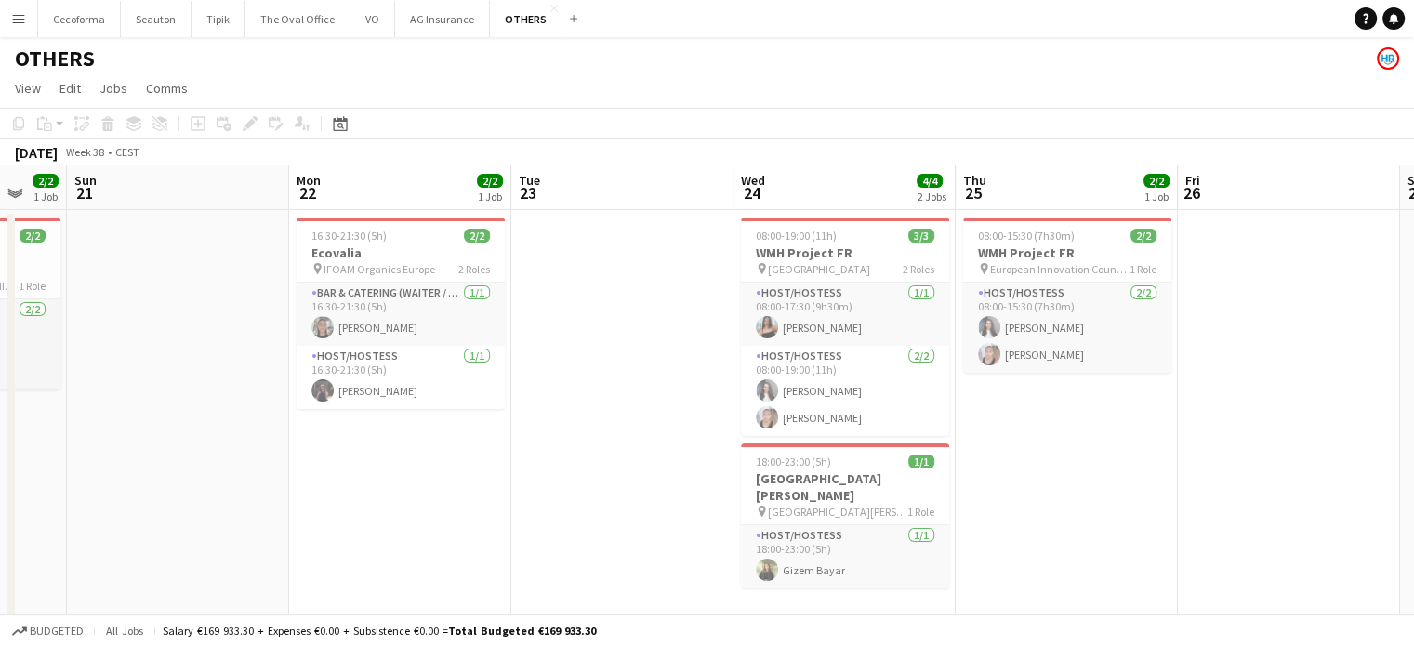
drag, startPoint x: 249, startPoint y: 468, endPoint x: 208, endPoint y: 468, distance: 40.9
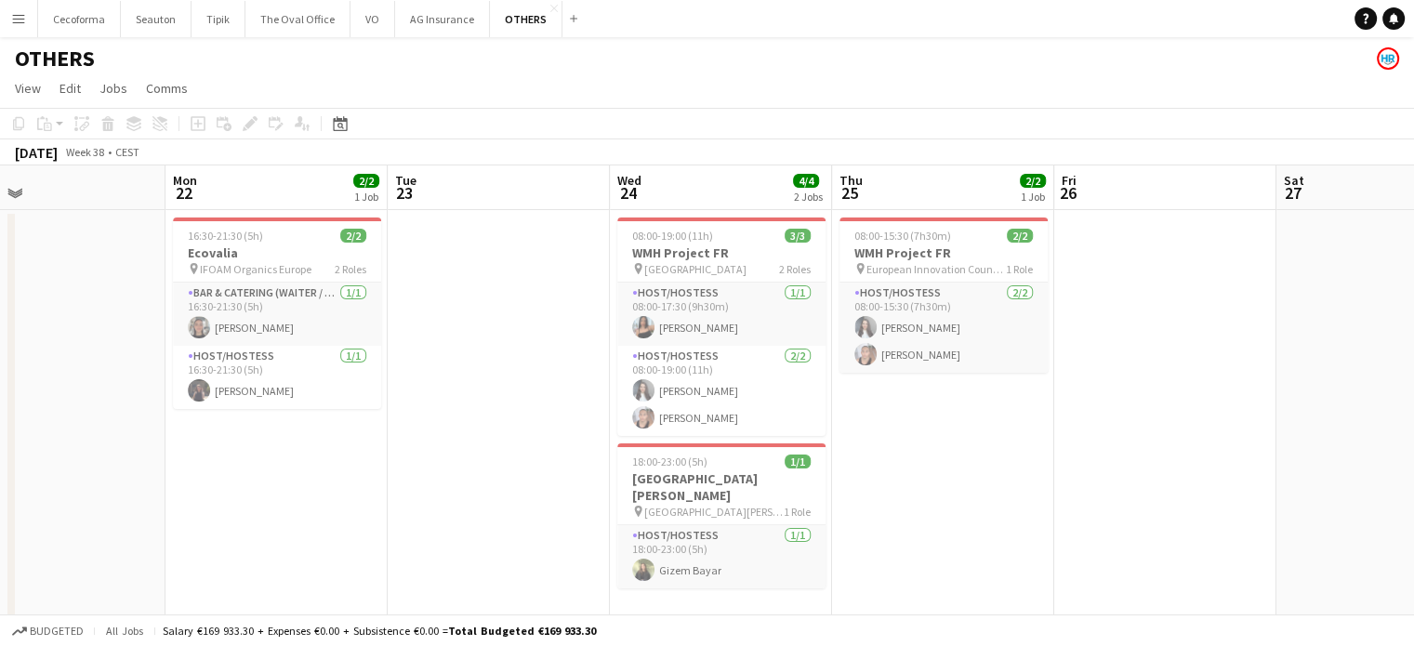
drag, startPoint x: 550, startPoint y: 453, endPoint x: 440, endPoint y: 448, distance: 110.8
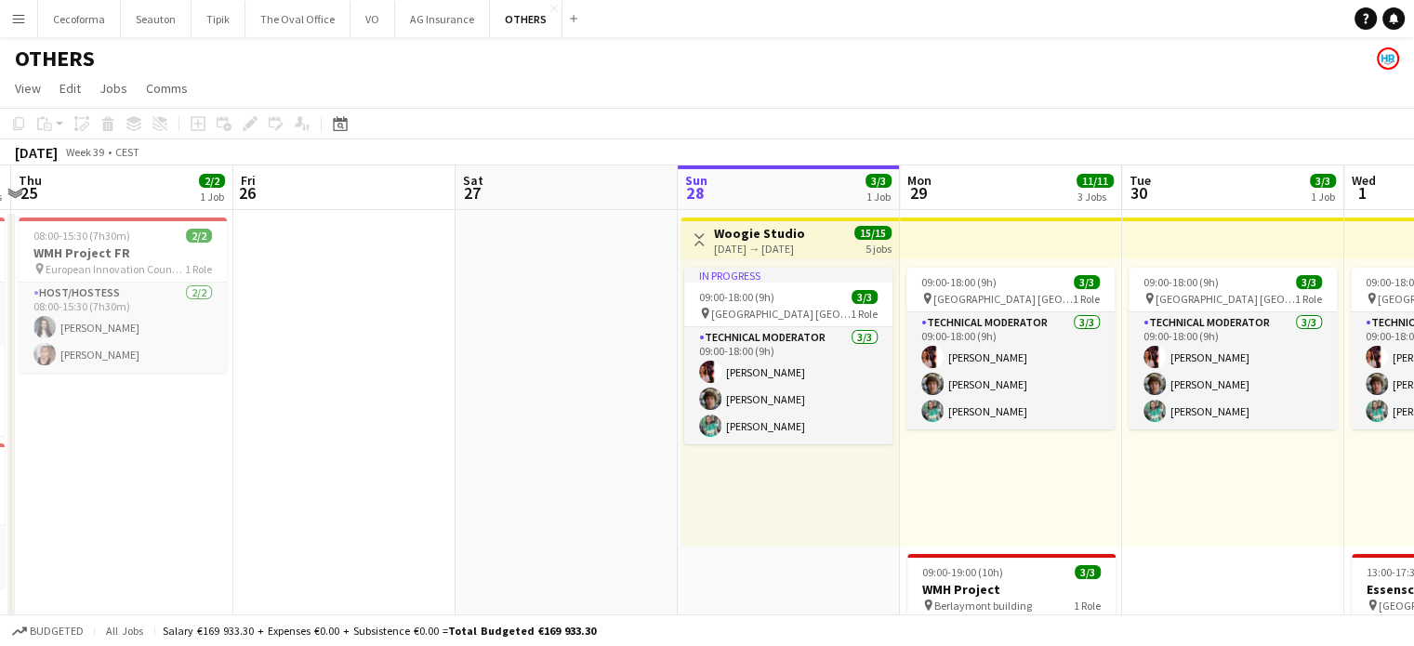
scroll to position [0, 661]
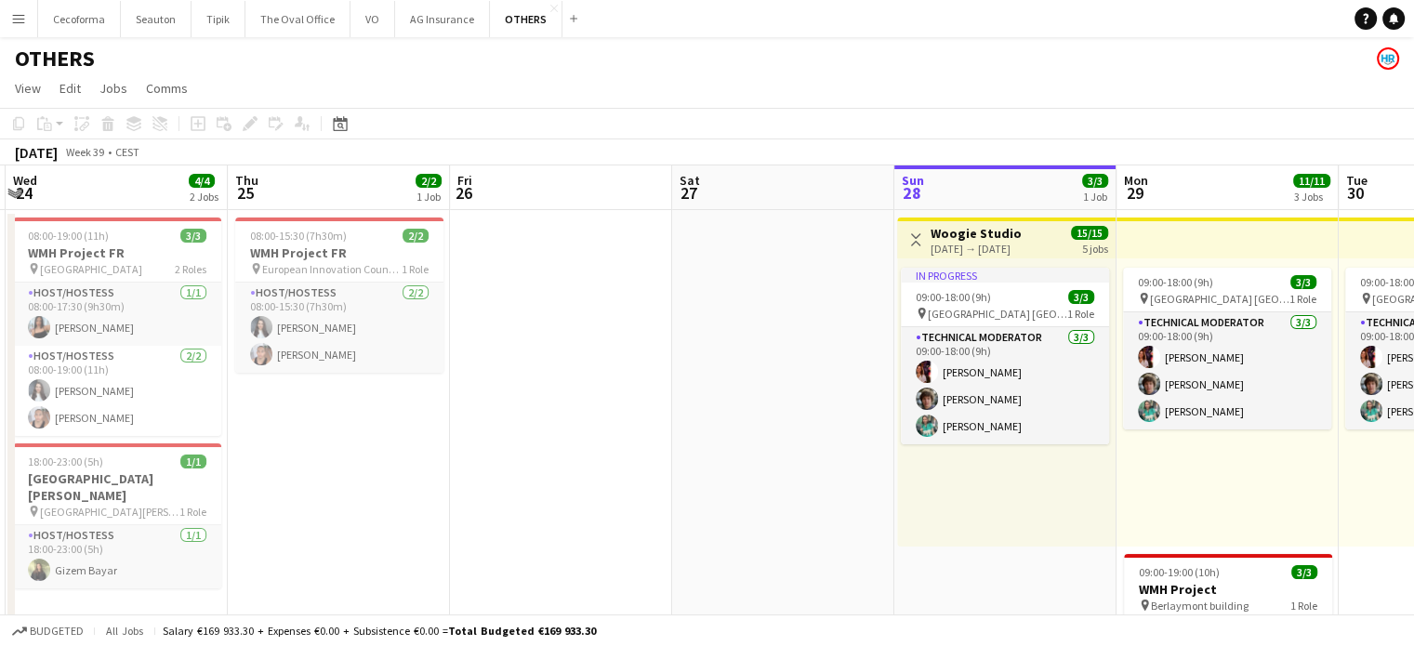
drag, startPoint x: 1085, startPoint y: 431, endPoint x: 486, endPoint y: 456, distance: 599.3
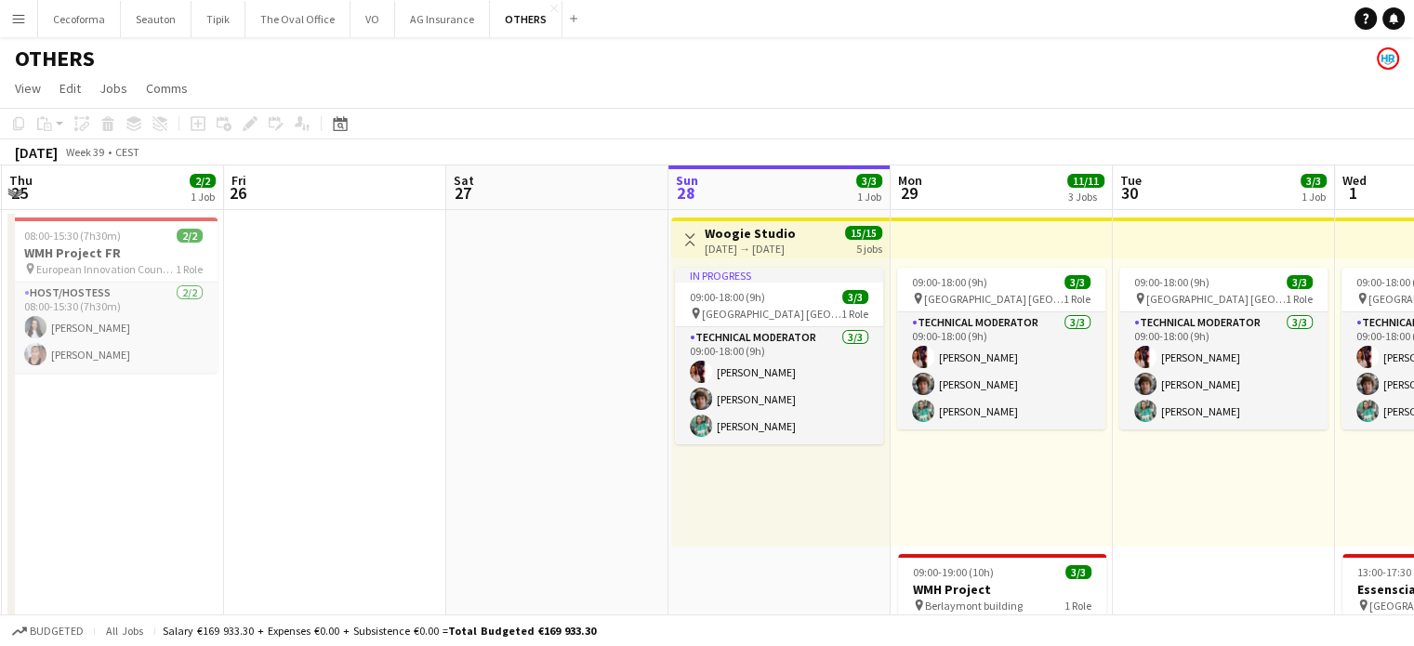
drag, startPoint x: 644, startPoint y: 441, endPoint x: 505, endPoint y: 431, distance: 139.9
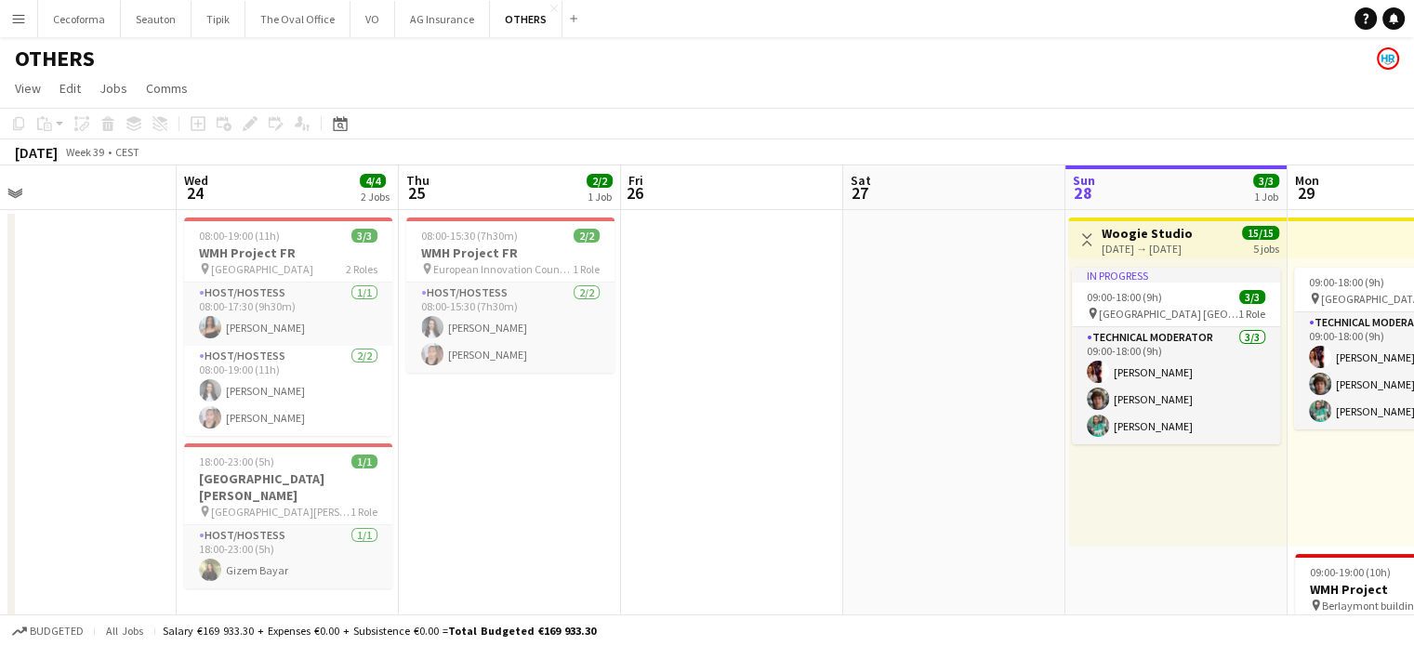
scroll to position [0, 476]
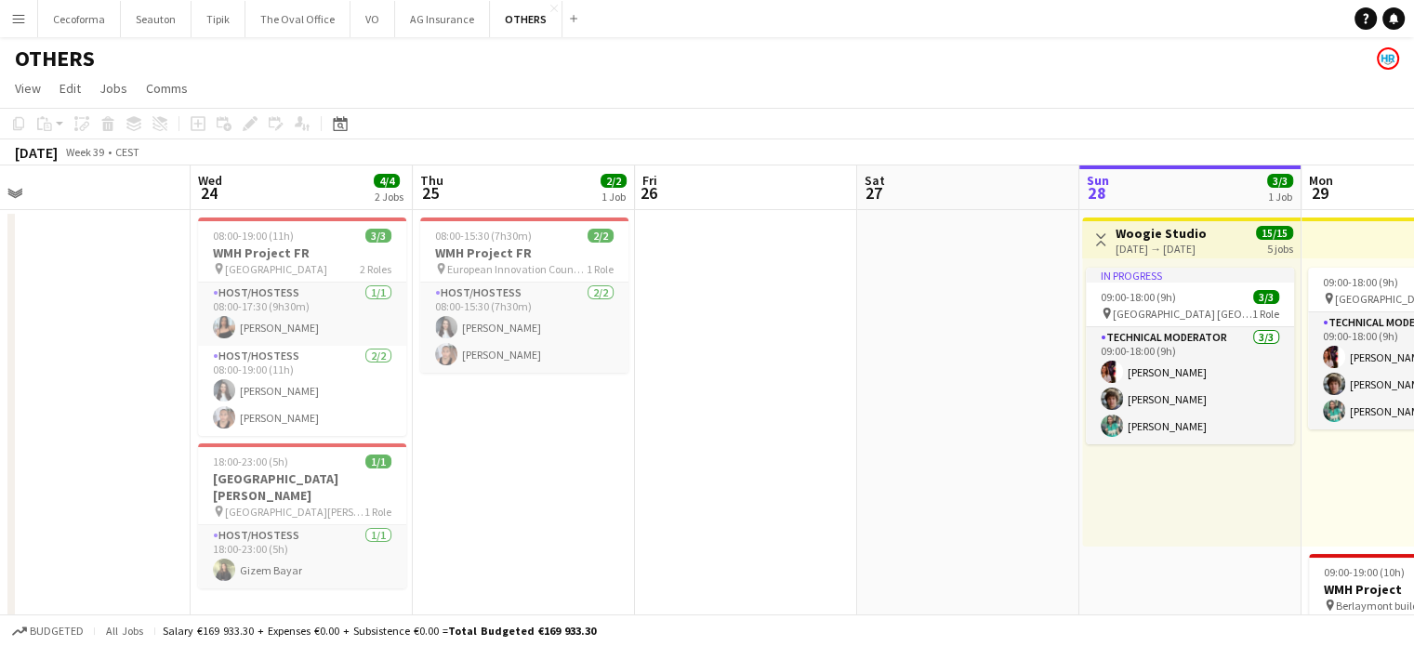
drag, startPoint x: 351, startPoint y: 401, endPoint x: 762, endPoint y: 404, distance: 411.0
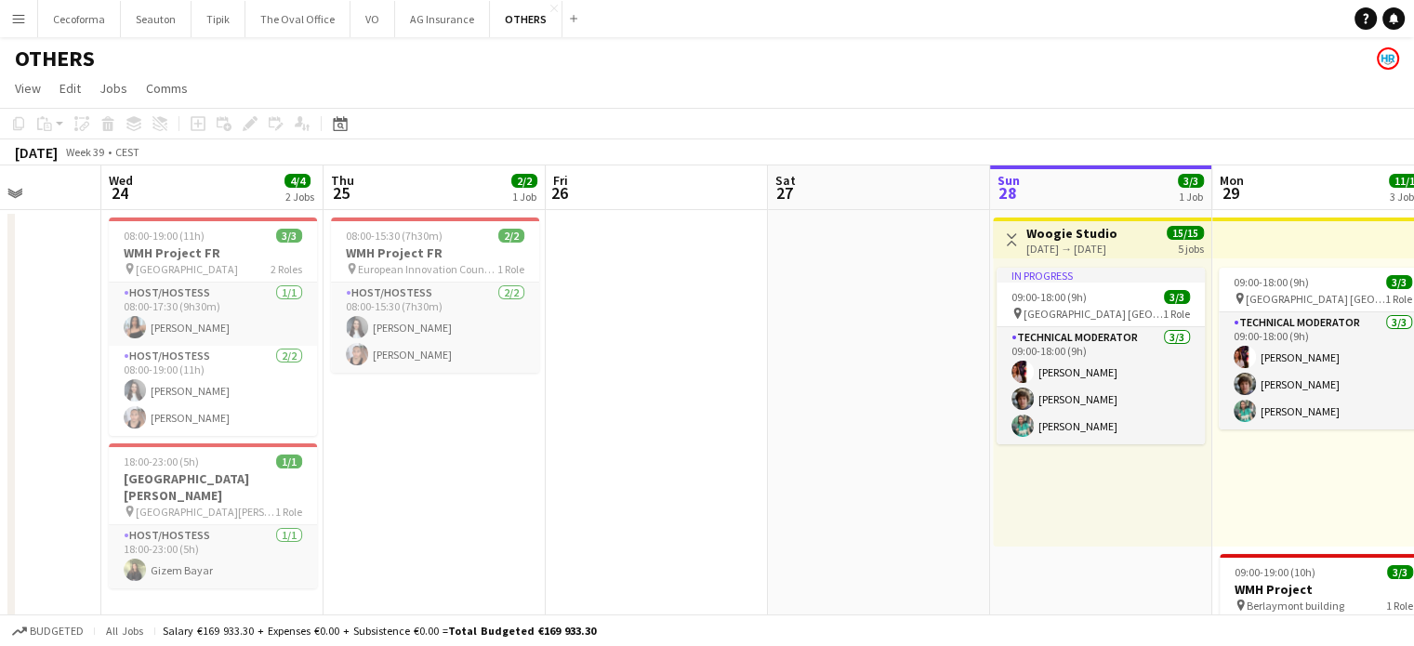
scroll to position [0, 515]
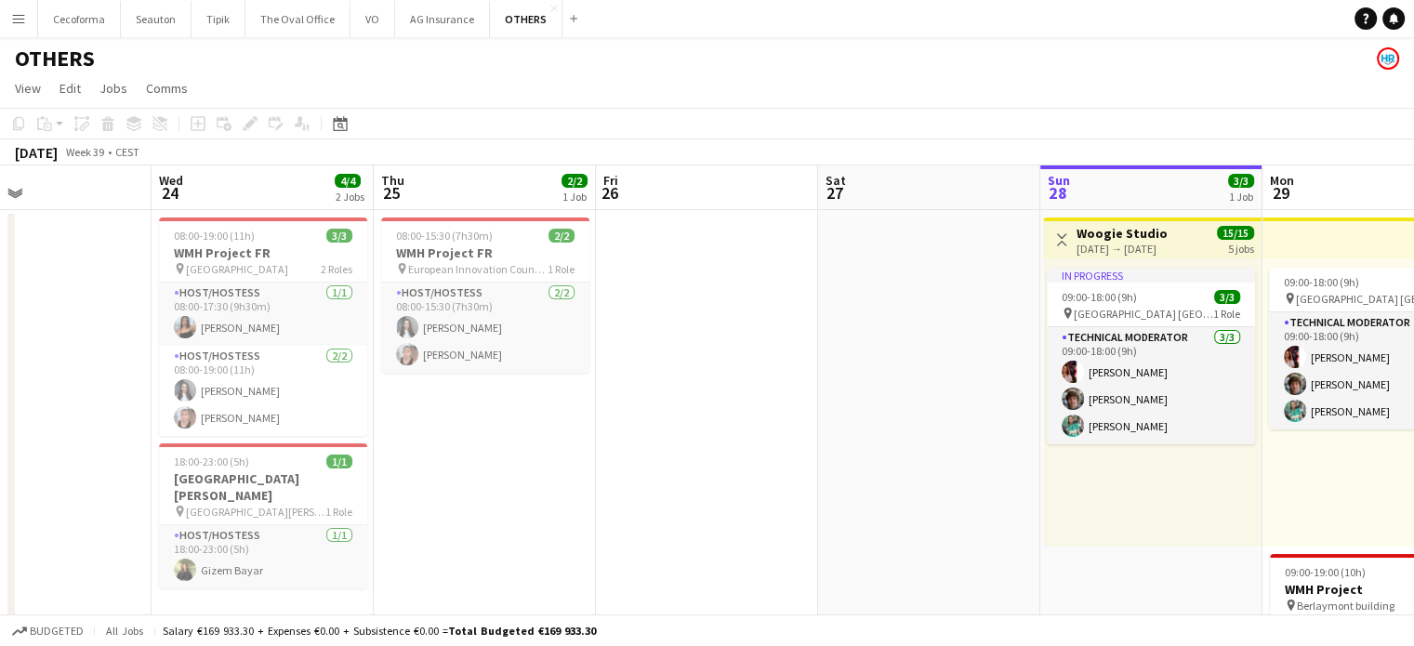
drag, startPoint x: 791, startPoint y: 378, endPoint x: 308, endPoint y: 345, distance: 484.7
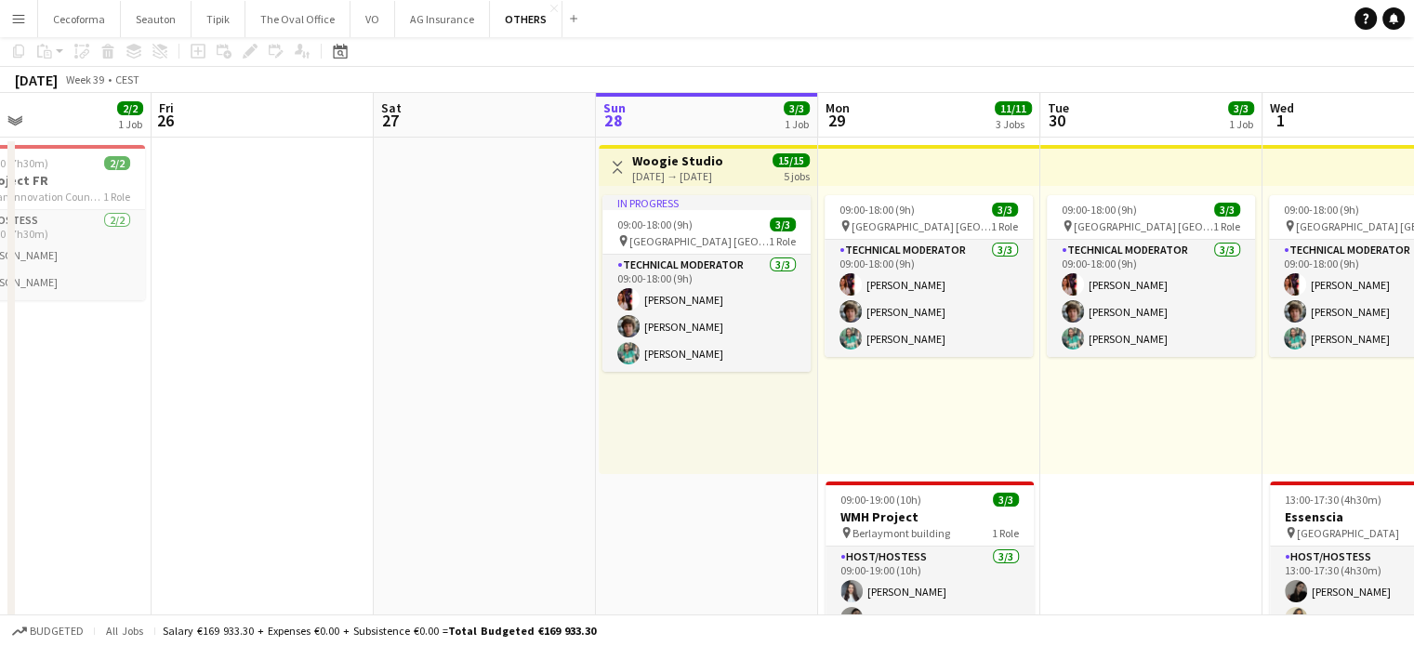
scroll to position [0, 0]
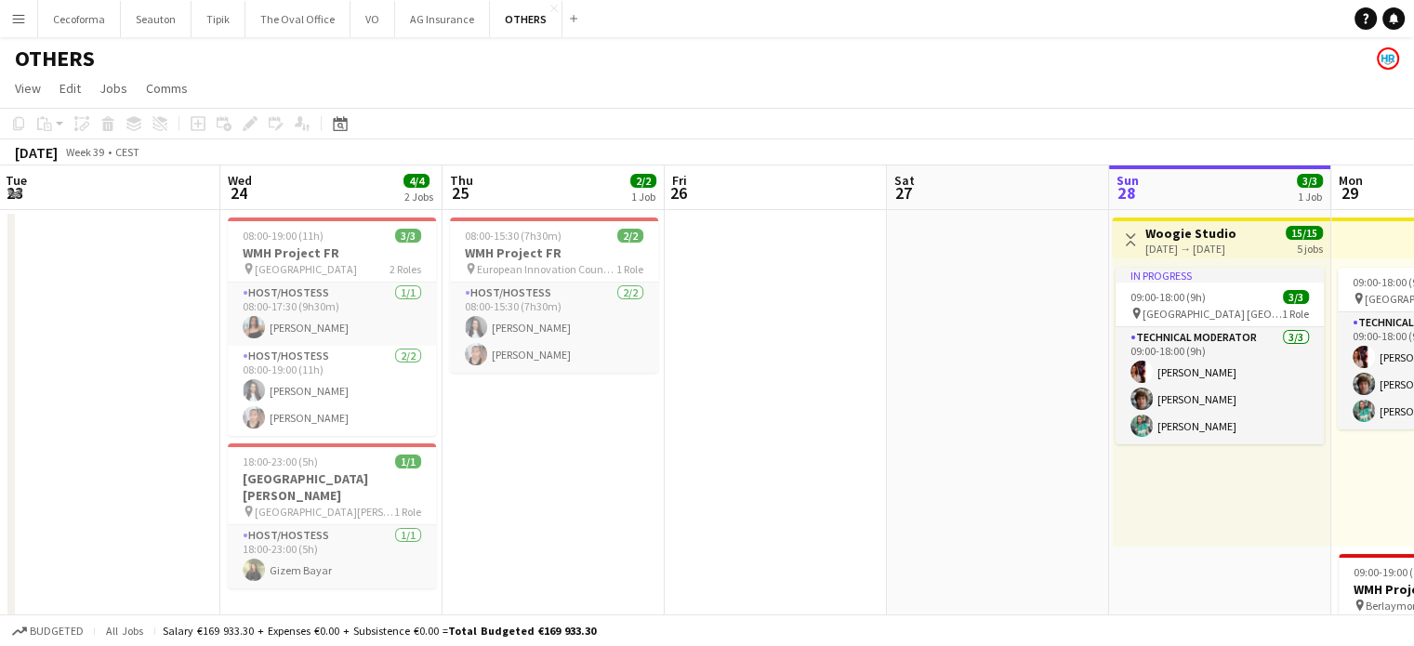
drag, startPoint x: 539, startPoint y: 418, endPoint x: 852, endPoint y: 422, distance: 312.5
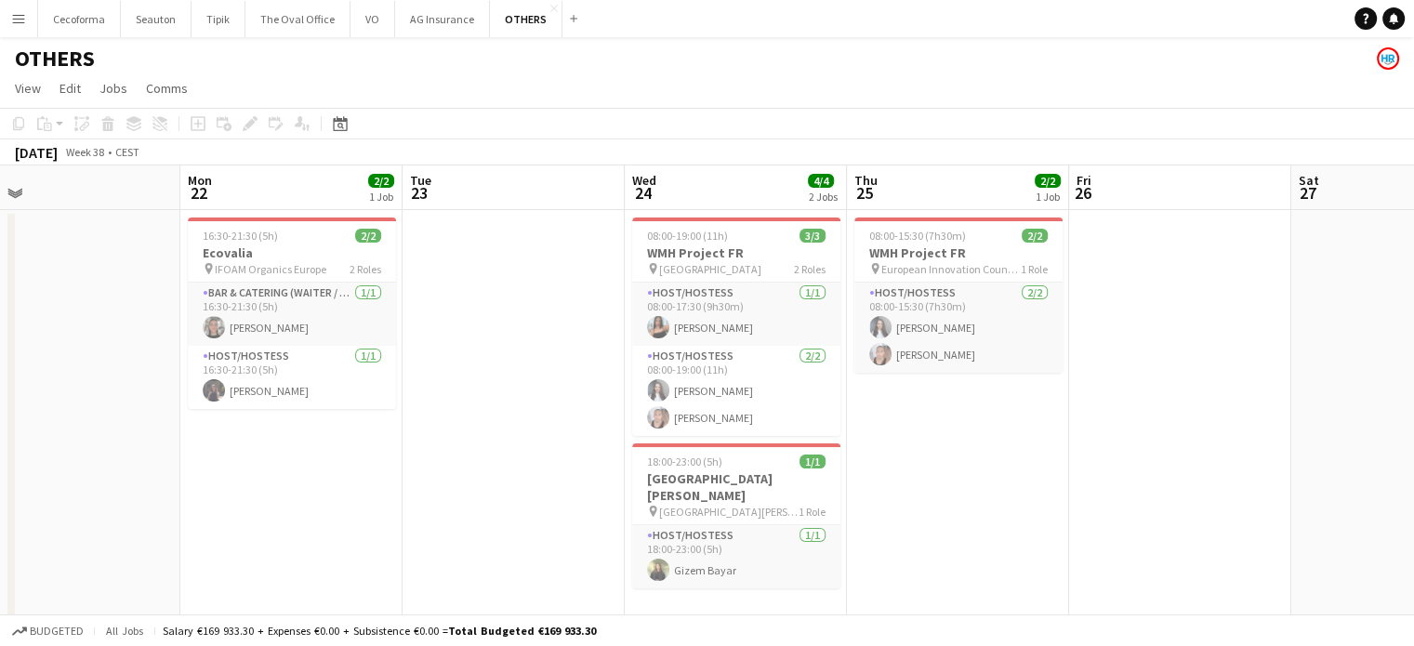
drag, startPoint x: 422, startPoint y: 460, endPoint x: 647, endPoint y: 475, distance: 225.5
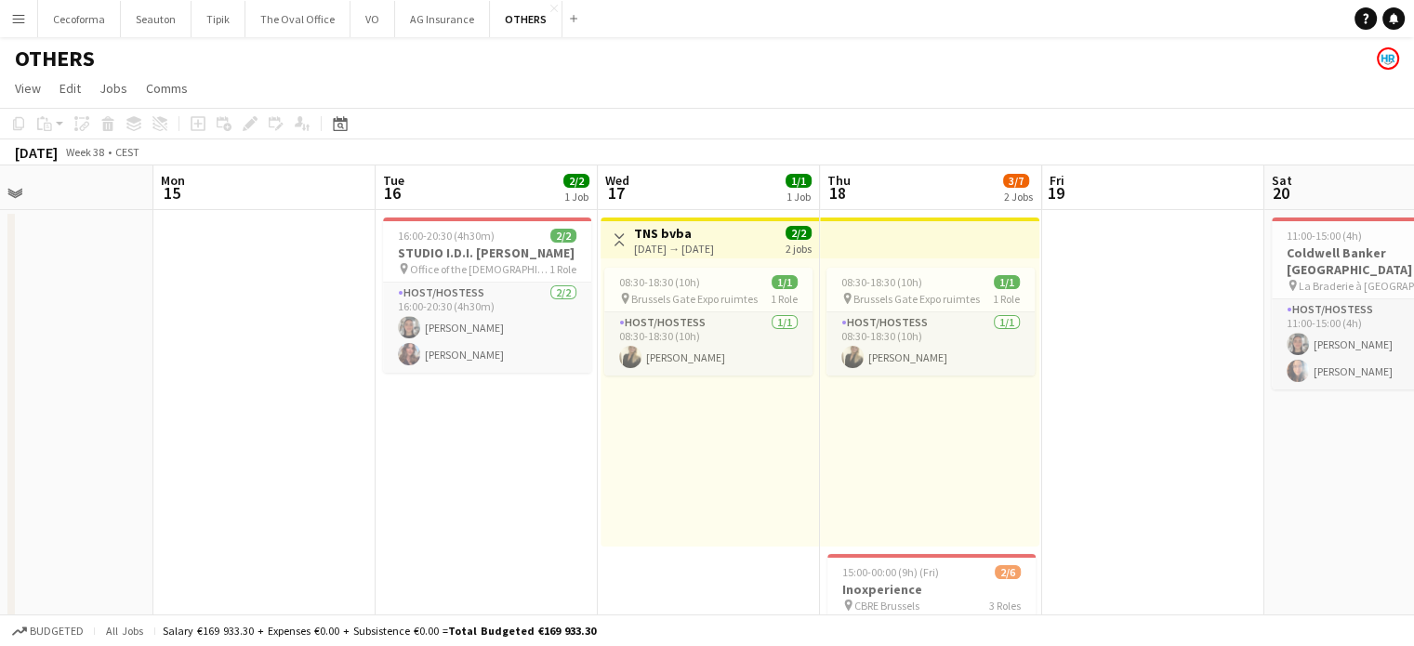
drag, startPoint x: 113, startPoint y: 491, endPoint x: 513, endPoint y: 484, distance: 400.8
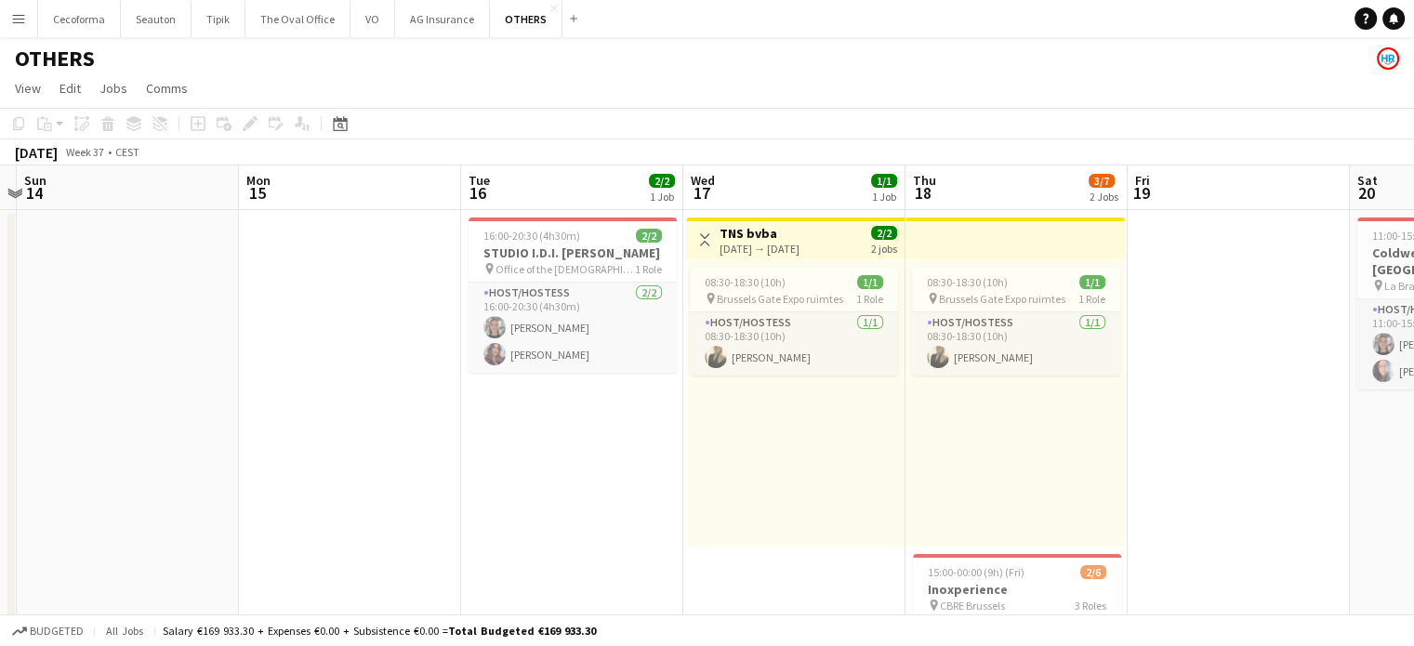
drag, startPoint x: 526, startPoint y: 471, endPoint x: 714, endPoint y: 468, distance: 187.9
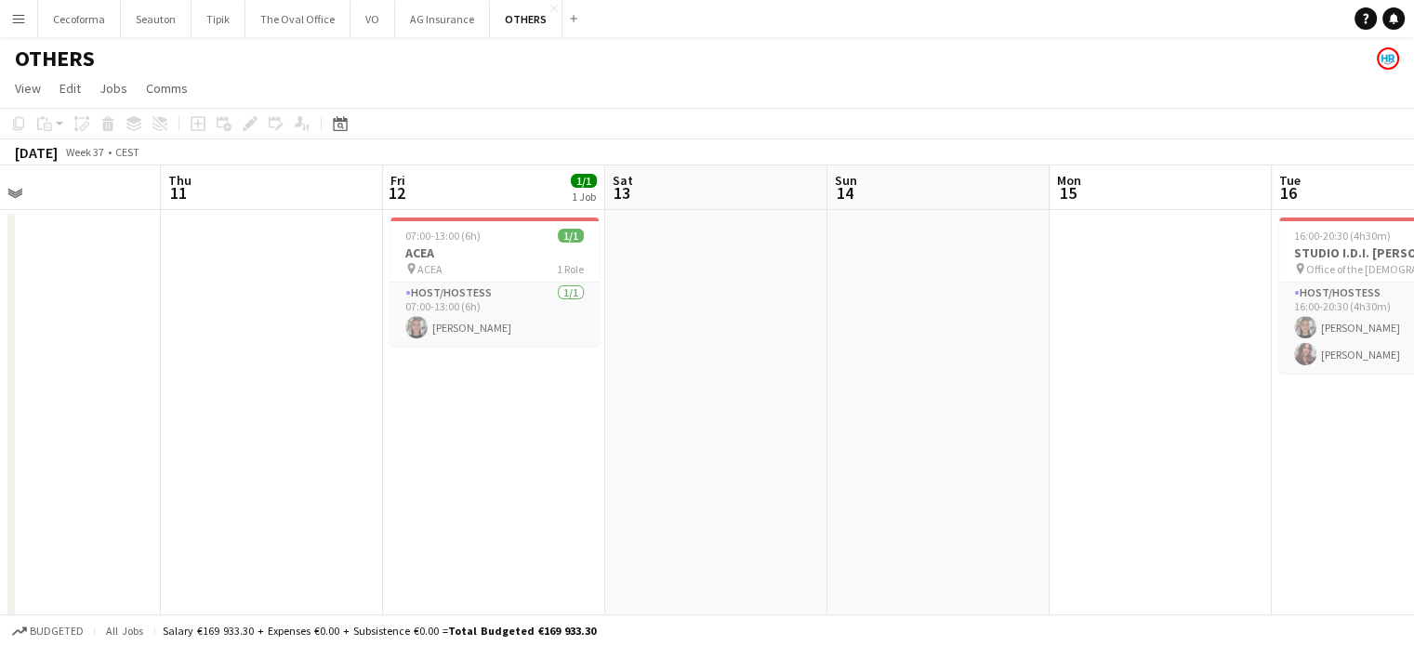
drag, startPoint x: 394, startPoint y: 457, endPoint x: 737, endPoint y: 450, distance: 343.2
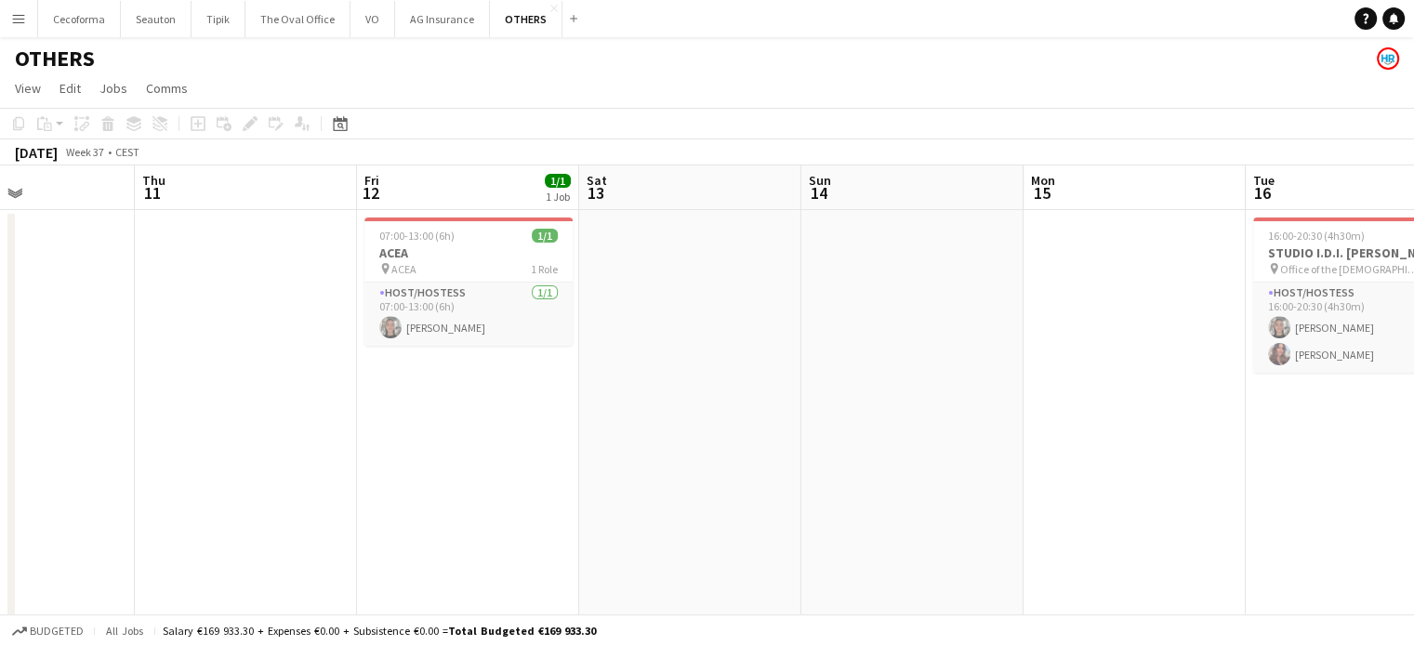
drag, startPoint x: 402, startPoint y: 483, endPoint x: 728, endPoint y: 483, distance: 326.4
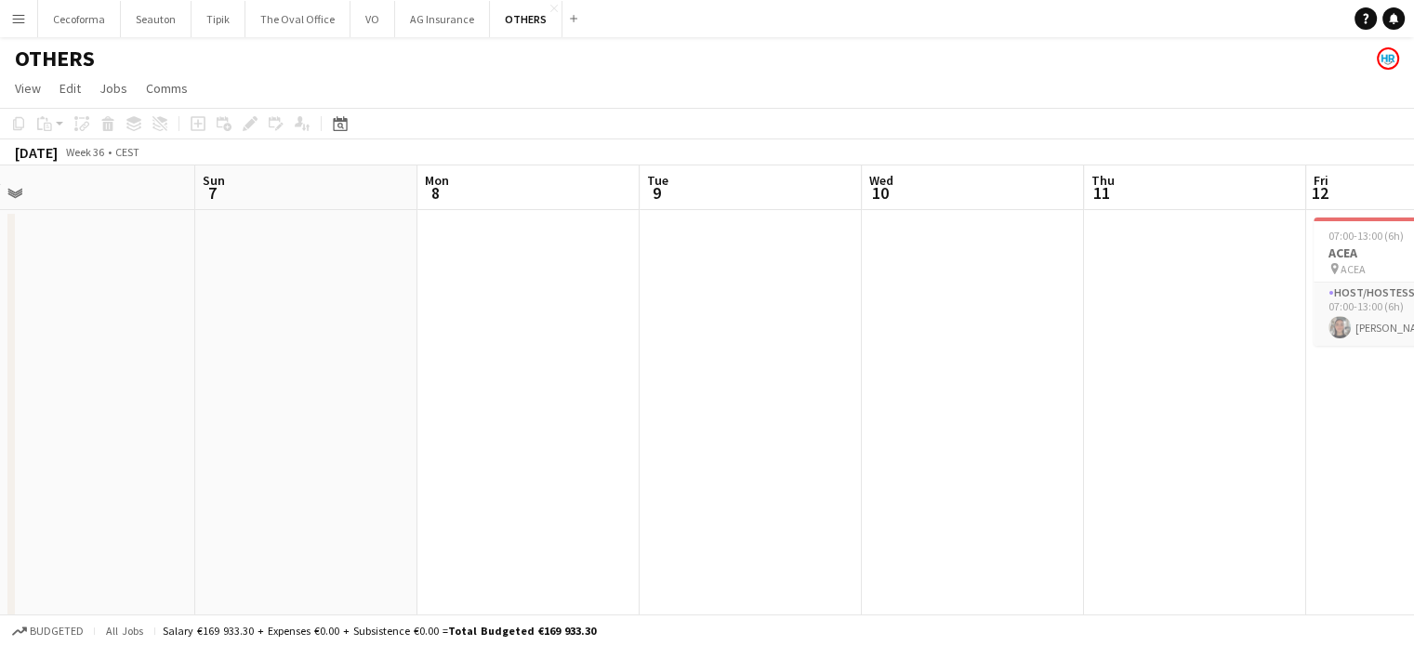
drag, startPoint x: 741, startPoint y: 457, endPoint x: 402, endPoint y: 464, distance: 339.5
drag, startPoint x: 624, startPoint y: 456, endPoint x: 595, endPoint y: 459, distance: 29.1
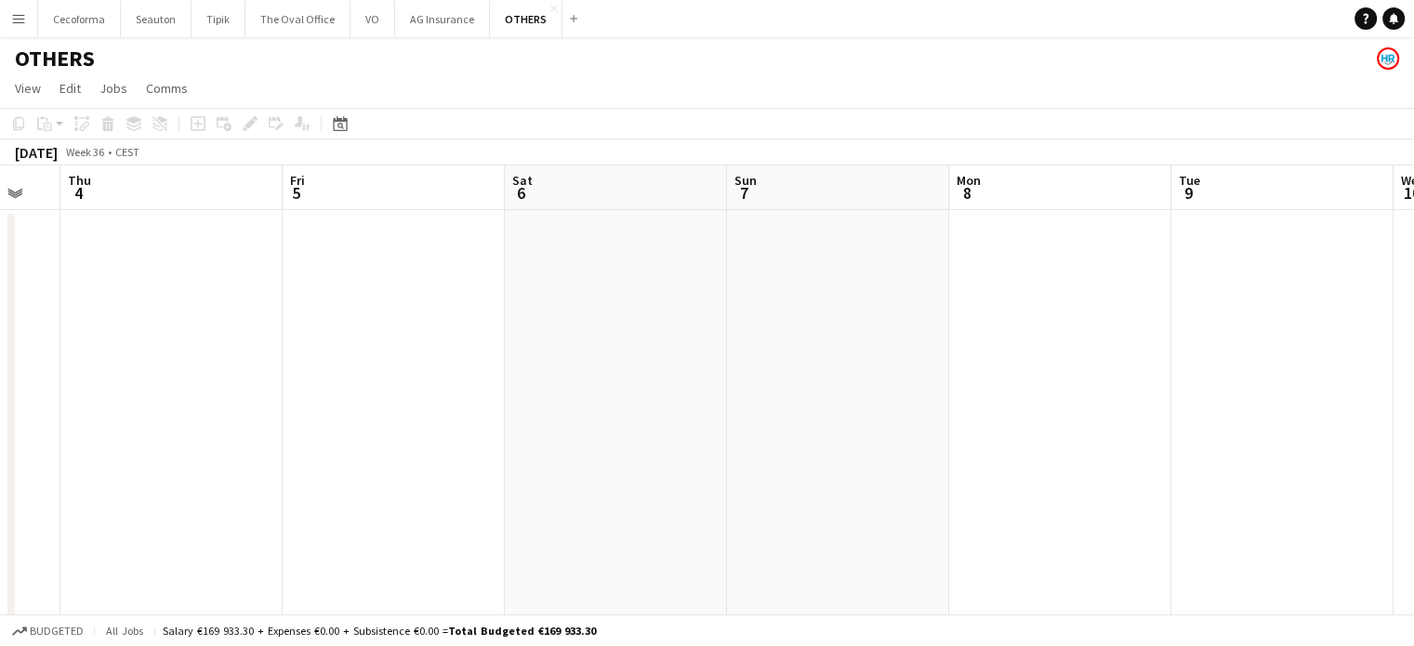
drag, startPoint x: 744, startPoint y: 434, endPoint x: 960, endPoint y: 440, distance: 215.8
drag, startPoint x: 621, startPoint y: 405, endPoint x: 747, endPoint y: 412, distance: 125.7
drag, startPoint x: 732, startPoint y: 407, endPoint x: 424, endPoint y: 397, distance: 308.0
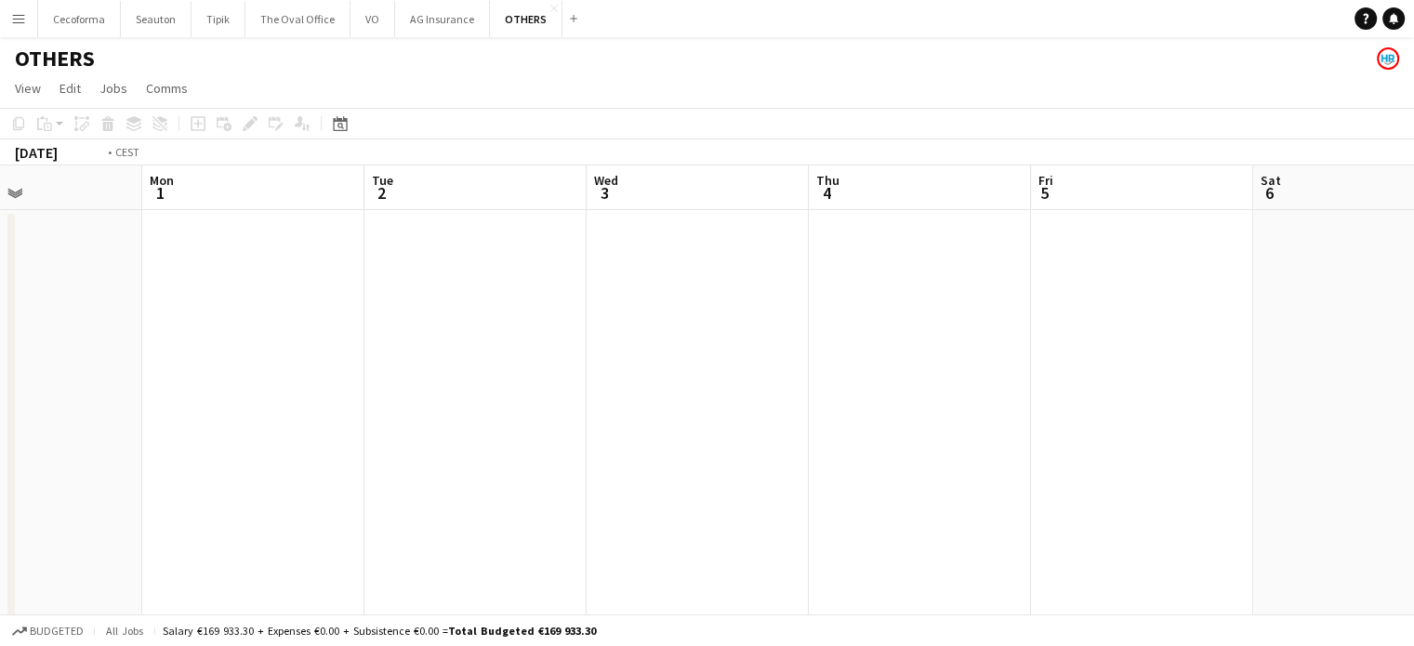
drag, startPoint x: 564, startPoint y: 432, endPoint x: 223, endPoint y: 401, distance: 342.7
drag, startPoint x: 335, startPoint y: 423, endPoint x: 106, endPoint y: 390, distance: 231.2
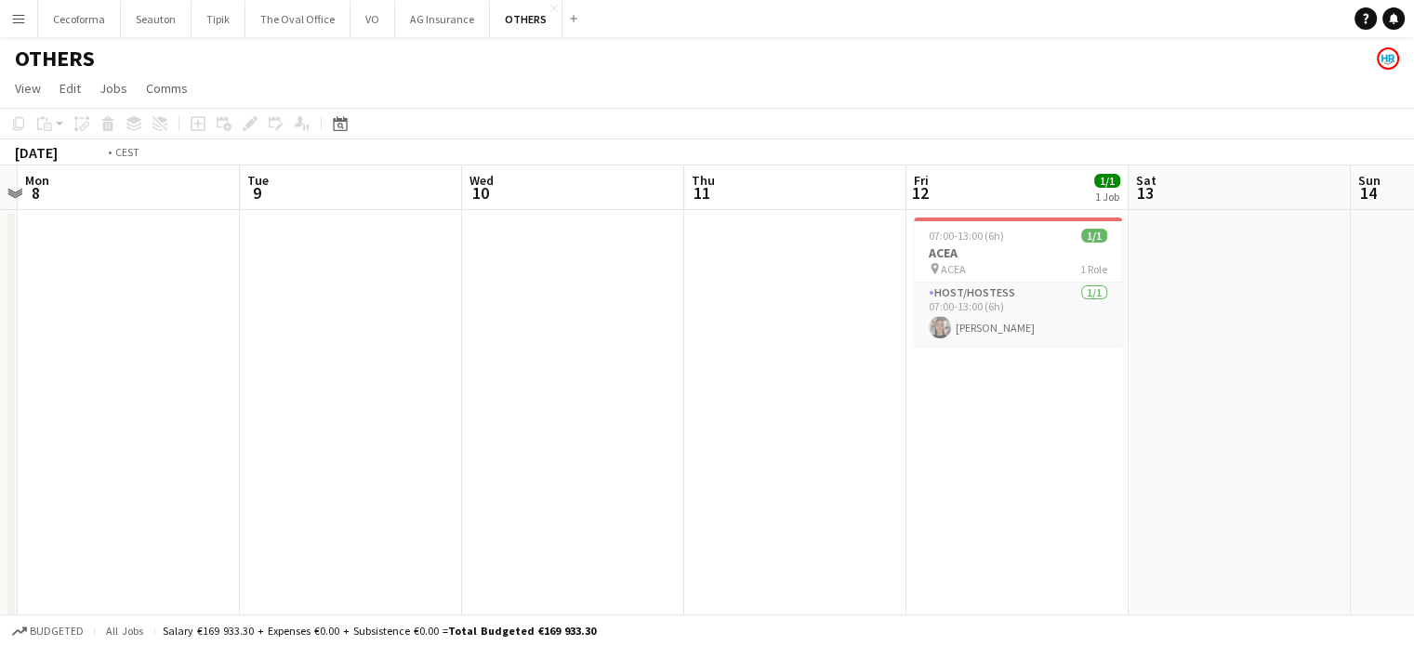
drag, startPoint x: 0, startPoint y: 382, endPoint x: 21, endPoint y: 378, distance: 21.9
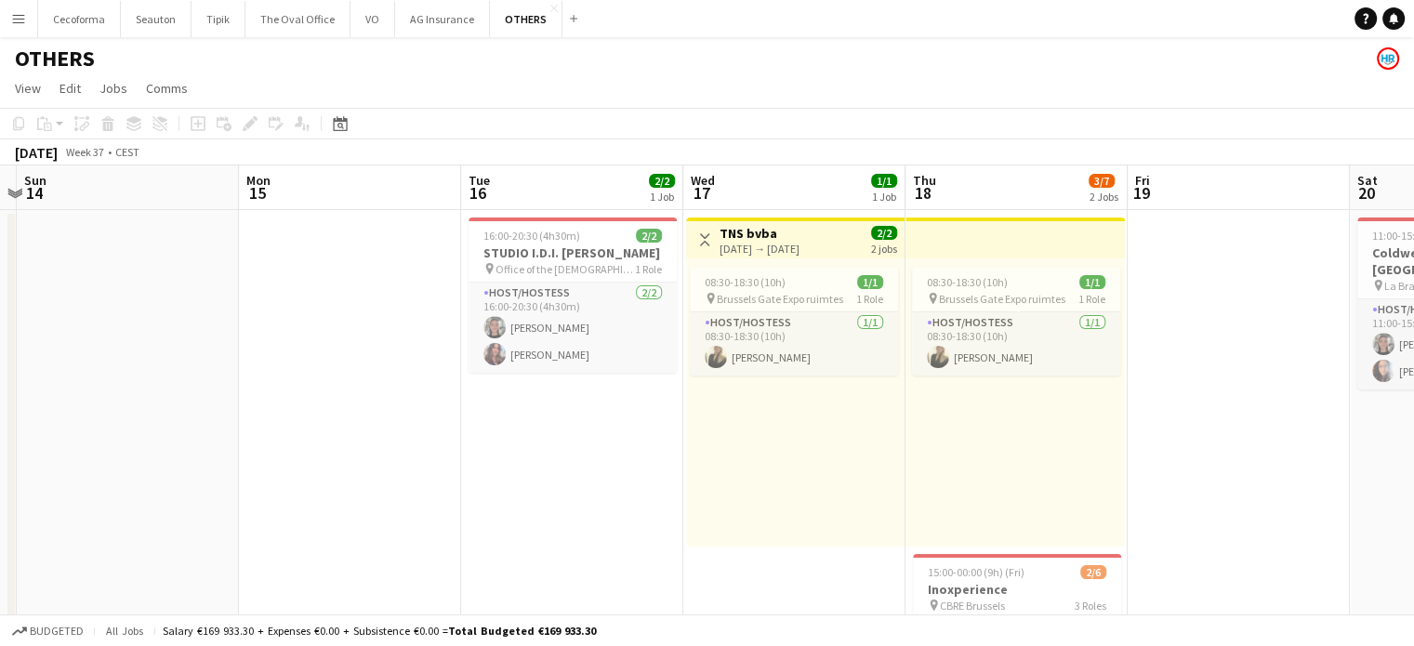
drag, startPoint x: 287, startPoint y: 423, endPoint x: 1, endPoint y: 401, distance: 287.3
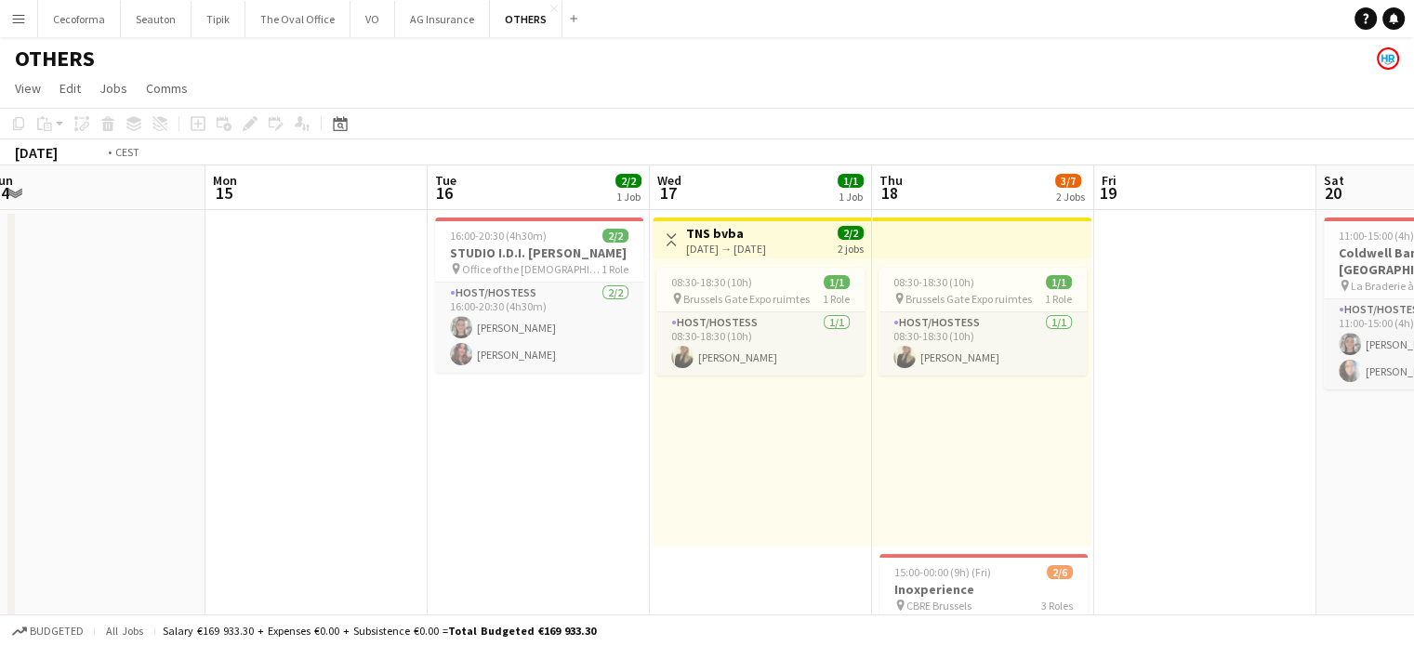
drag, startPoint x: 337, startPoint y: 416, endPoint x: 0, endPoint y: 380, distance: 338.5
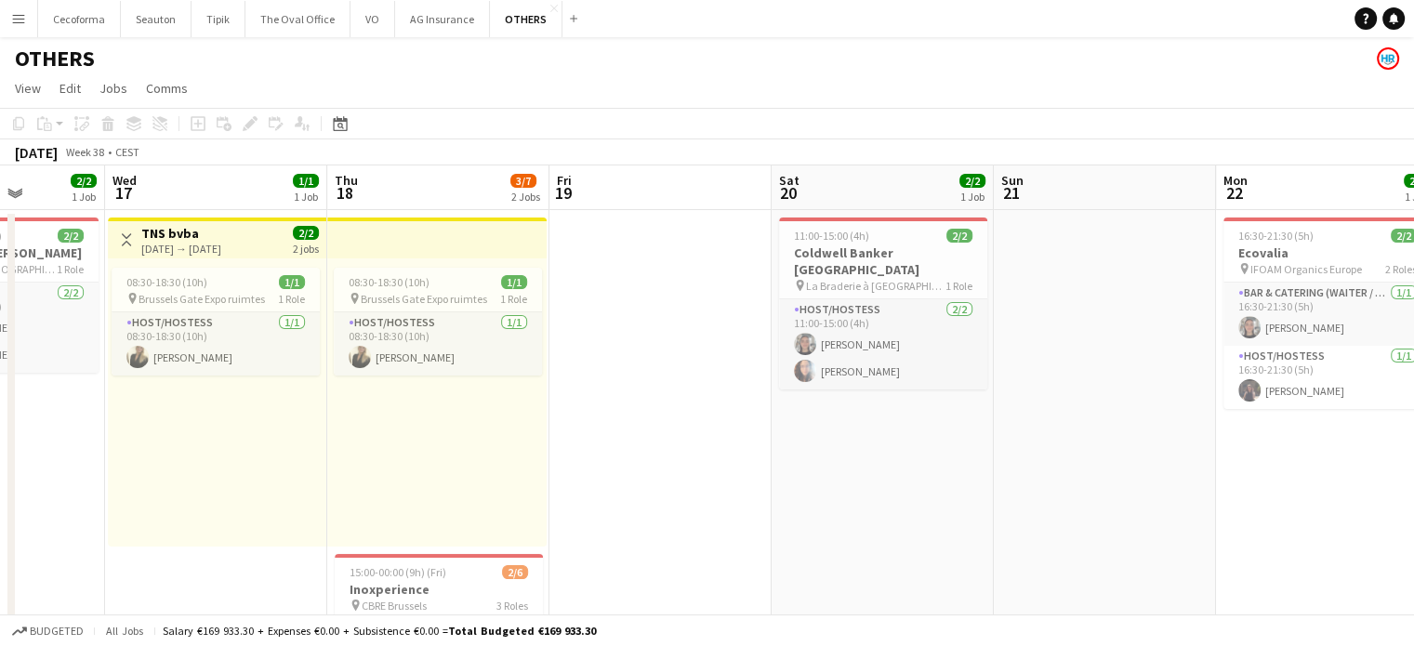
drag, startPoint x: 677, startPoint y: 445, endPoint x: 565, endPoint y: 437, distance: 111.9
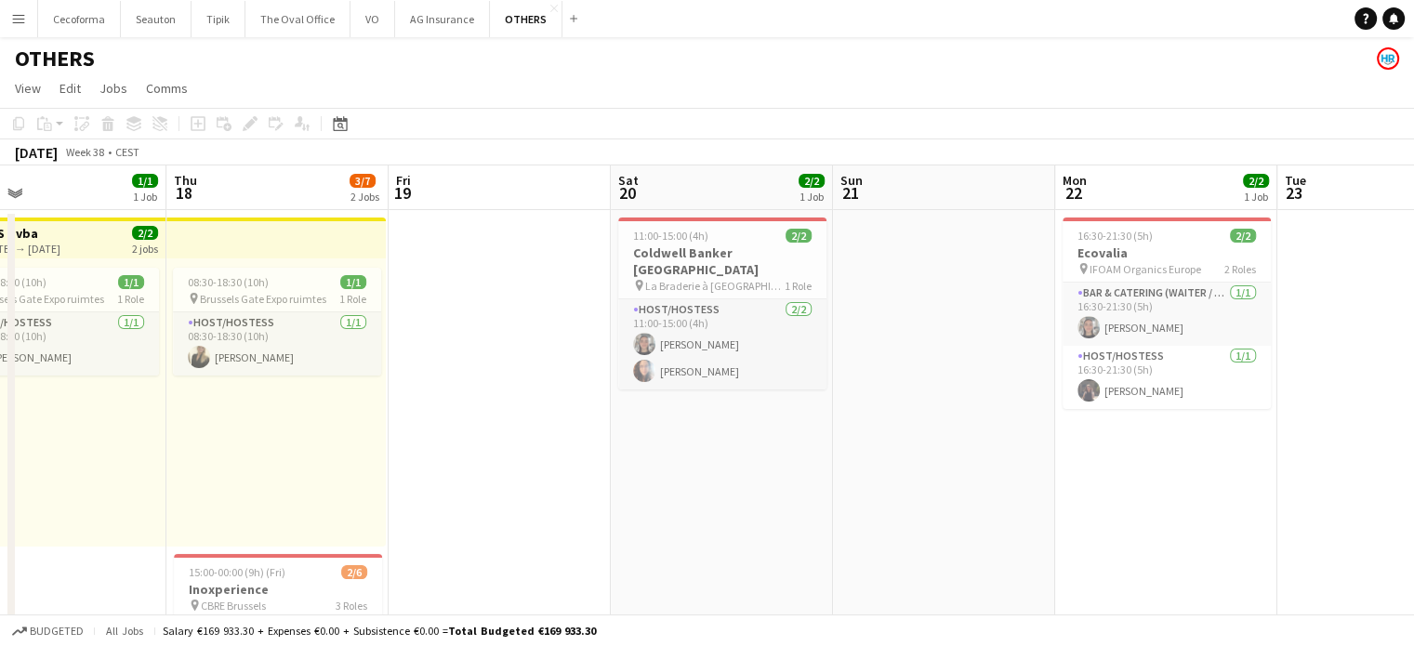
drag, startPoint x: 685, startPoint y: 457, endPoint x: 320, endPoint y: 433, distance: 366.2
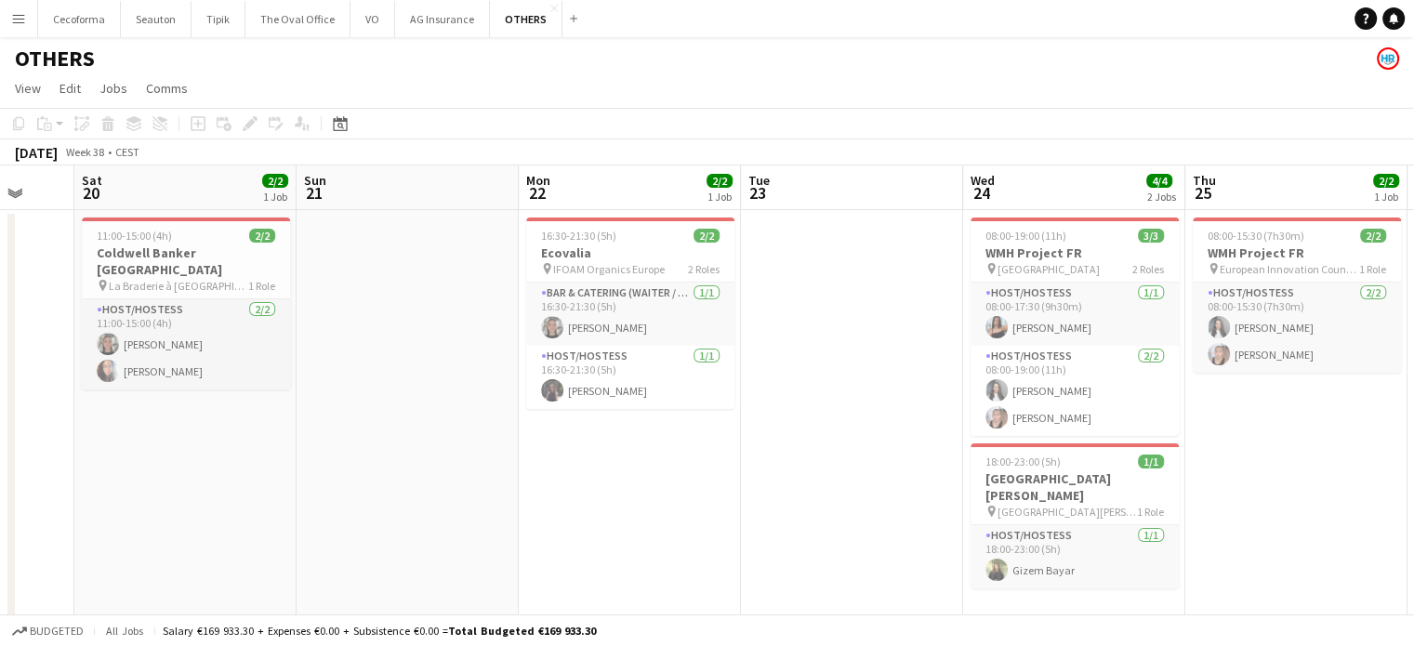
drag, startPoint x: 841, startPoint y: 485, endPoint x: 298, endPoint y: 431, distance: 544.9
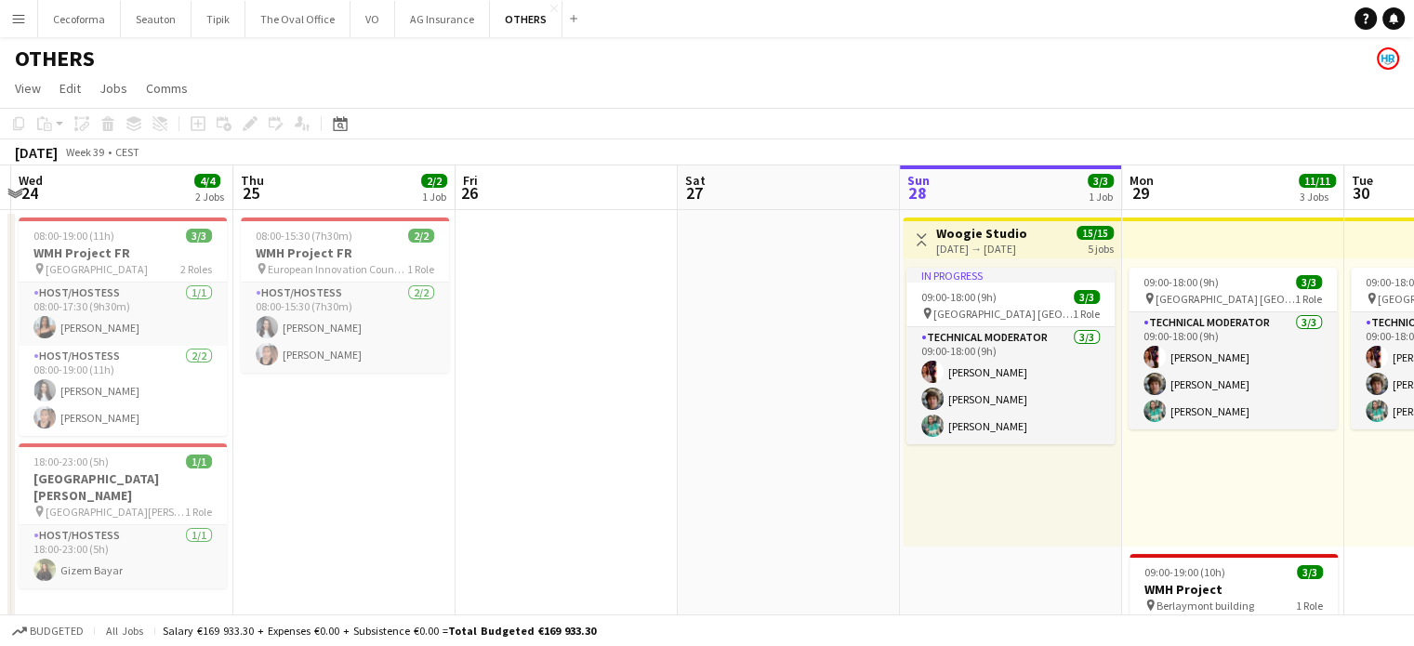
drag, startPoint x: 681, startPoint y: 459, endPoint x: 298, endPoint y: 439, distance: 383.6
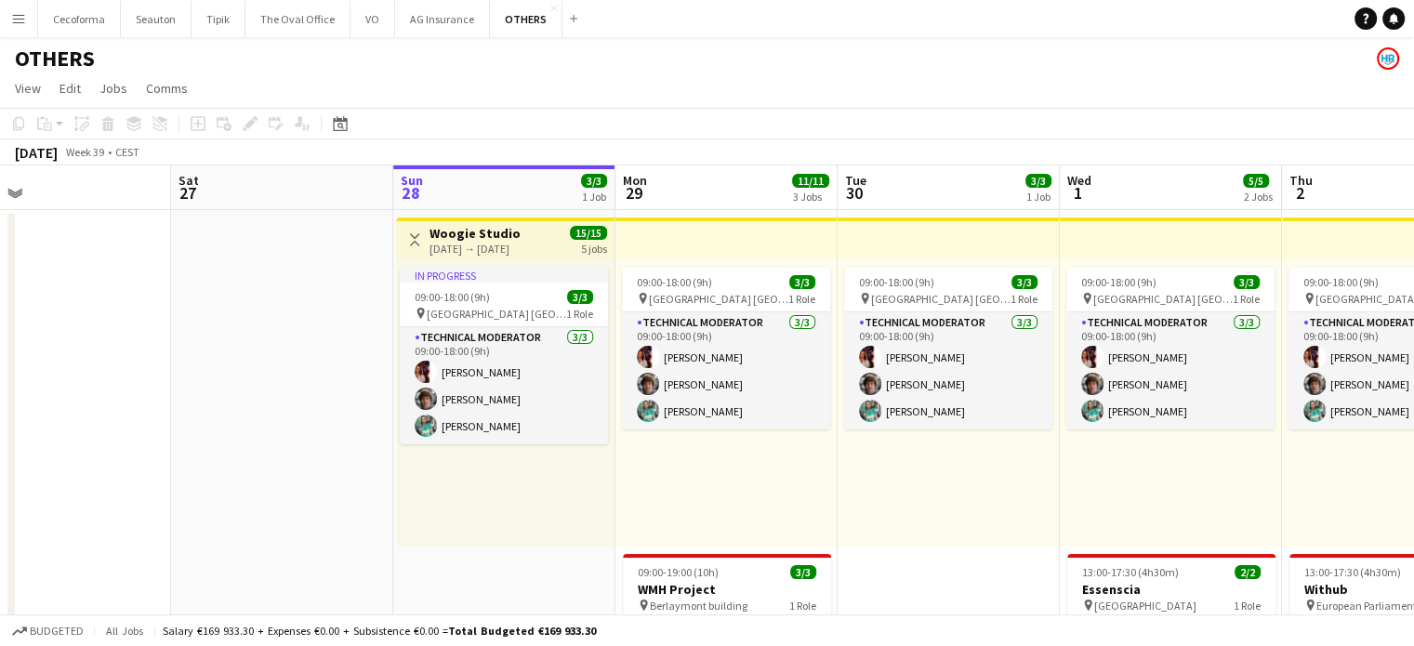
drag, startPoint x: 331, startPoint y: 428, endPoint x: 47, endPoint y: 414, distance: 283.9
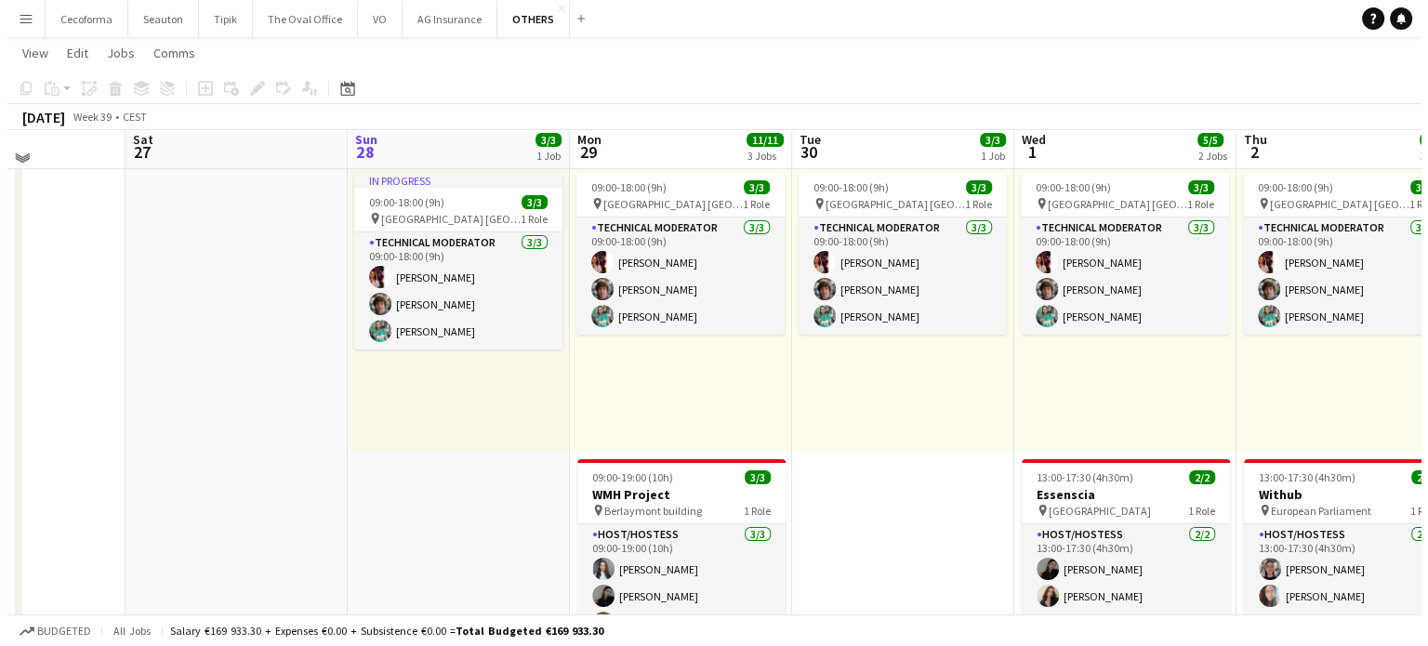
scroll to position [0, 0]
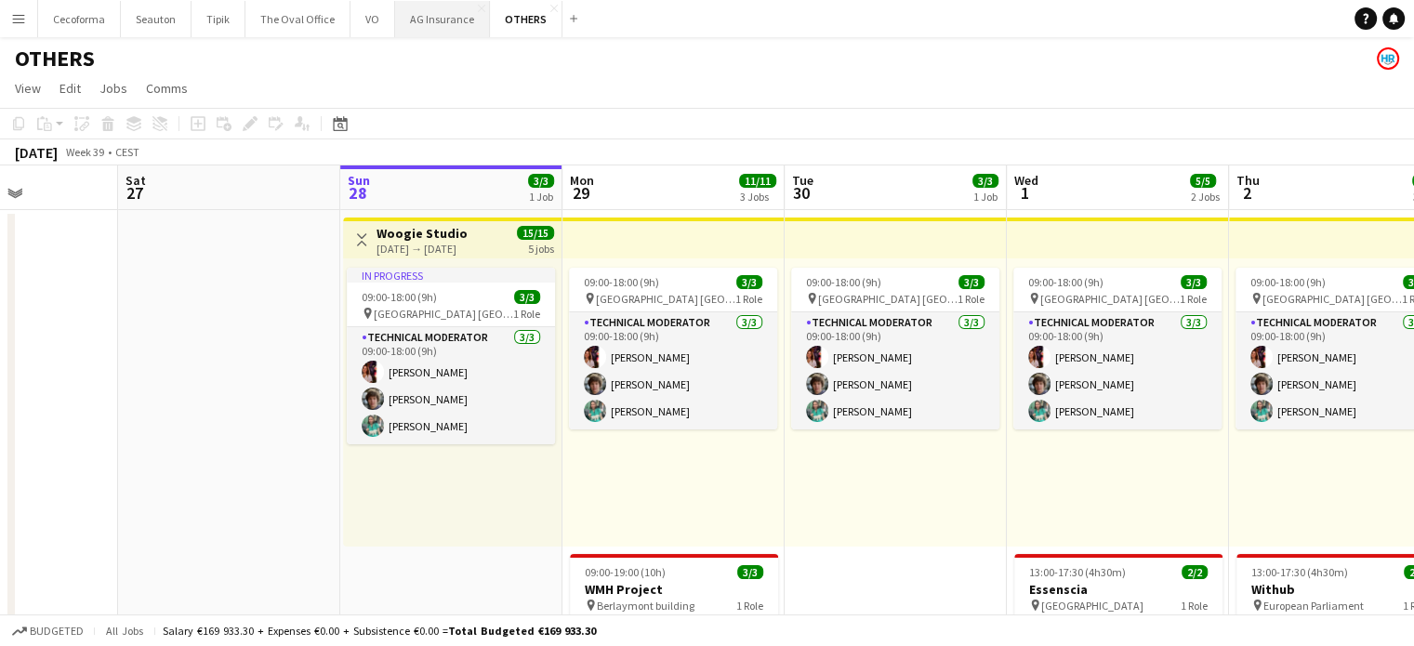
click at [454, 20] on button "AG Insurance Close" at bounding box center [442, 19] width 95 height 36
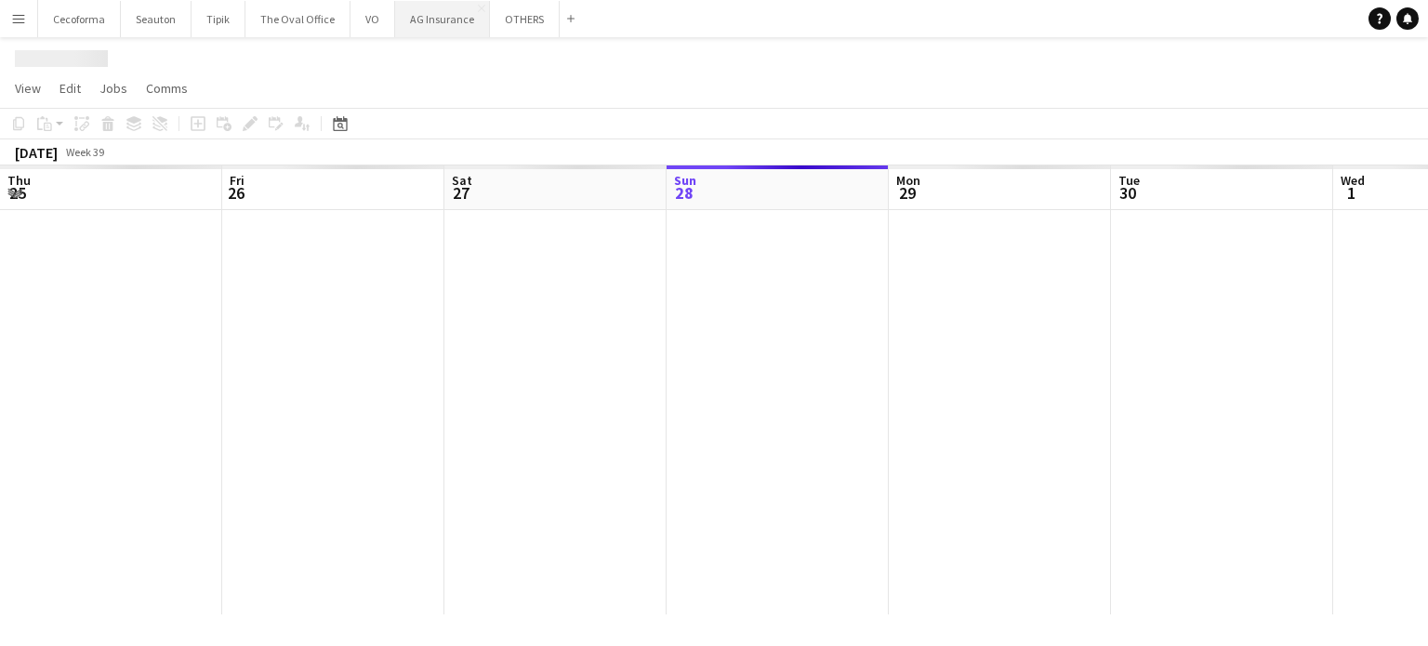
scroll to position [0, 444]
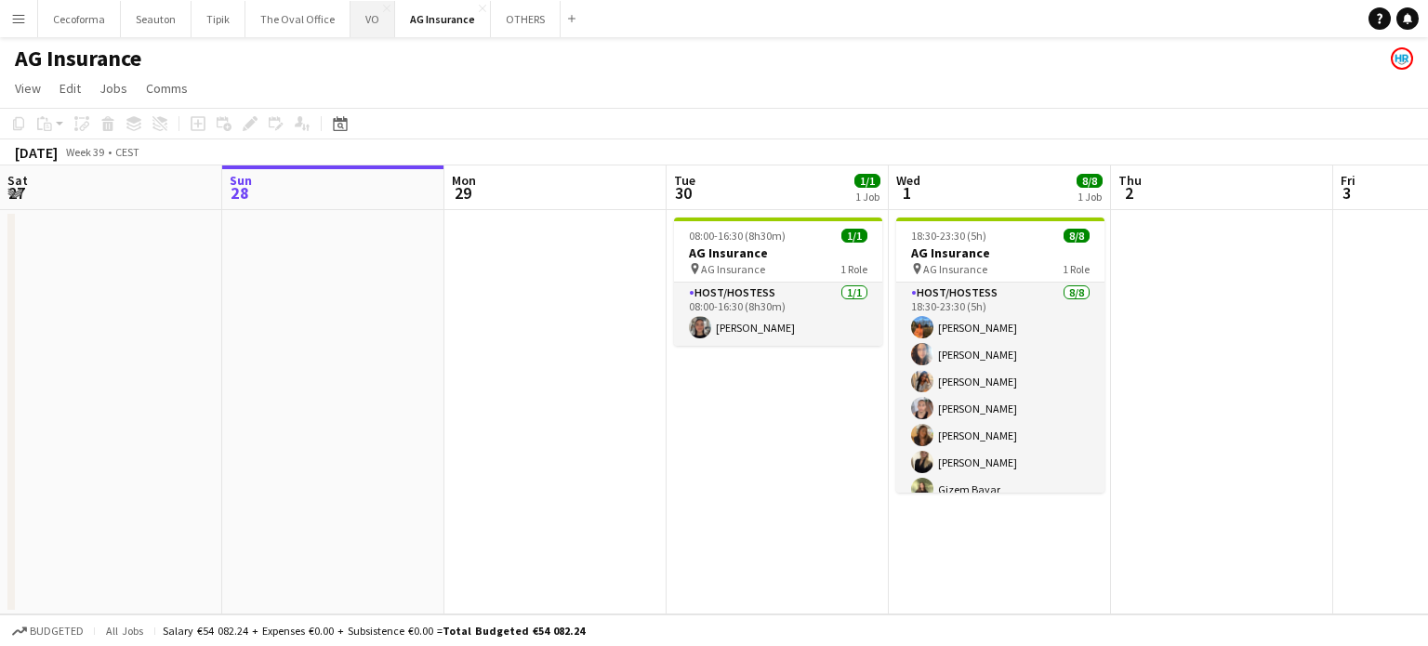
click at [369, 18] on button "VO Close" at bounding box center [373, 19] width 45 height 36
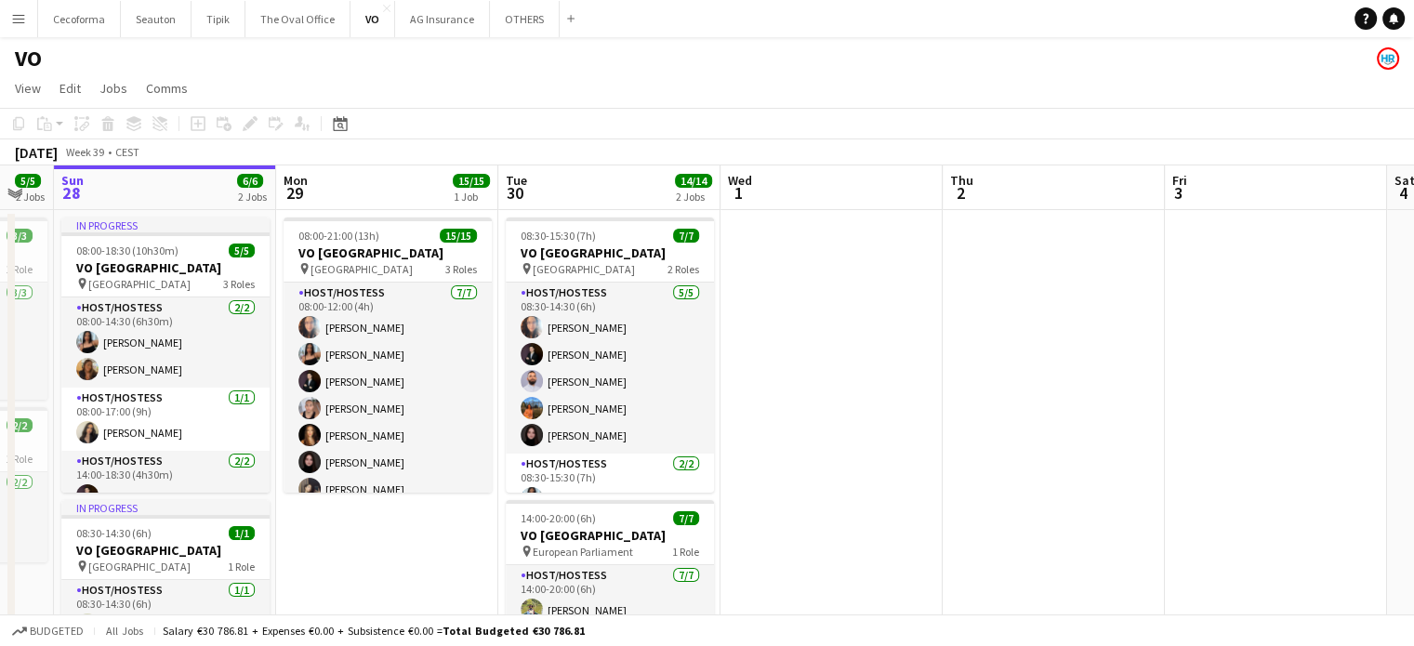
drag, startPoint x: 1172, startPoint y: 396, endPoint x: 828, endPoint y: 394, distance: 344.1
click at [770, 393] on app-calendar-viewport "Thu 25 6/6 3 Jobs Fri 26 9/9 1 Job Sat 27 5/5 2 Jobs Sun 28 6/6 2 Jobs Mon 29 1…" at bounding box center [707, 507] width 1414 height 683
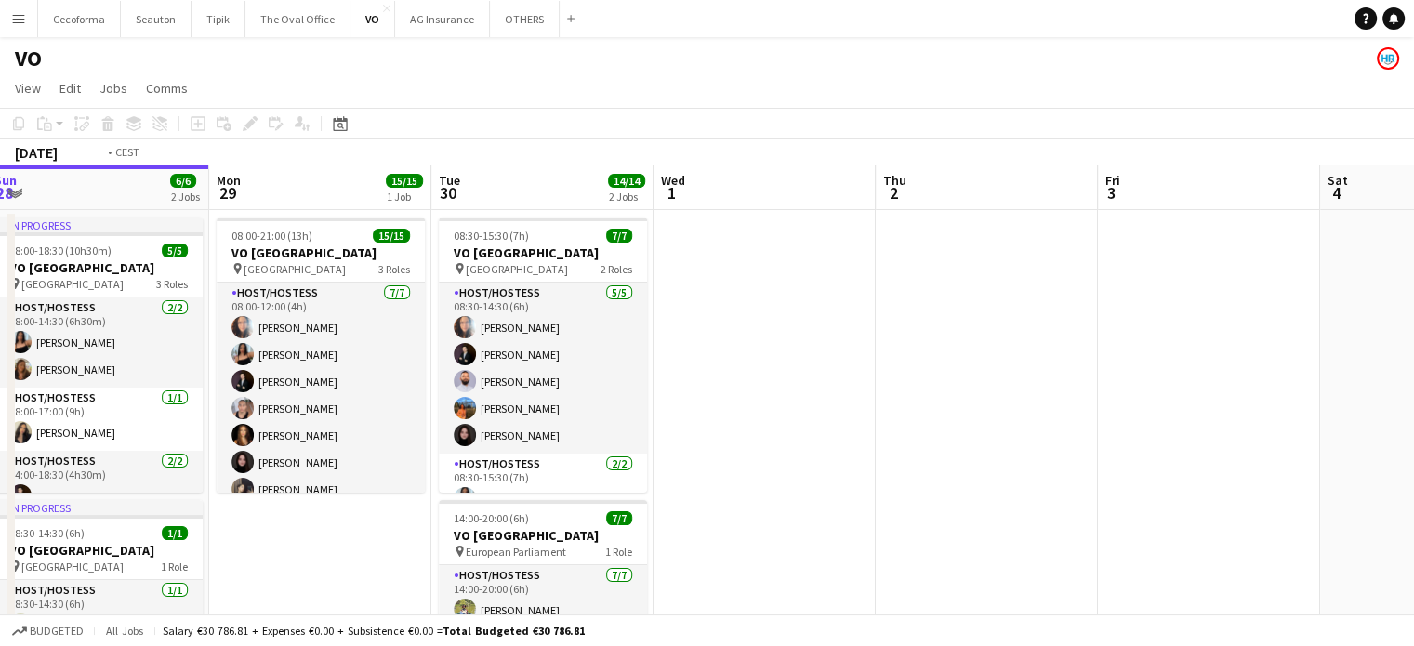
drag, startPoint x: 644, startPoint y: 380, endPoint x: 653, endPoint y: 372, distance: 11.8
click at [586, 373] on app-calendar-viewport "Thu 25 6/6 3 Jobs Fri 26 9/9 1 Job Sat 27 5/5 2 Jobs Sun 28 6/6 2 Jobs Mon 29 1…" at bounding box center [707, 507] width 1414 height 683
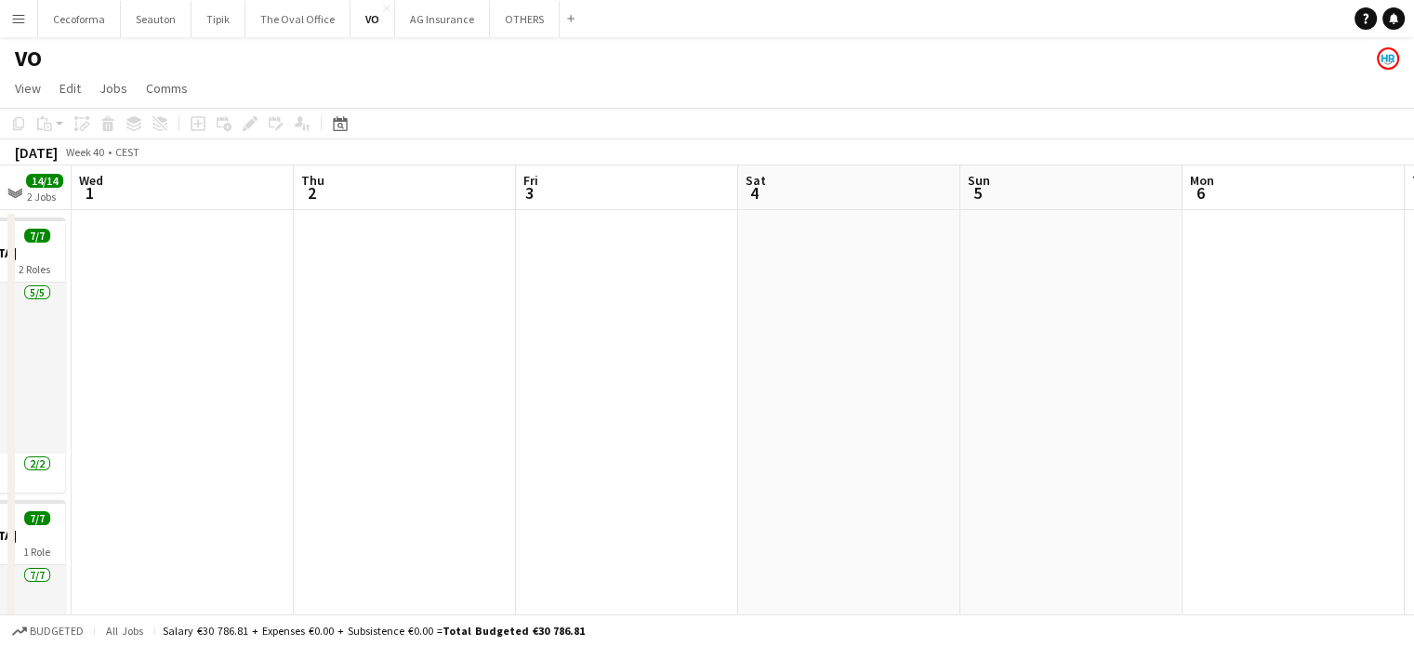
drag, startPoint x: 655, startPoint y: 373, endPoint x: 622, endPoint y: 365, distance: 33.4
click at [568, 366] on app-calendar-viewport "Sat 27 5/5 2 Jobs Sun 28 6/6 2 Jobs Mon 29 15/15 1 Job Tue 30 14/14 2 Jobs Wed …" at bounding box center [707, 507] width 1414 height 683
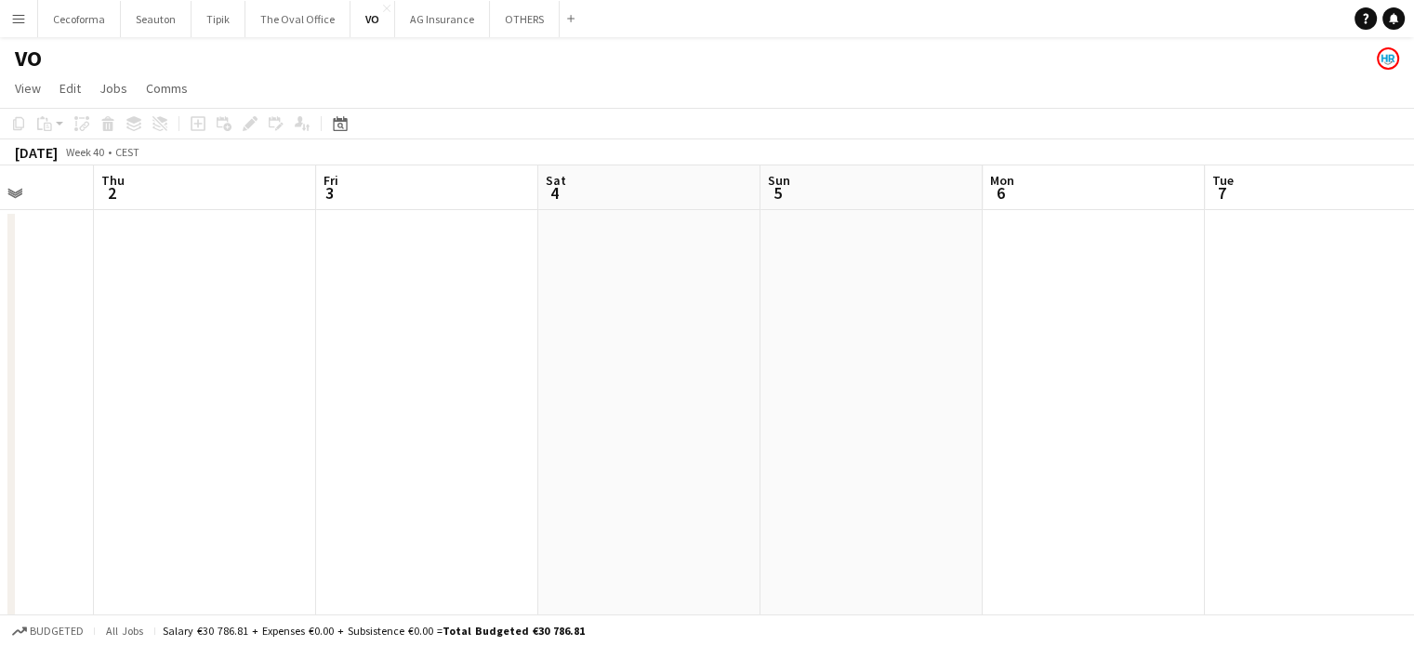
drag, startPoint x: 988, startPoint y: 381, endPoint x: 1103, endPoint y: 378, distance: 115.3
click at [1081, 382] on app-calendar-viewport "Mon 29 15/15 1 Job Tue 30 14/14 2 Jobs Wed 1 Thu 2 Fri 3 Sat 4 Sun 5 Mon 6 Tue …" at bounding box center [707, 507] width 1414 height 683
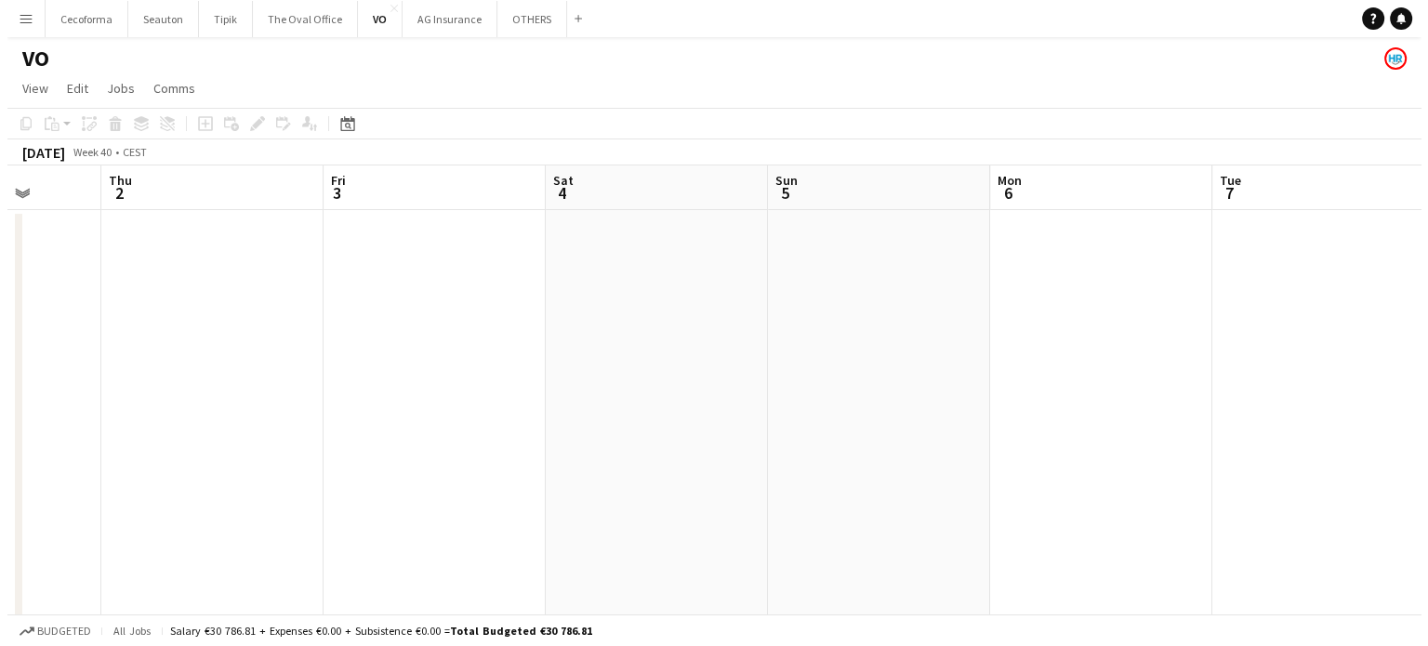
scroll to position [0, 497]
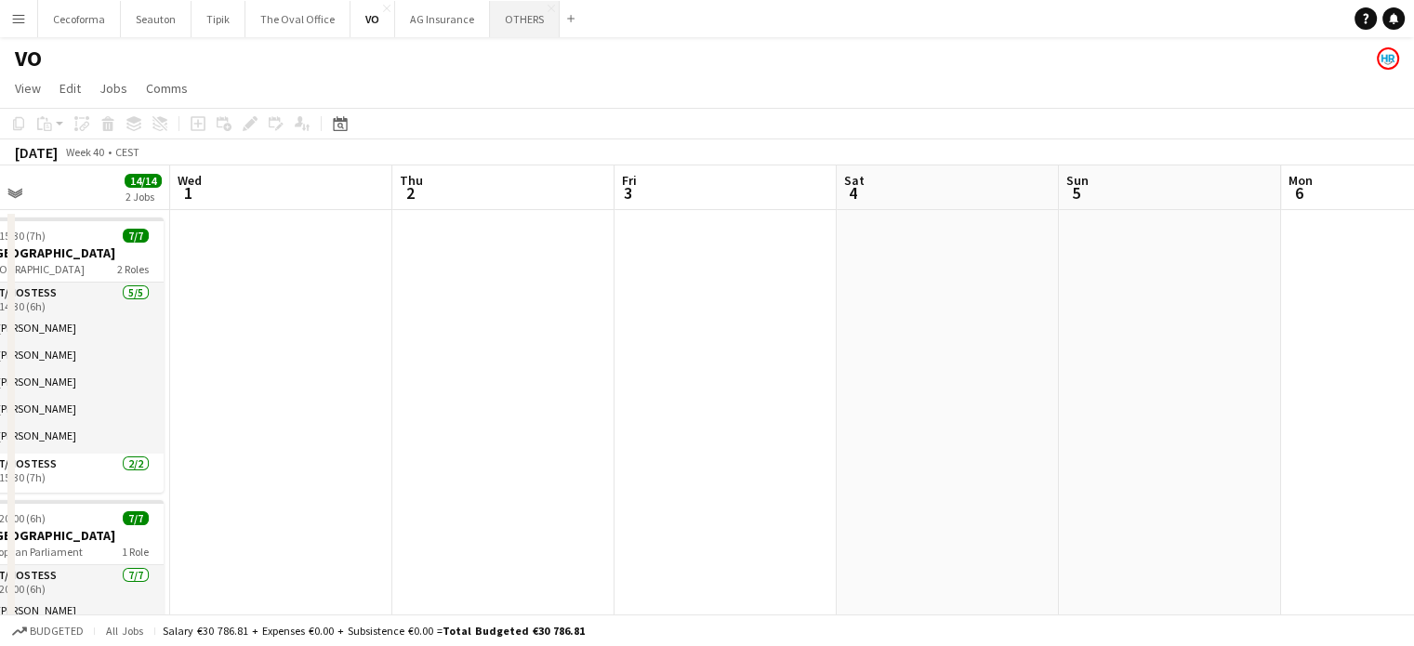
click at [502, 21] on button "OTHERS Close" at bounding box center [525, 19] width 70 height 36
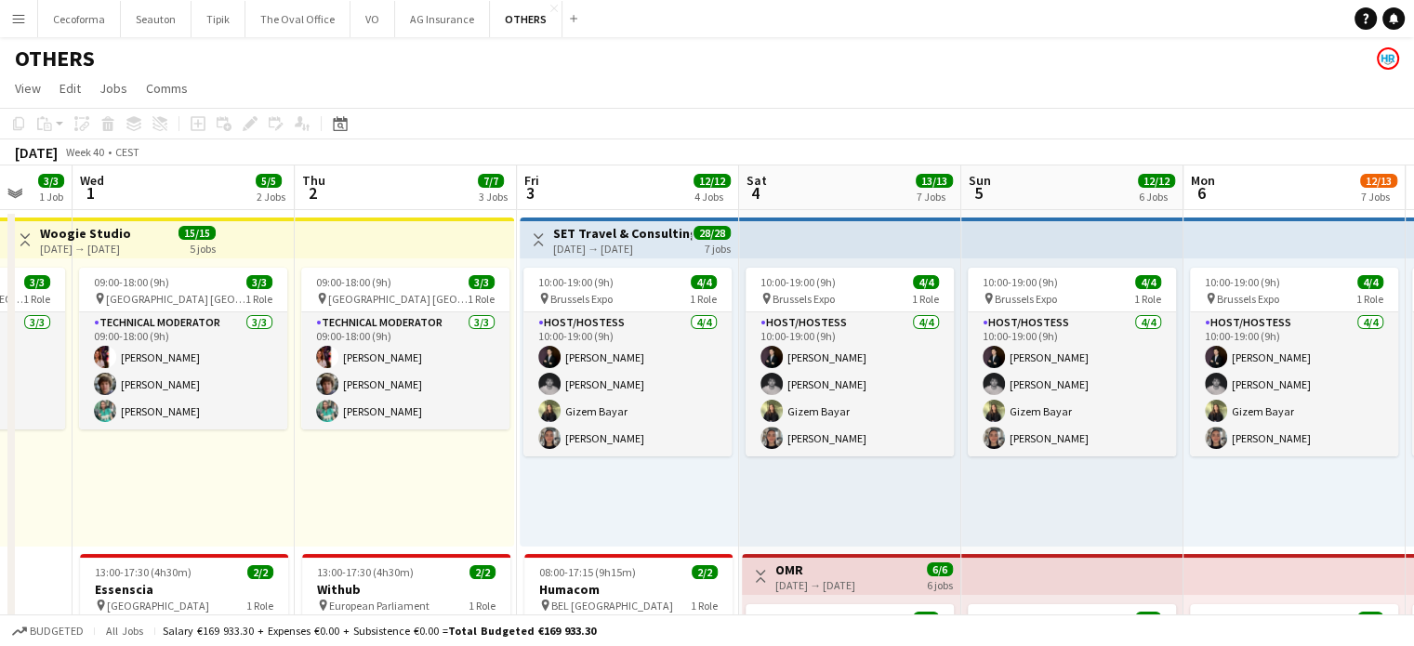
scroll to position [0, 514]
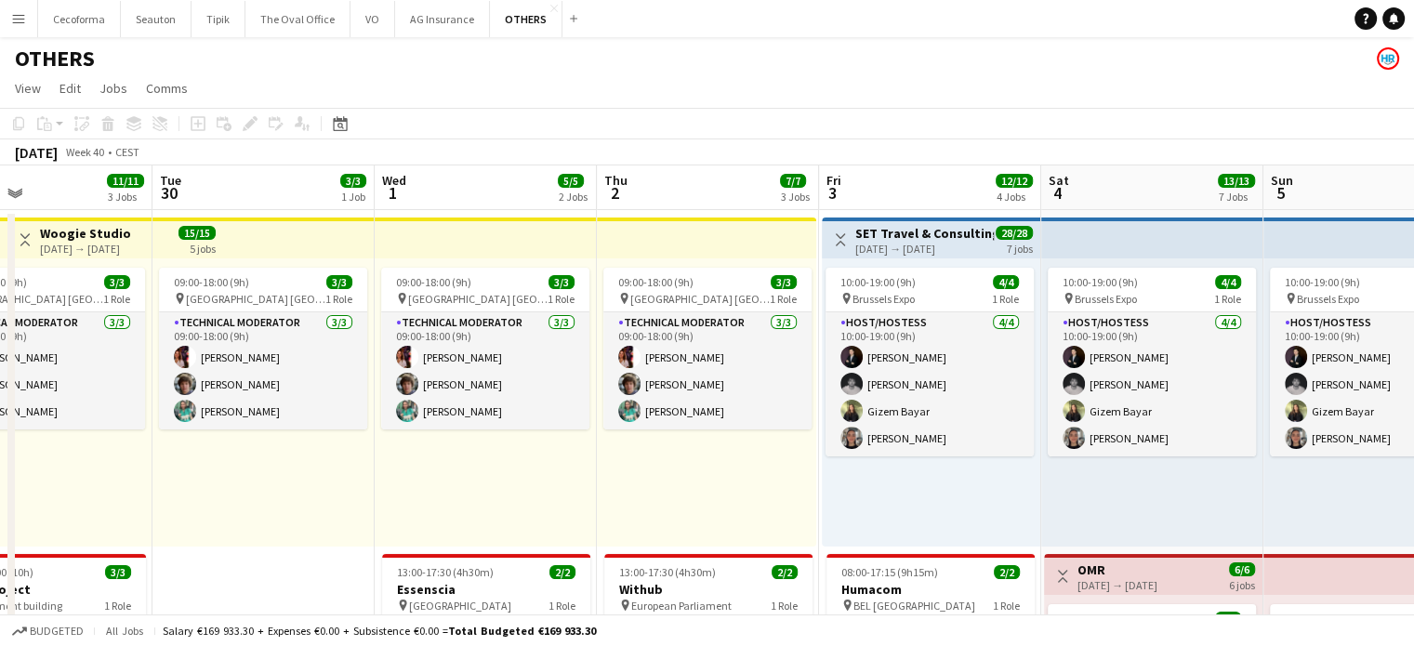
drag, startPoint x: 684, startPoint y: 457, endPoint x: 542, endPoint y: 445, distance: 142.8
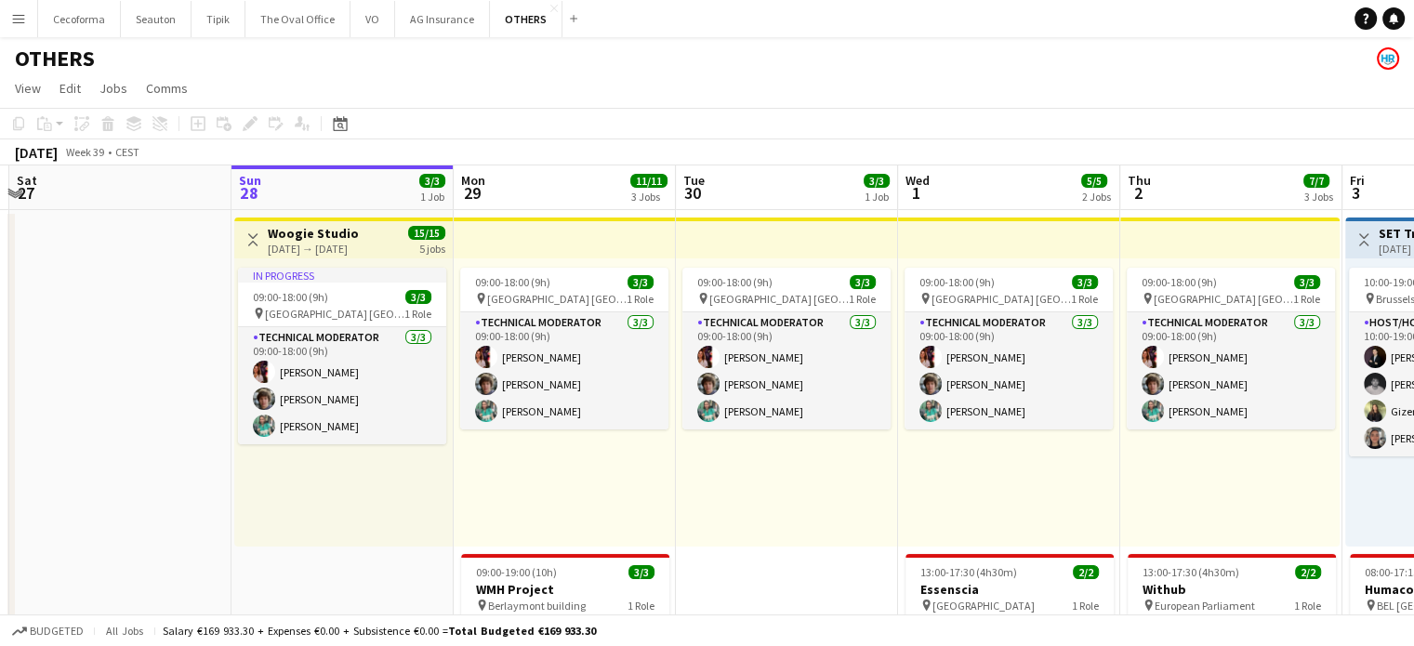
scroll to position [0, 424]
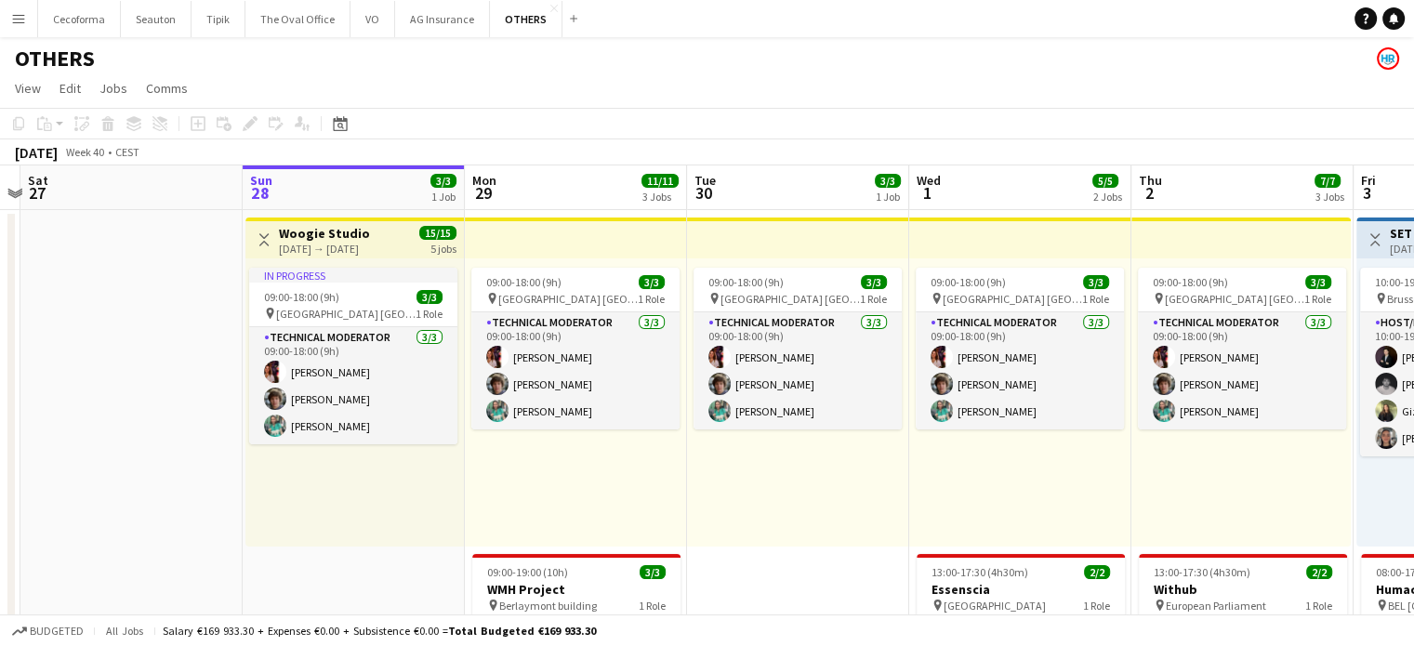
drag, startPoint x: 562, startPoint y: 482, endPoint x: 1094, endPoint y: 497, distance: 533.0
